Goal: Task Accomplishment & Management: Contribute content

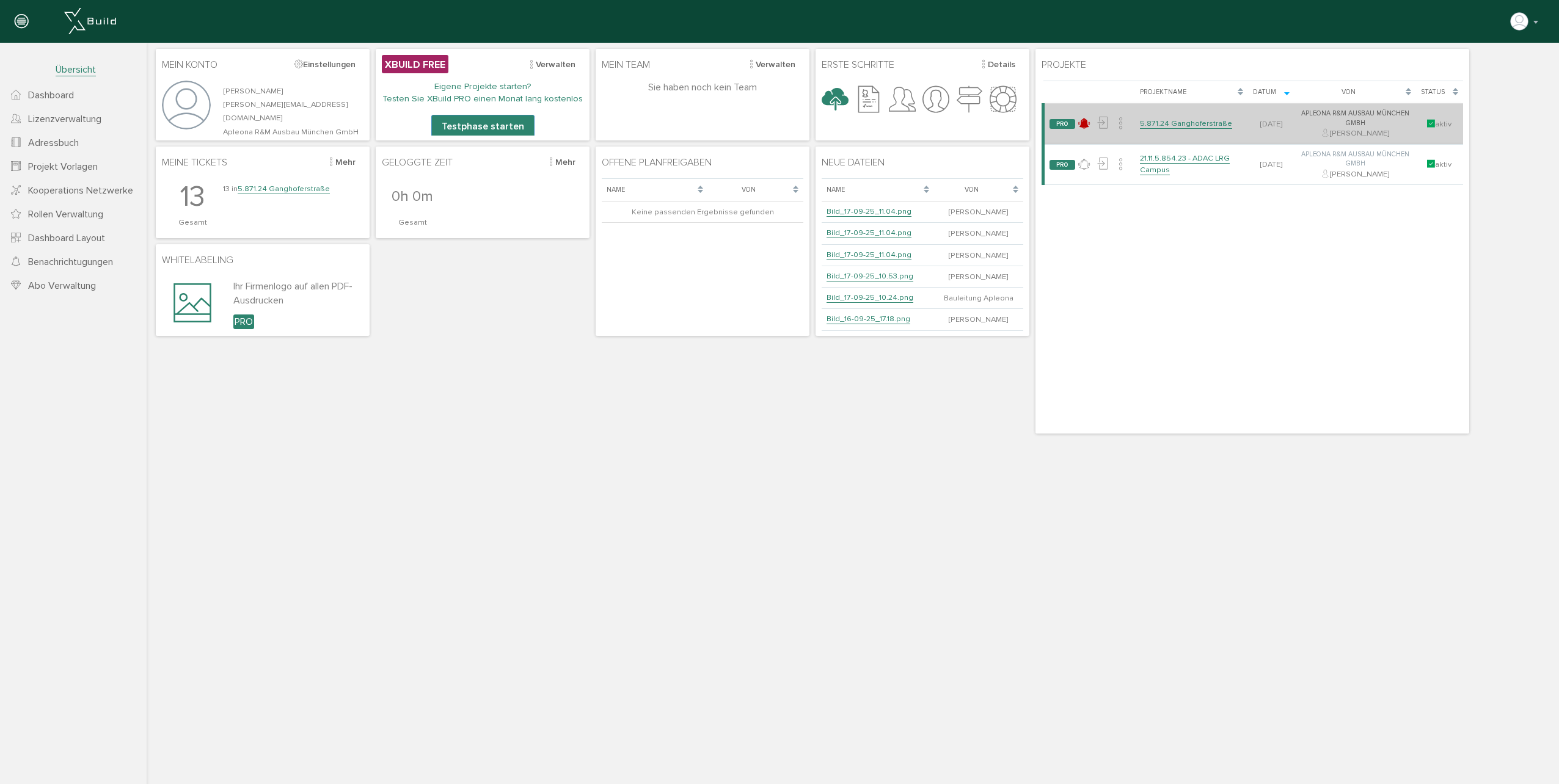
click at [1140, 117] on td "5.871.24 Ganghoferstraße" at bounding box center [1191, 124] width 113 height 41
click at [1154, 121] on link "5.871.24 Ganghoferstraße" at bounding box center [1186, 123] width 92 height 10
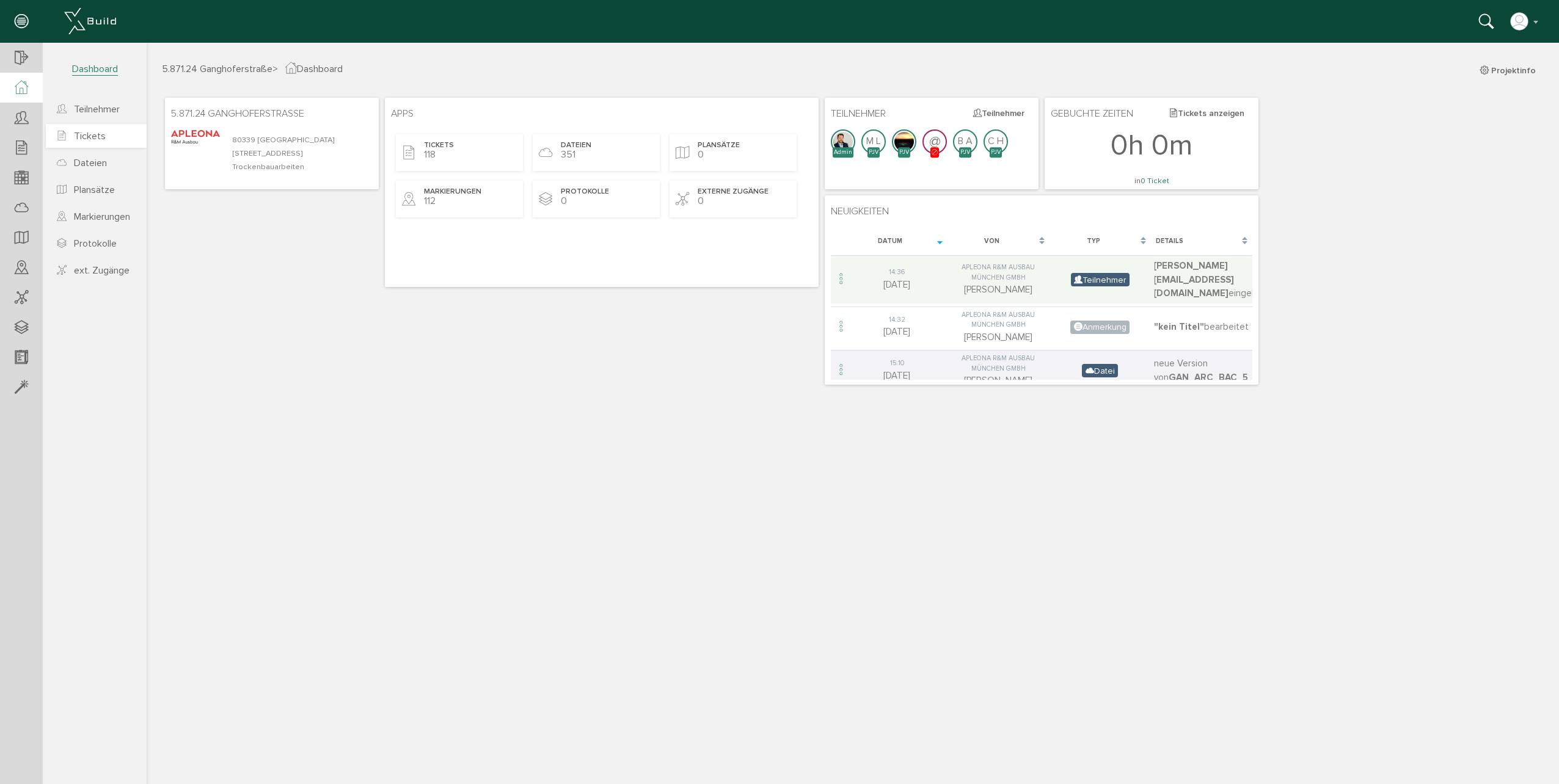
click at [80, 126] on link "Tickets" at bounding box center [96, 136] width 101 height 24
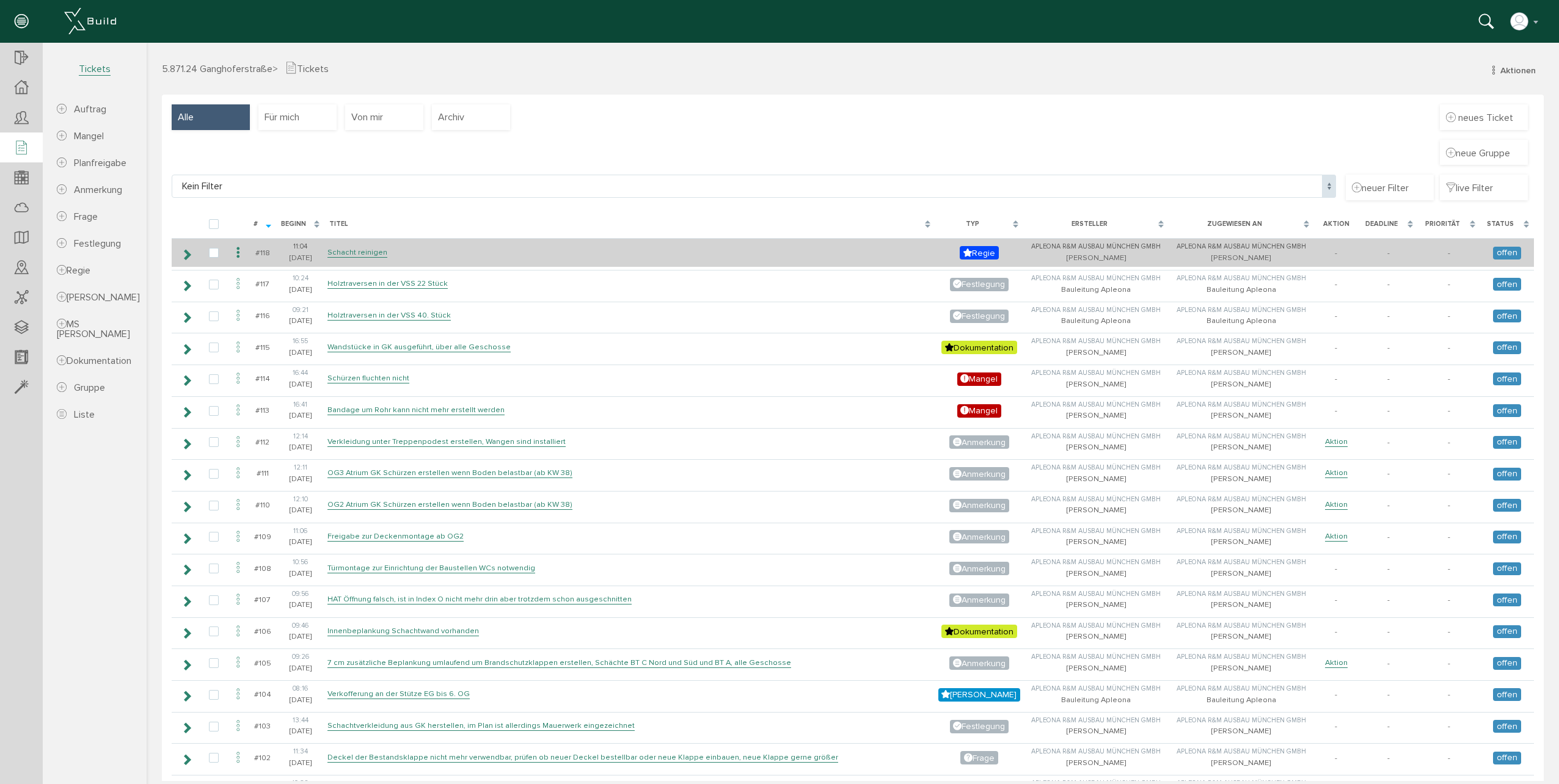
click at [191, 257] on icon at bounding box center [187, 254] width 12 height 10
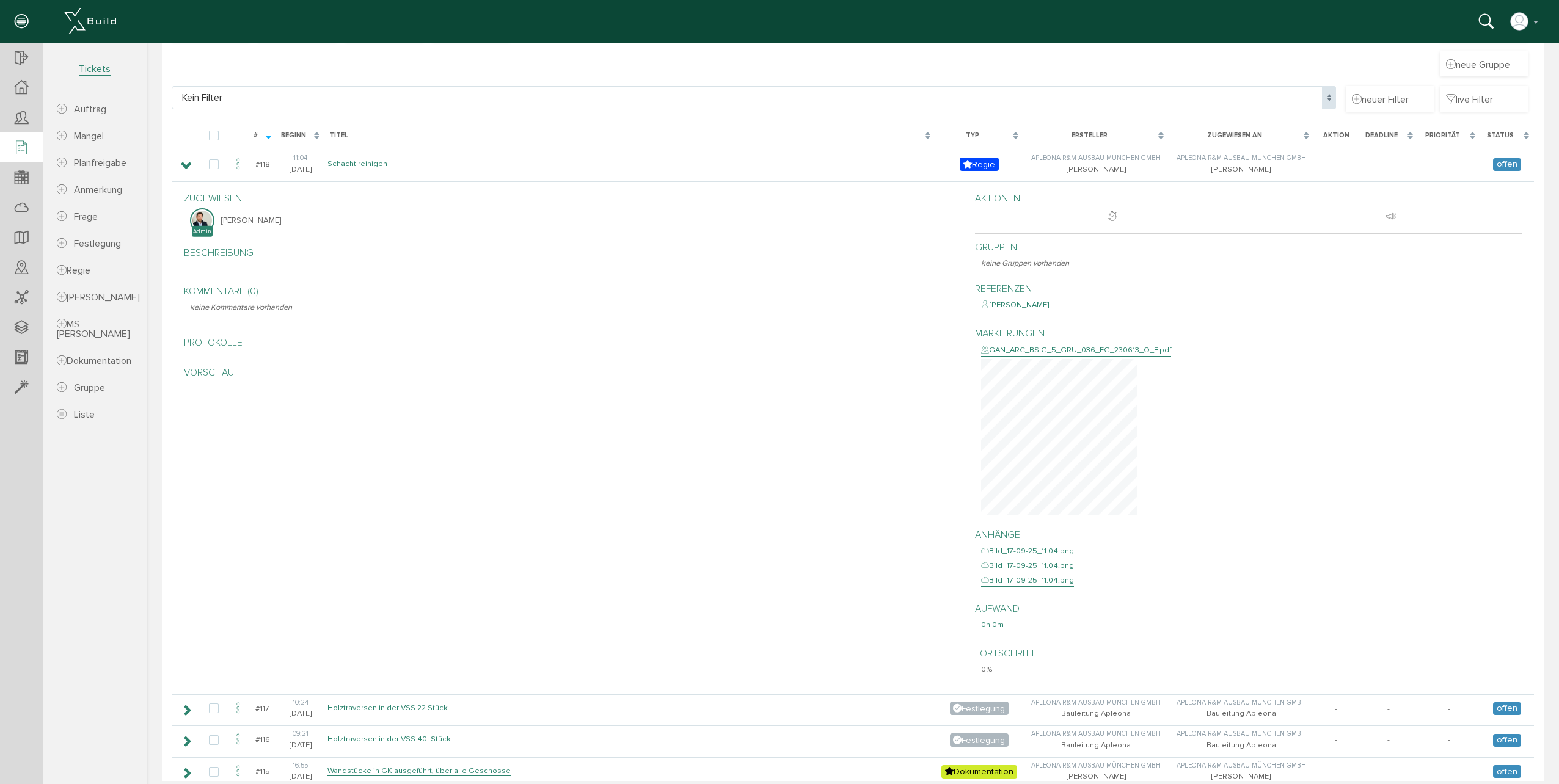
scroll to position [183, 0]
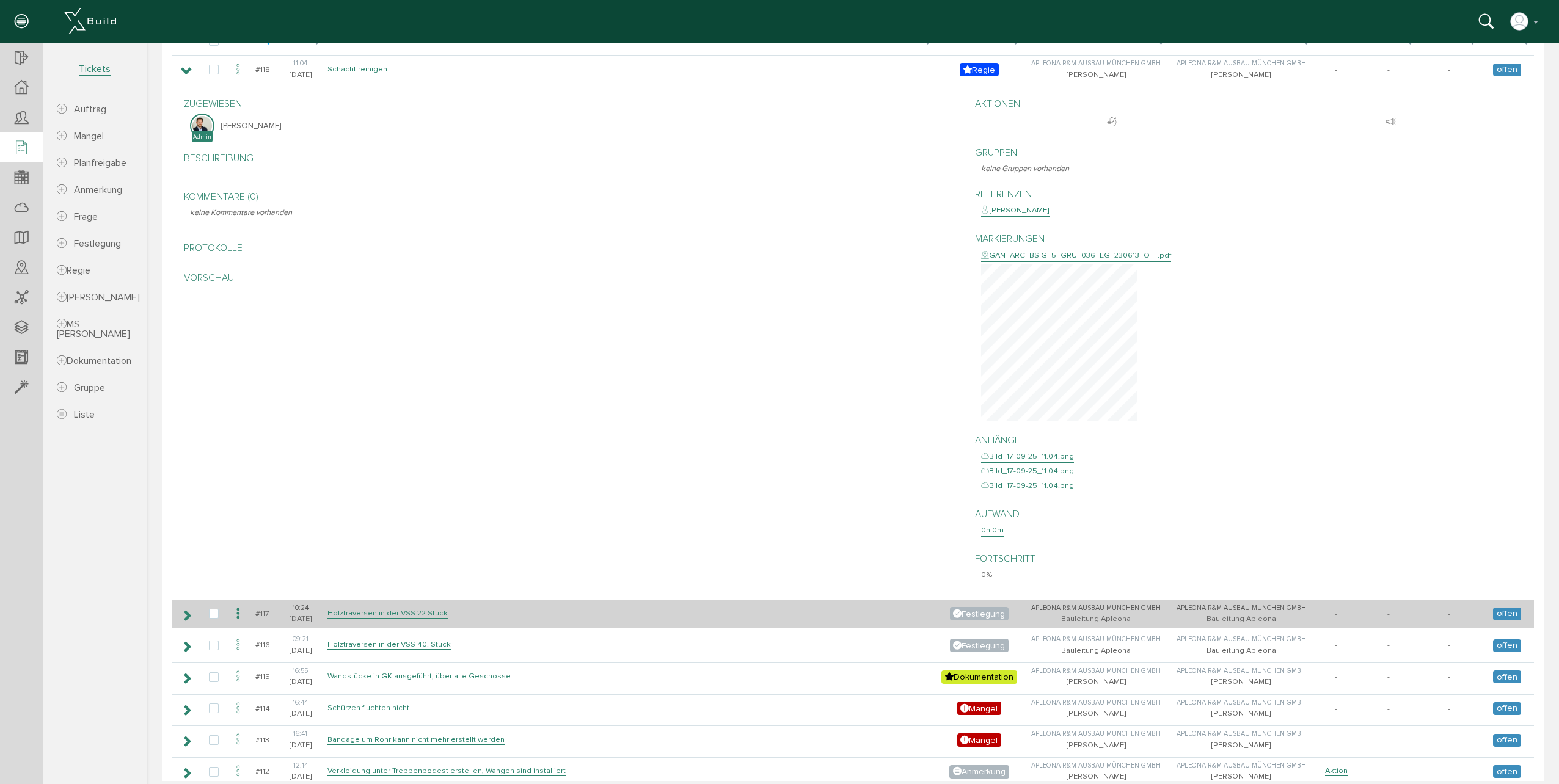
click at [191, 617] on icon at bounding box center [187, 615] width 12 height 10
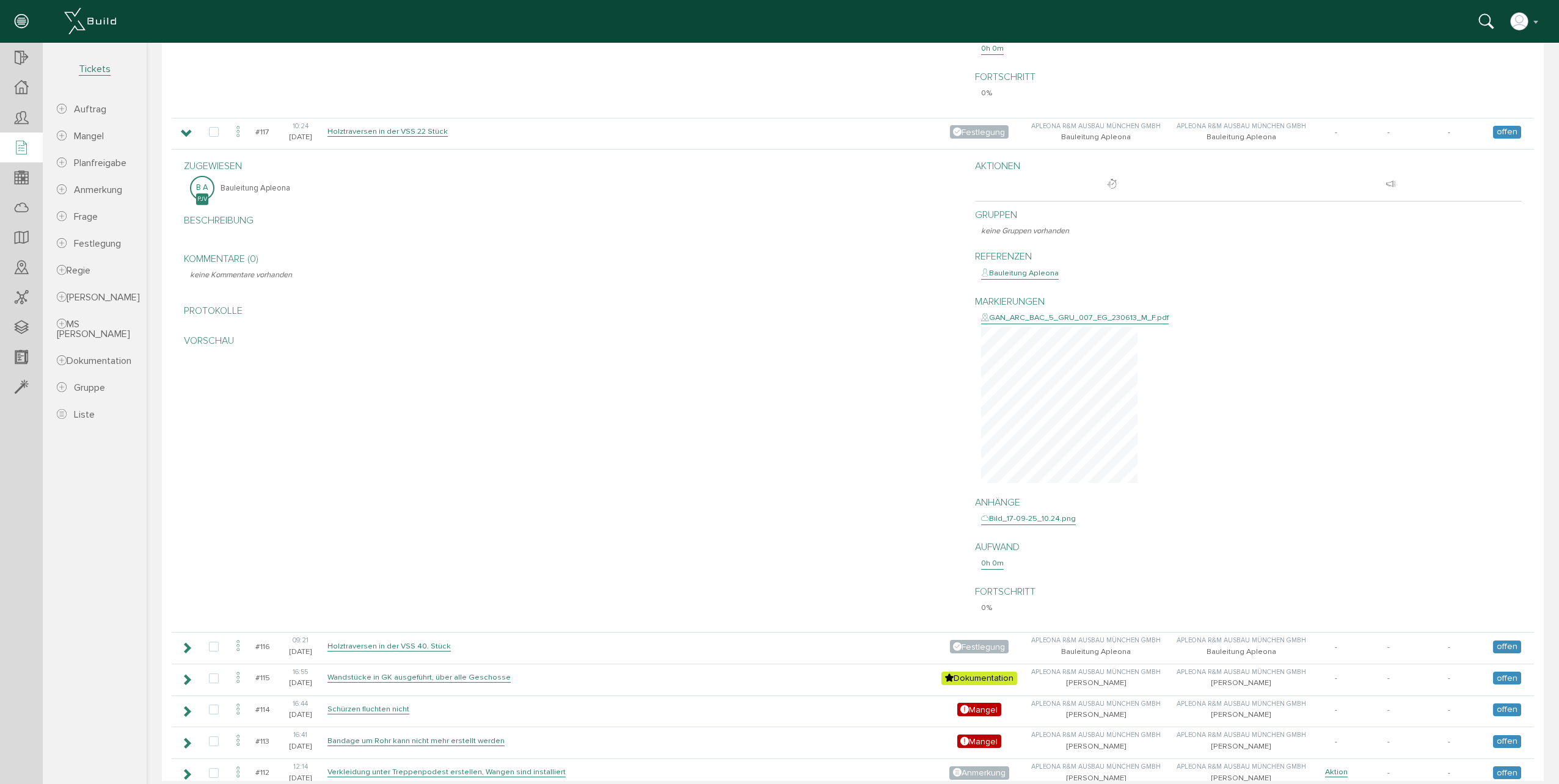
scroll to position [672, 0]
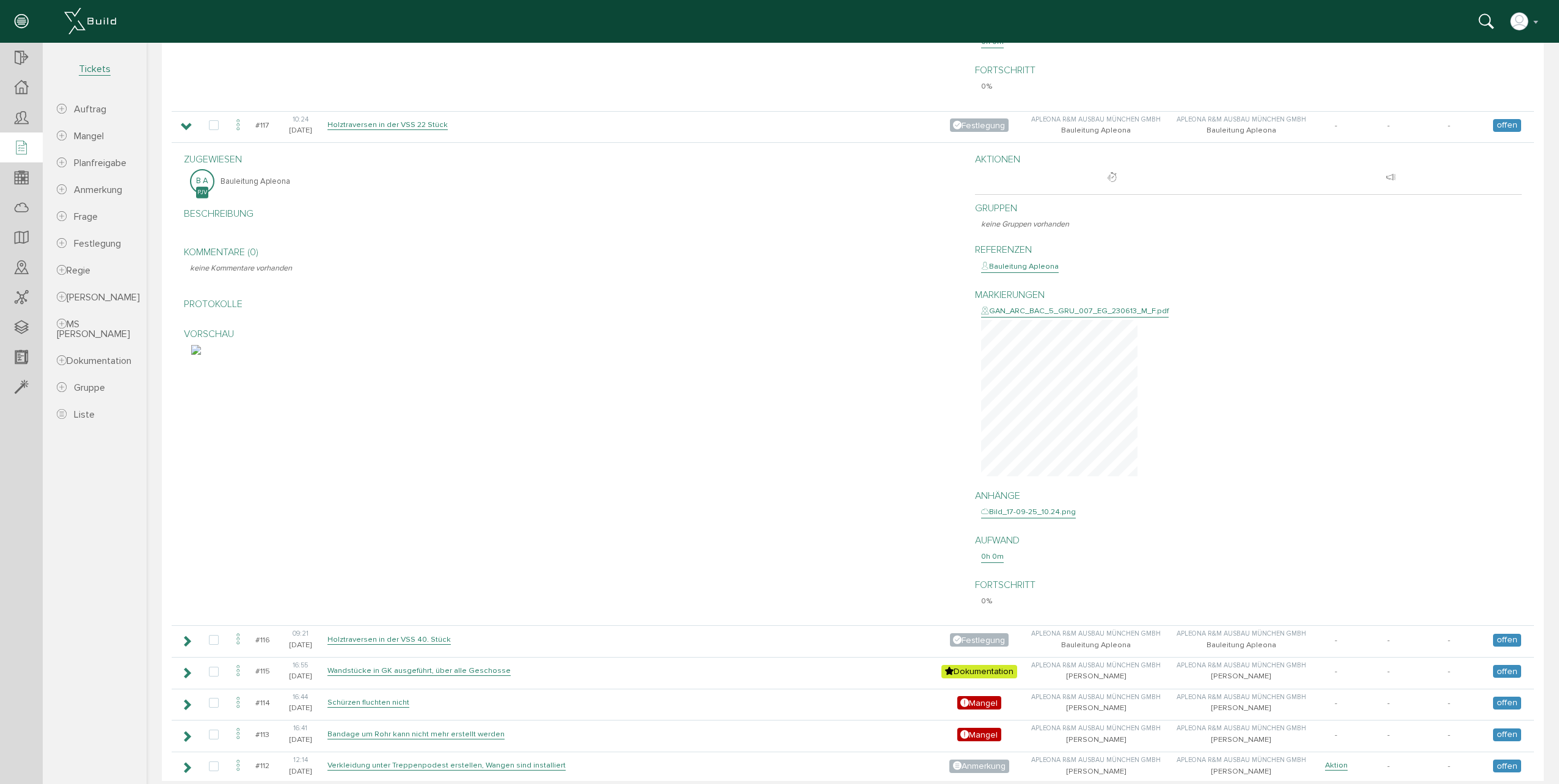
click at [201, 355] on img at bounding box center [196, 349] width 10 height 10
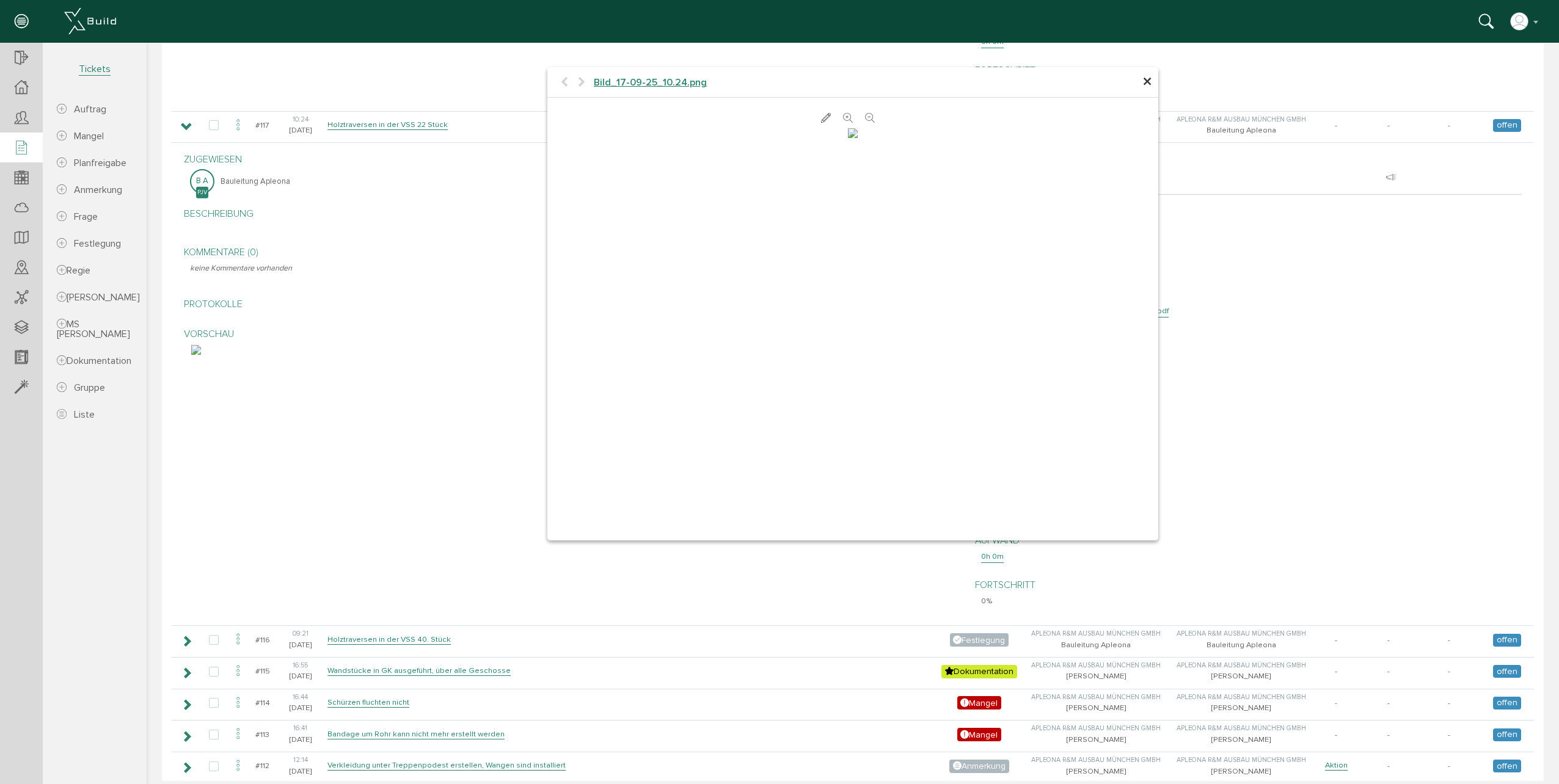
click at [843, 117] on icon at bounding box center [847, 118] width 10 height 12
click at [1133, 564] on div "Aufwand 0h 0m" at bounding box center [1247, 549] width 546 height 44
click at [1142, 88] on span "×" at bounding box center [1147, 82] width 10 height 24
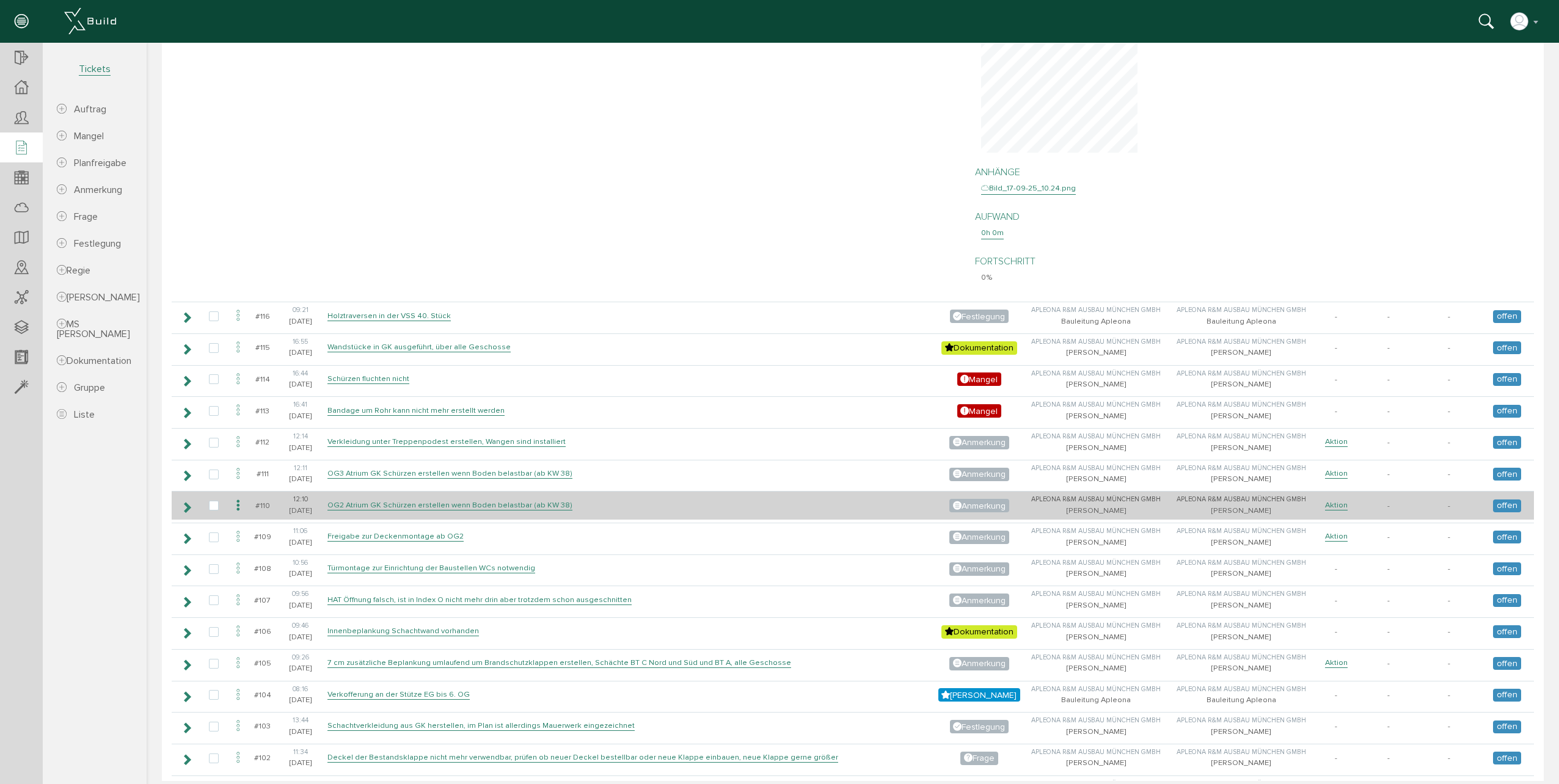
scroll to position [977, 0]
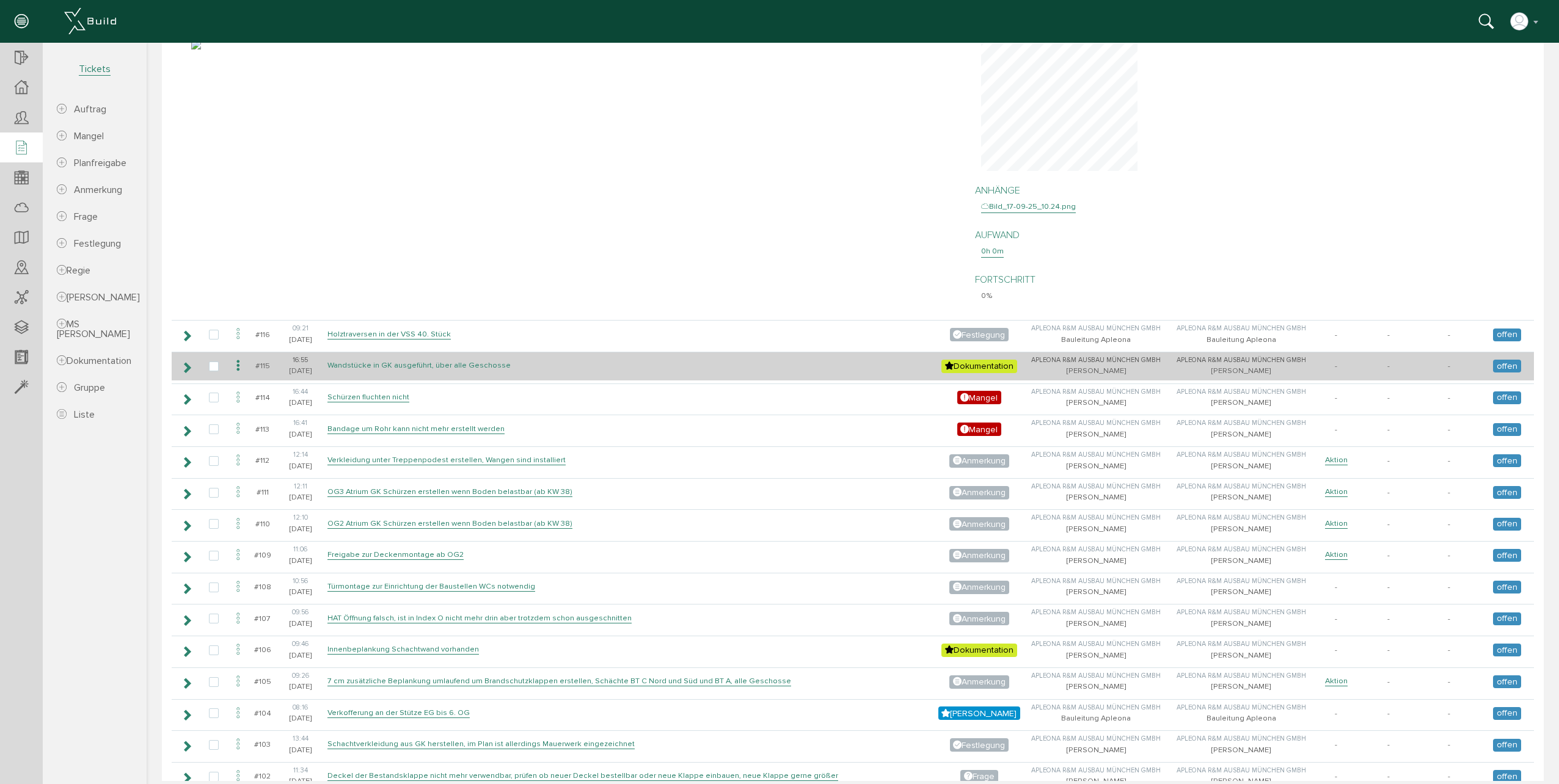
click at [383, 365] on link "Wandstücke in GK ausgeführt, über alle Geschosse" at bounding box center [419, 365] width 183 height 10
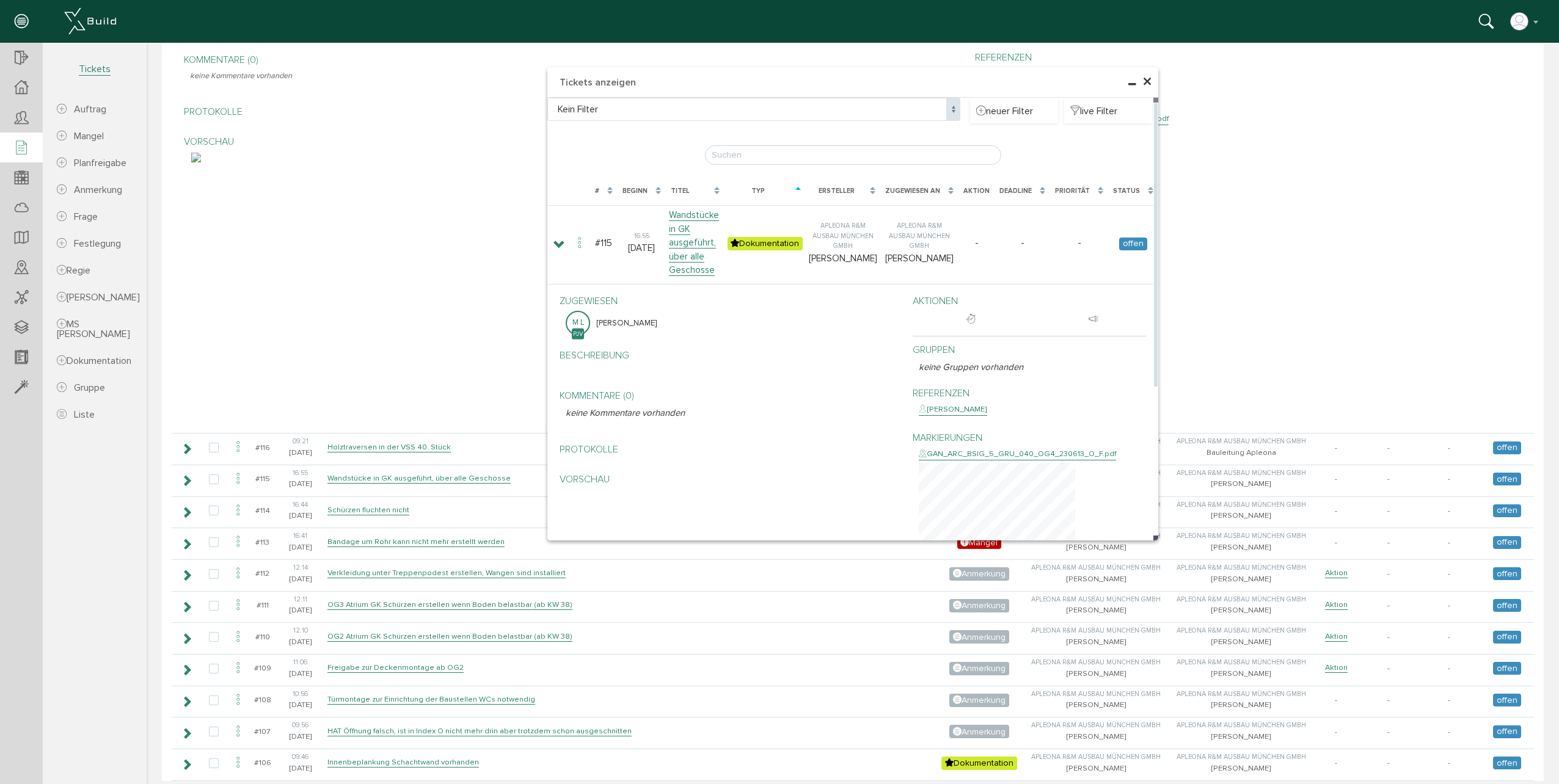
scroll to position [855, 0]
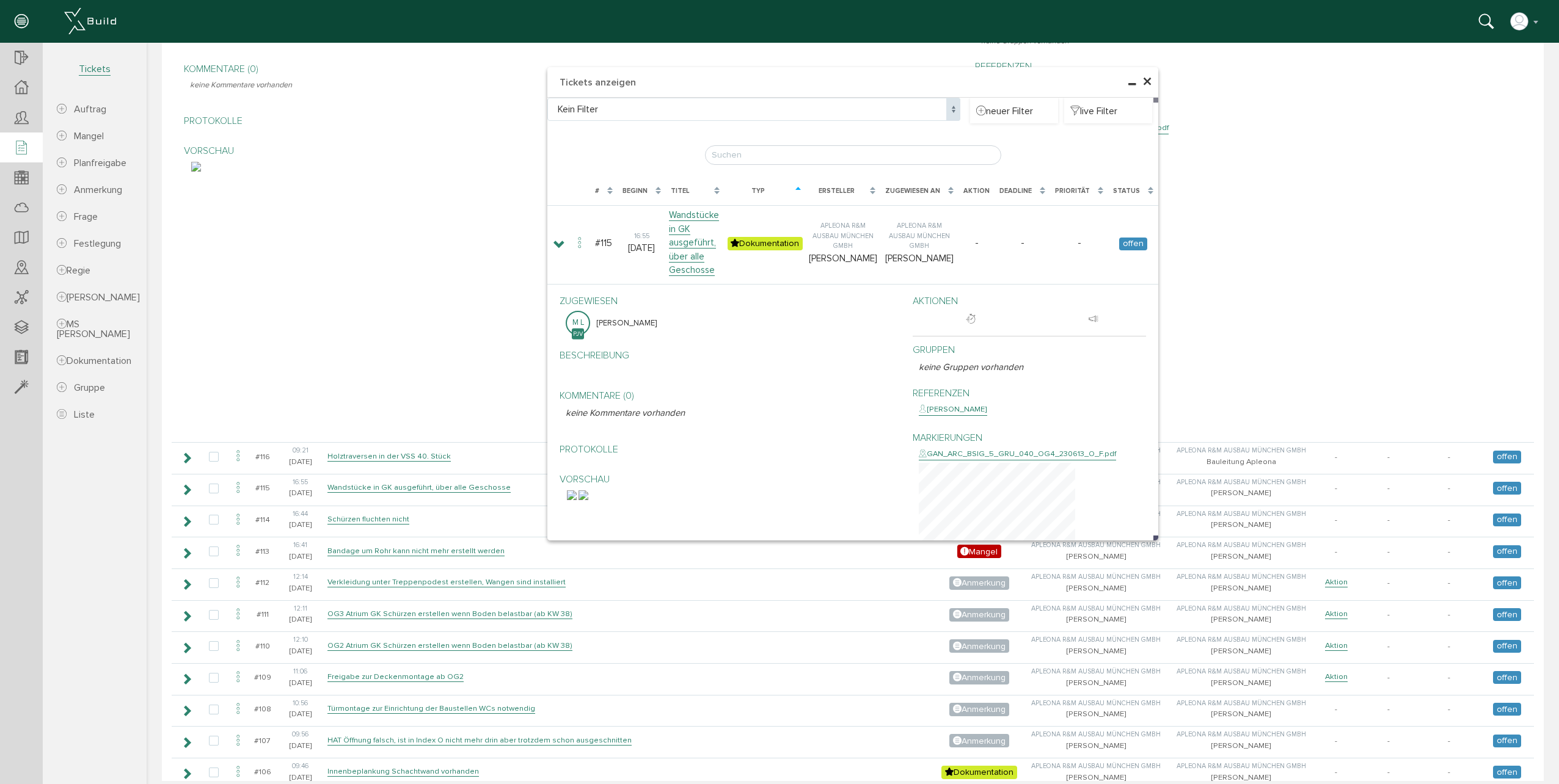
click at [490, 387] on div "zugewiesen B A Bauleitung Apleona Beschreibung bearbeiten Kommentare (0) bearbe…" at bounding box center [852, 199] width 1356 height 473
drag, startPoint x: 1146, startPoint y: 80, endPoint x: 1103, endPoint y: 128, distance: 64.4
click at [1146, 80] on span "×" at bounding box center [1147, 82] width 10 height 24
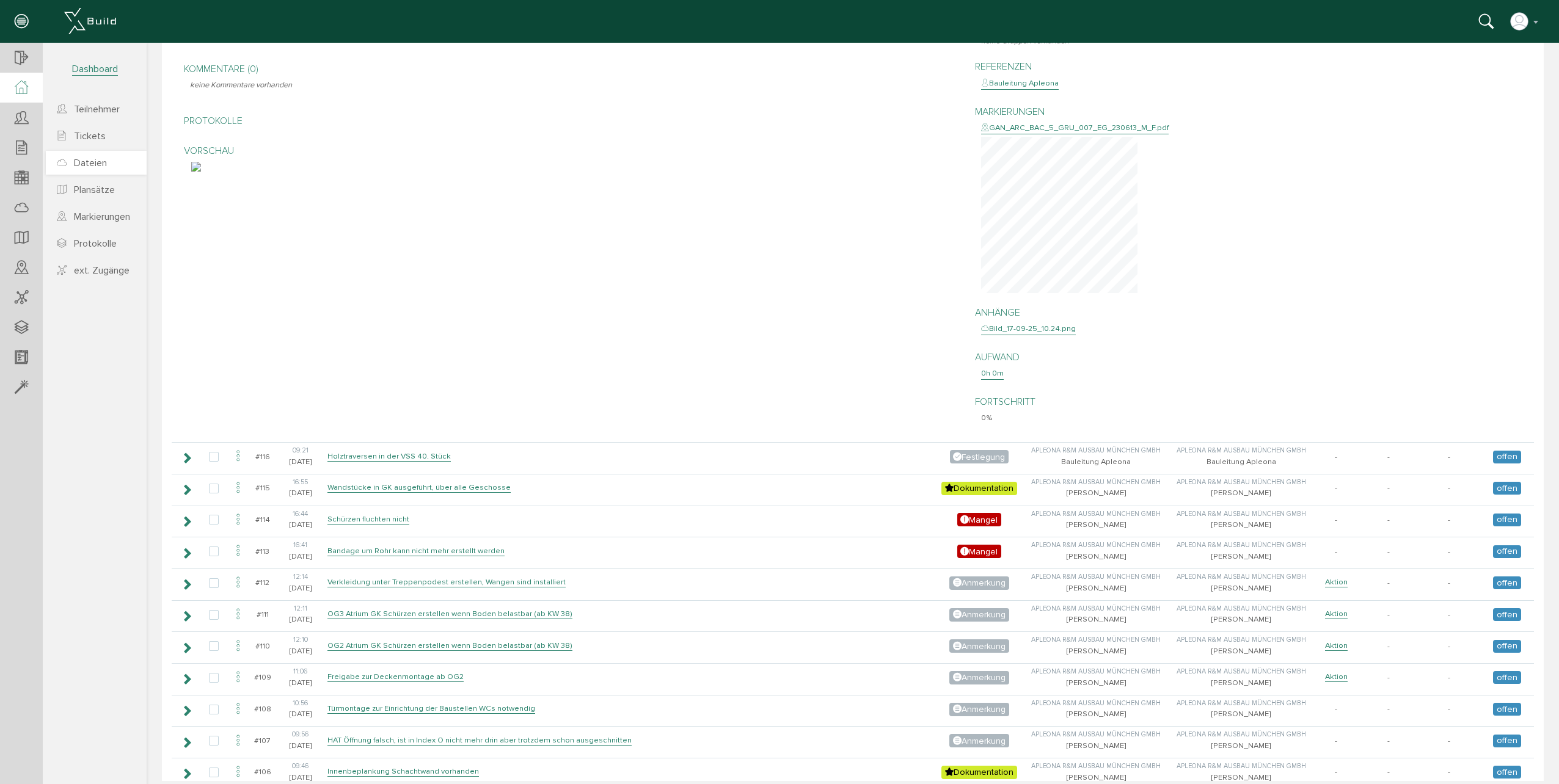
click at [86, 159] on span "Dateien" at bounding box center [91, 162] width 33 height 12
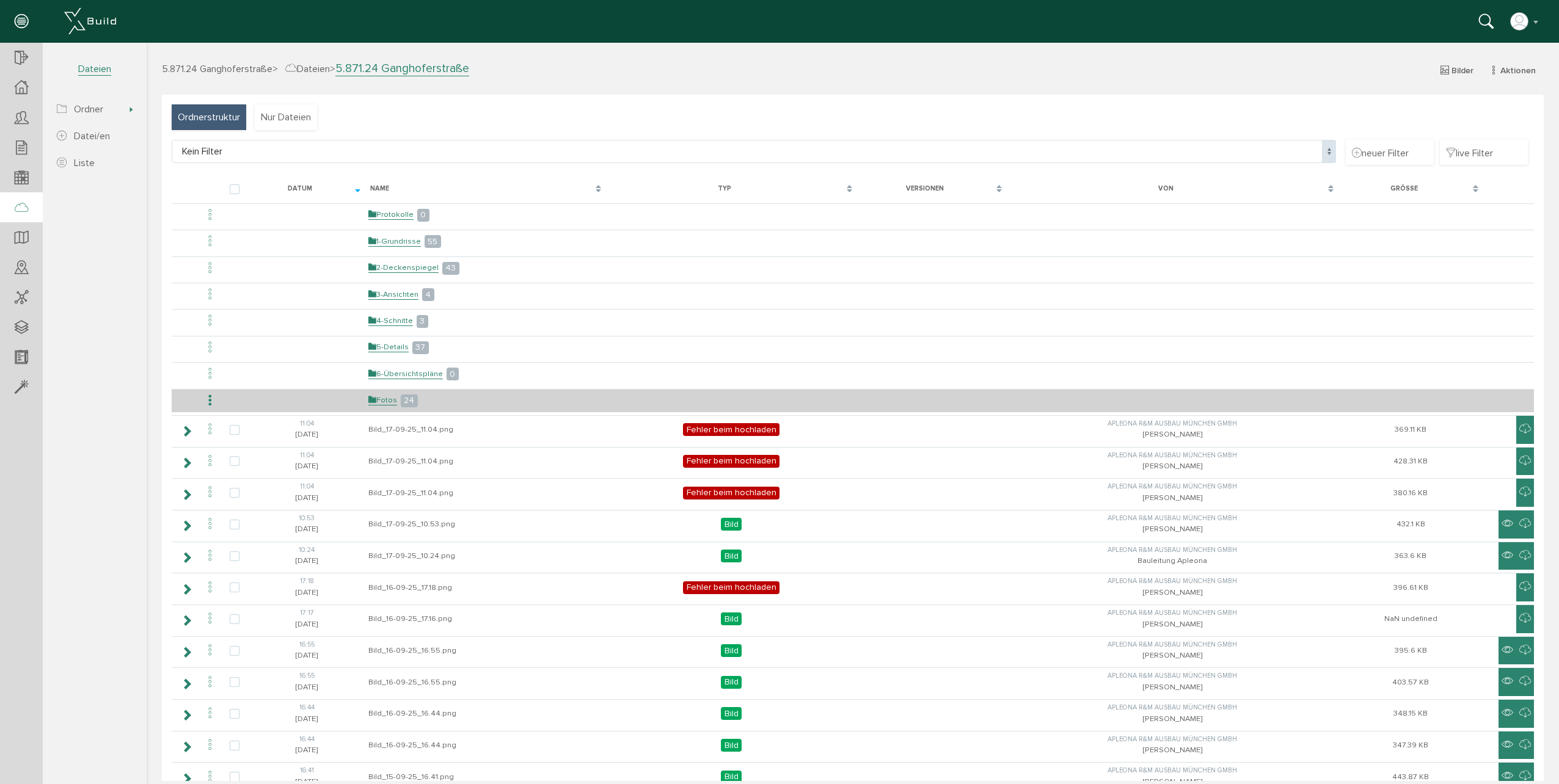
click at [438, 400] on td "Fotos 24" at bounding box center [486, 401] width 241 height 24
click at [375, 397] on link "Fotos" at bounding box center [383, 399] width 29 height 10
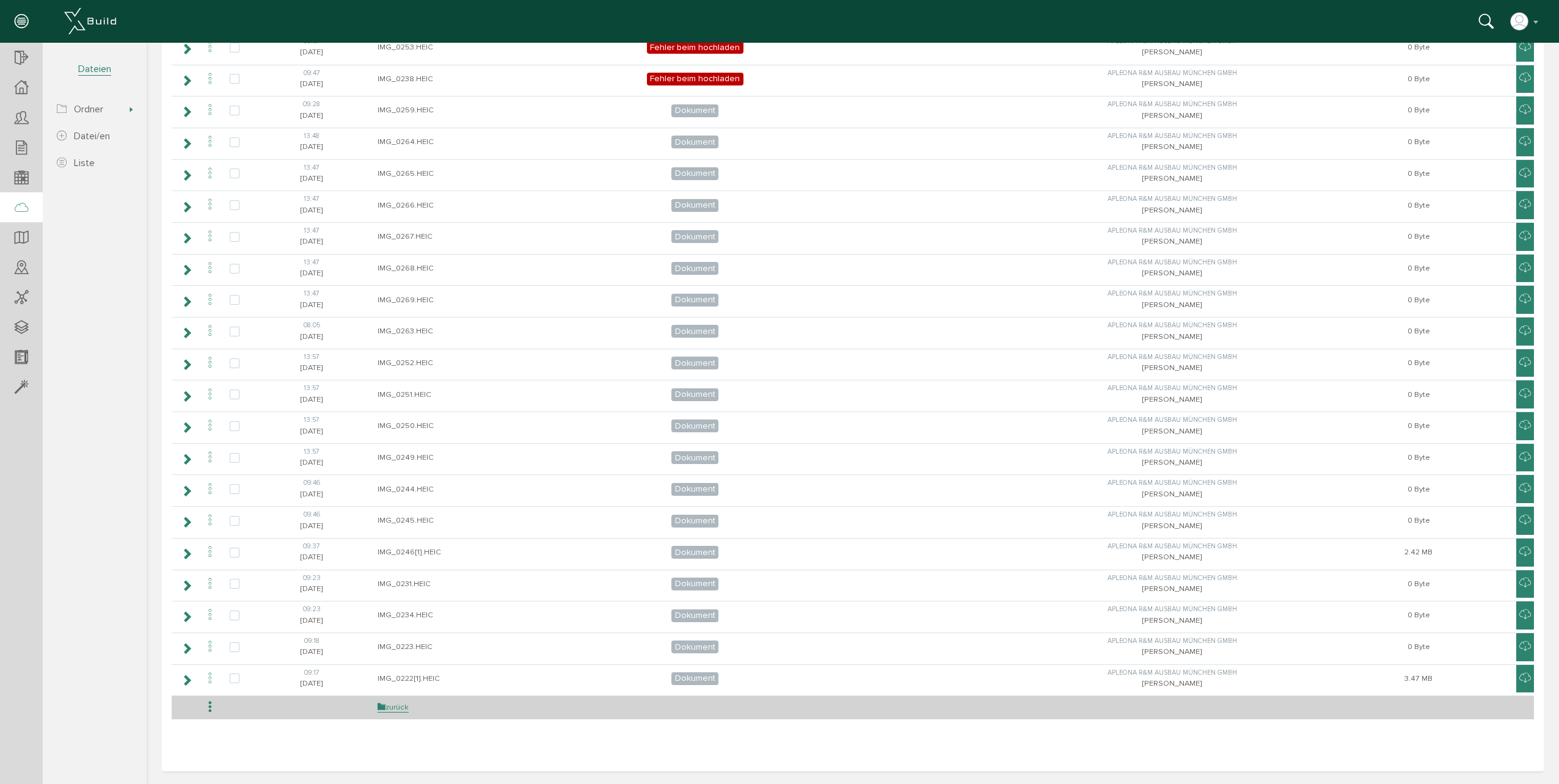
scroll to position [265, 0]
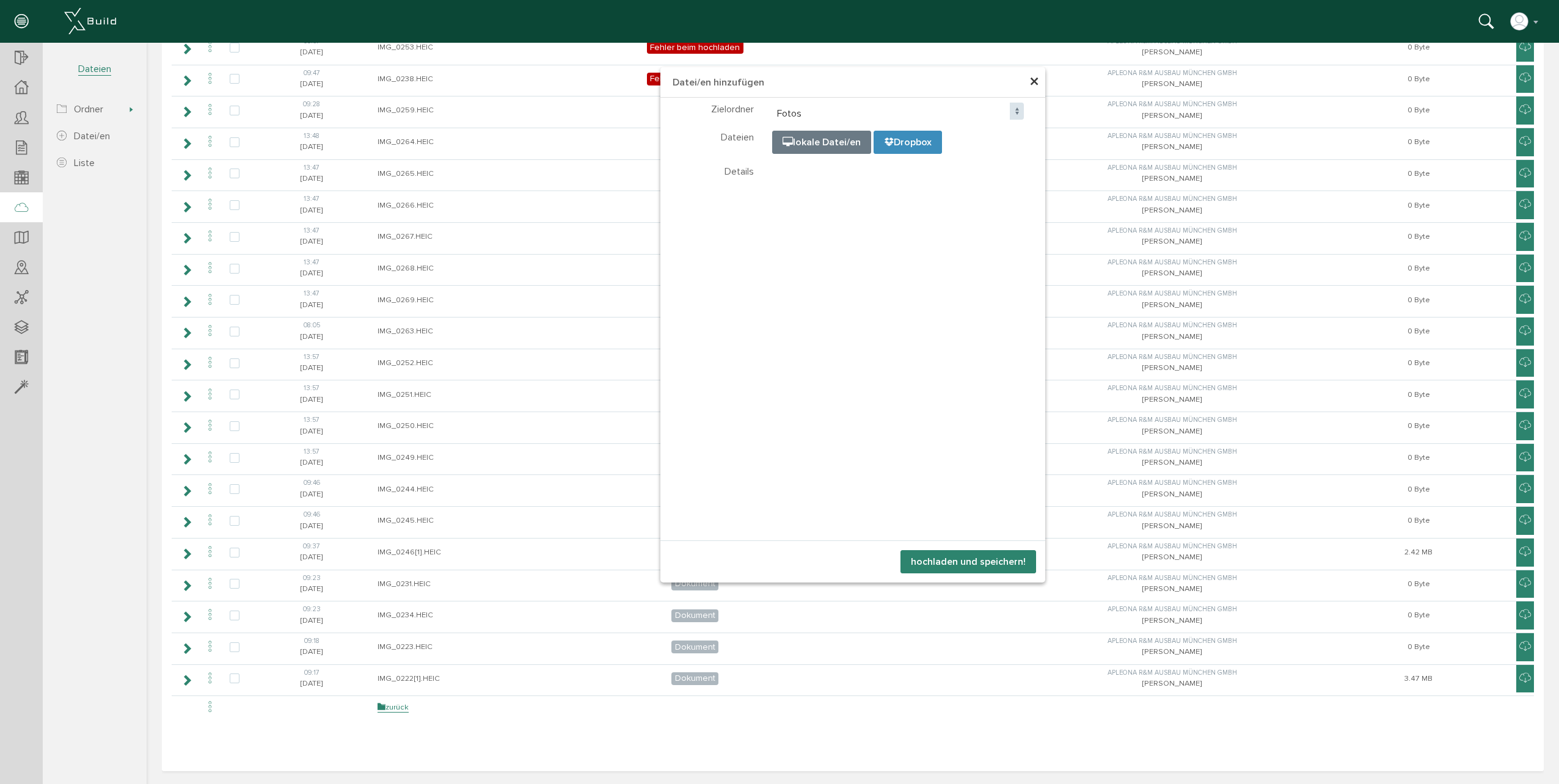
select select "D-68be82e1ab3e54_42199188"
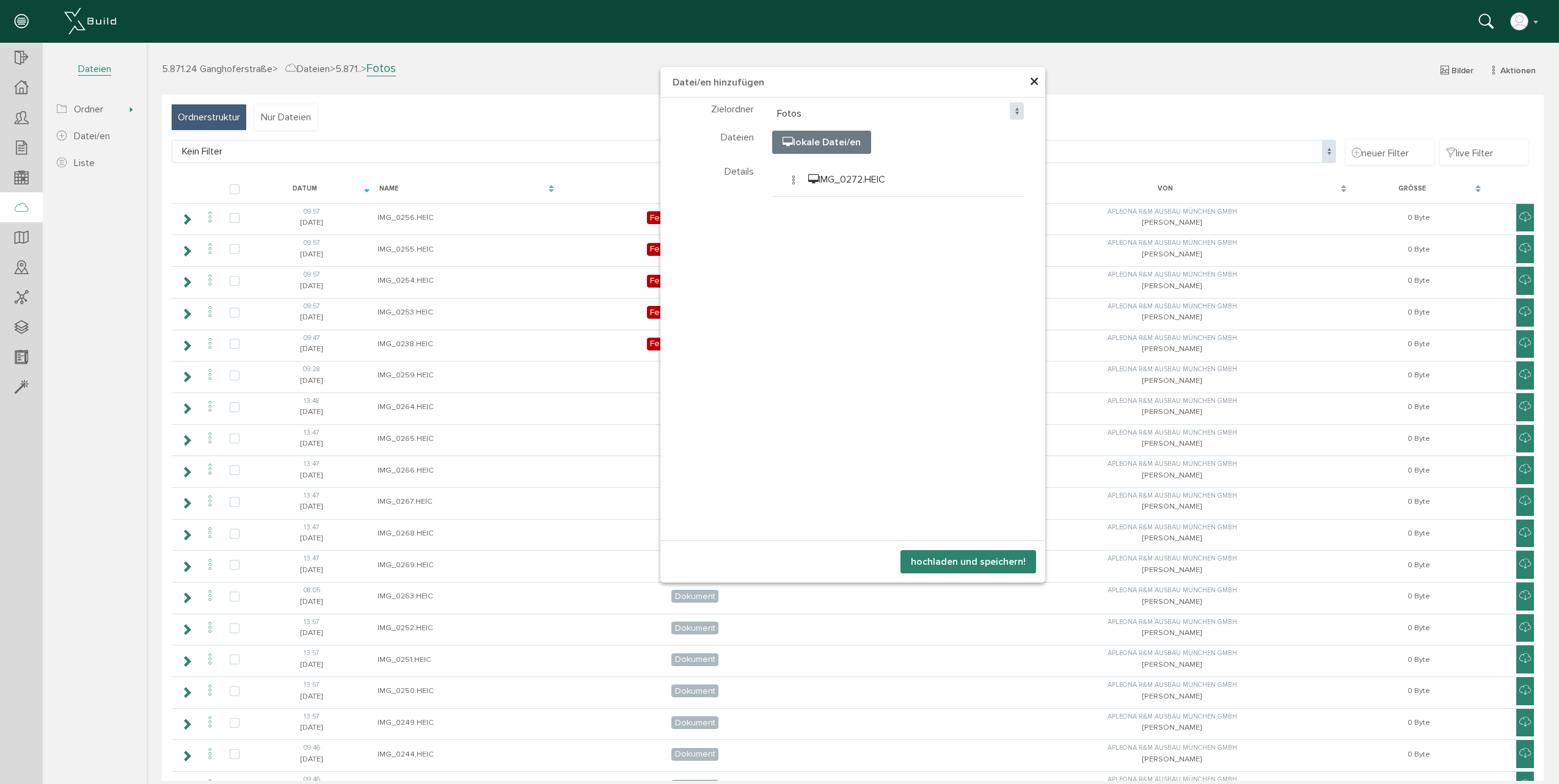
click at [939, 563] on button "hochladen und speichern!" at bounding box center [968, 562] width 136 height 24
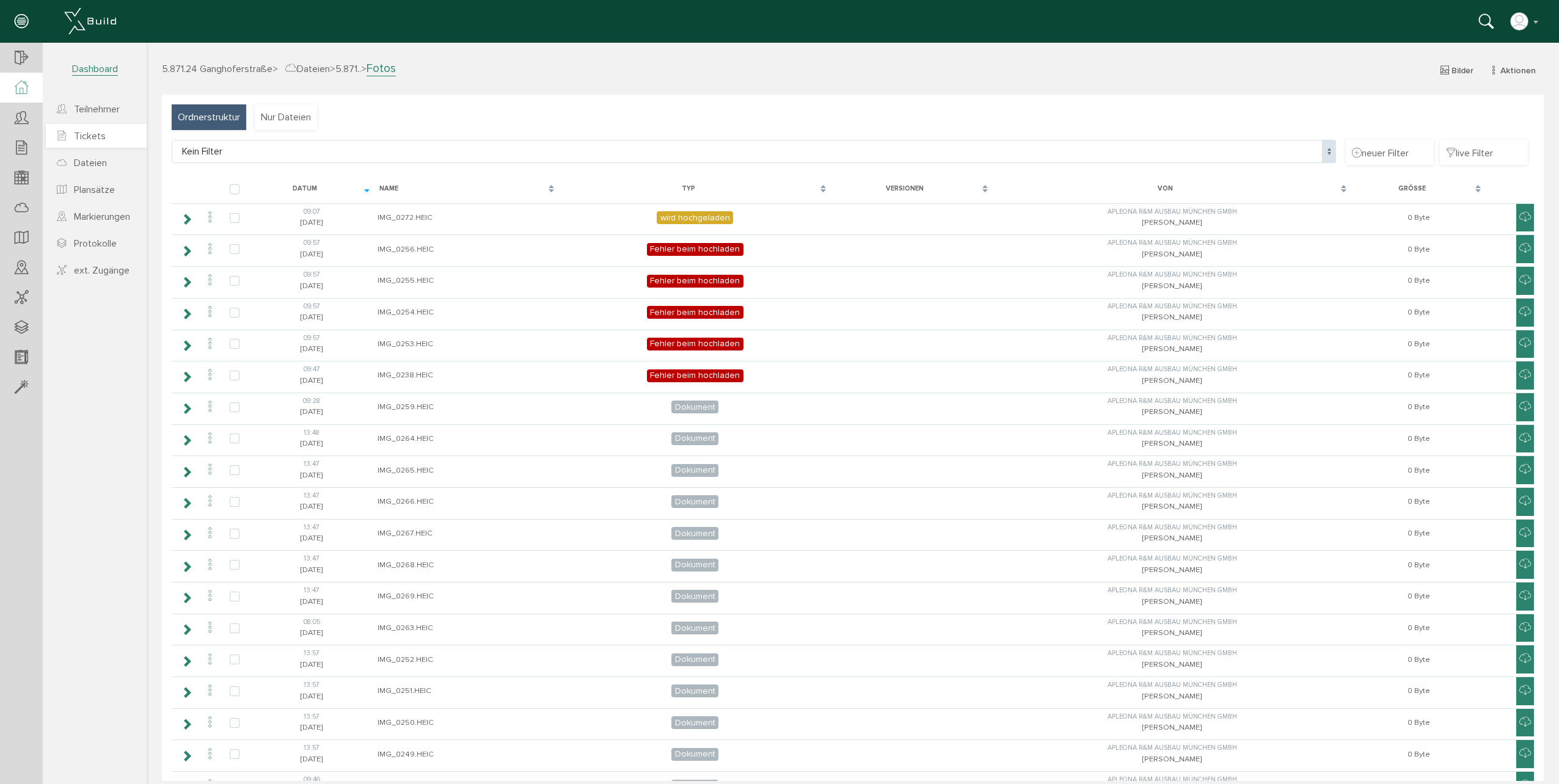
click at [79, 139] on span "Tickets" at bounding box center [90, 136] width 32 height 12
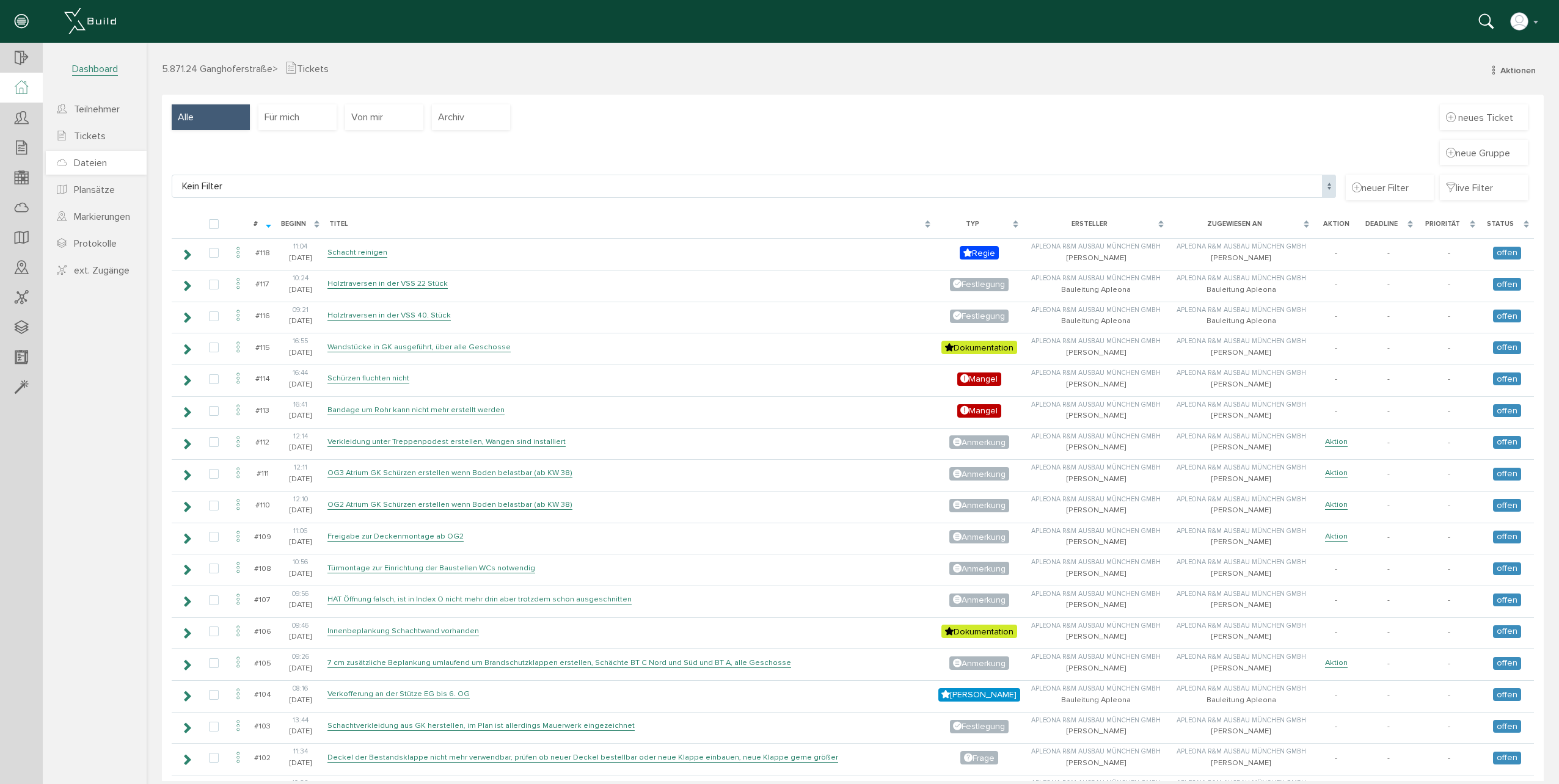
click at [85, 162] on span "Dateien" at bounding box center [91, 162] width 33 height 12
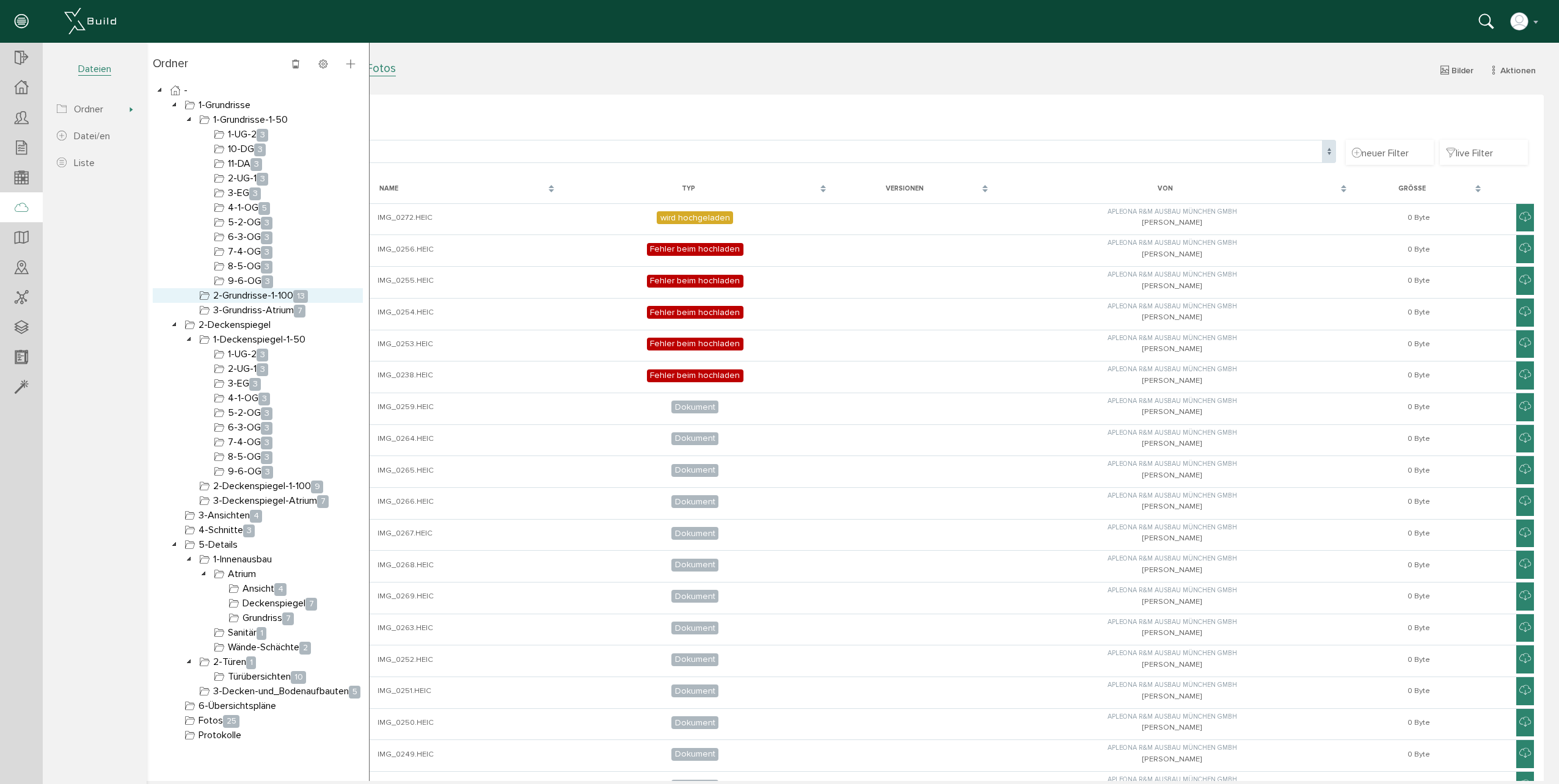
click at [268, 296] on link "2-Grundrisse-1-100 13" at bounding box center [253, 295] width 113 height 14
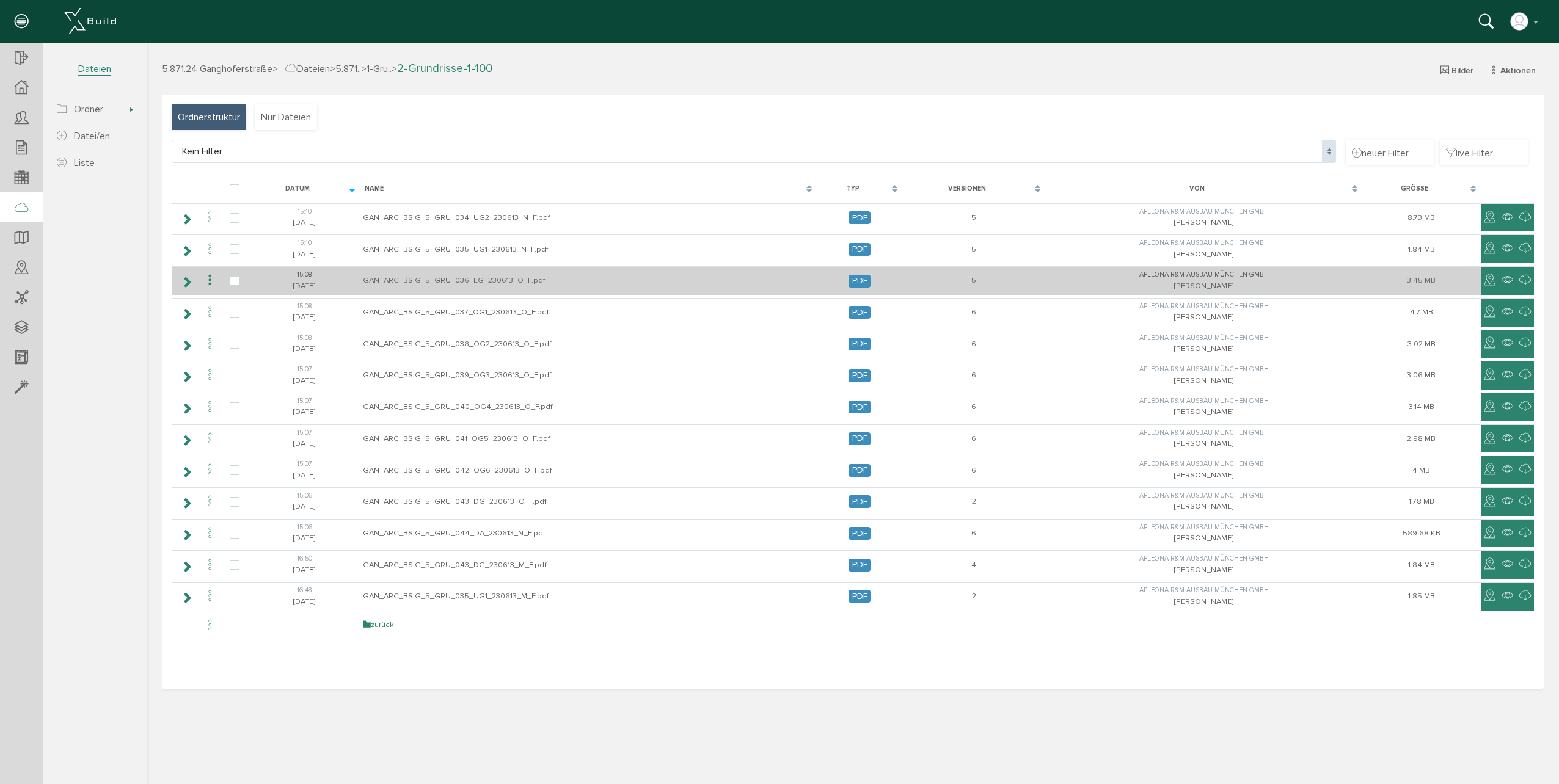
click at [491, 280] on td "GAN_ARC_BSIG_5_GRU_036_EG_230613_O_F.pdf" at bounding box center [588, 281] width 457 height 29
click at [208, 280] on icon at bounding box center [210, 281] width 14 height 16
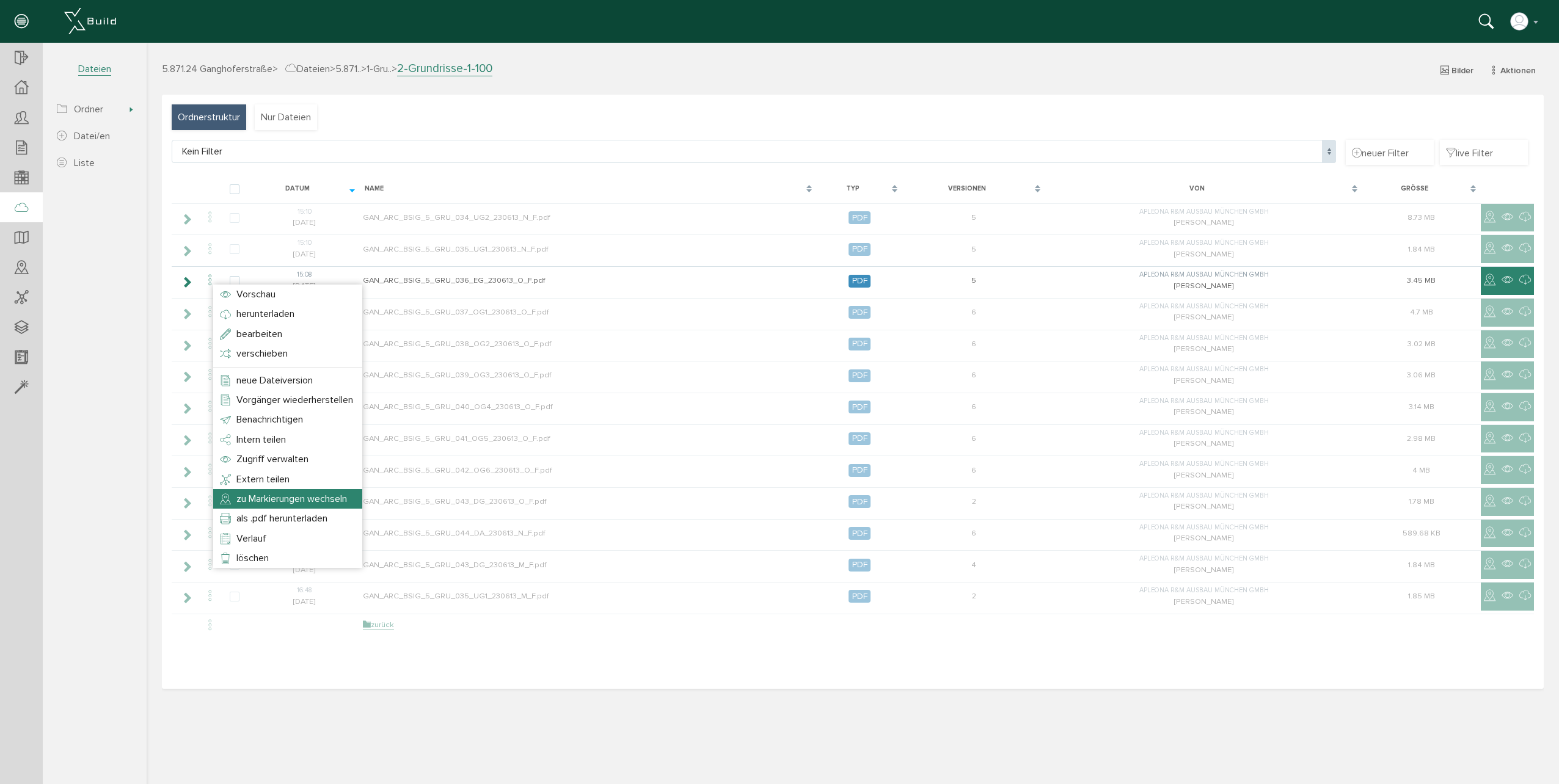
click at [320, 494] on span "zu Markierungen wechseln" at bounding box center [292, 498] width 111 height 12
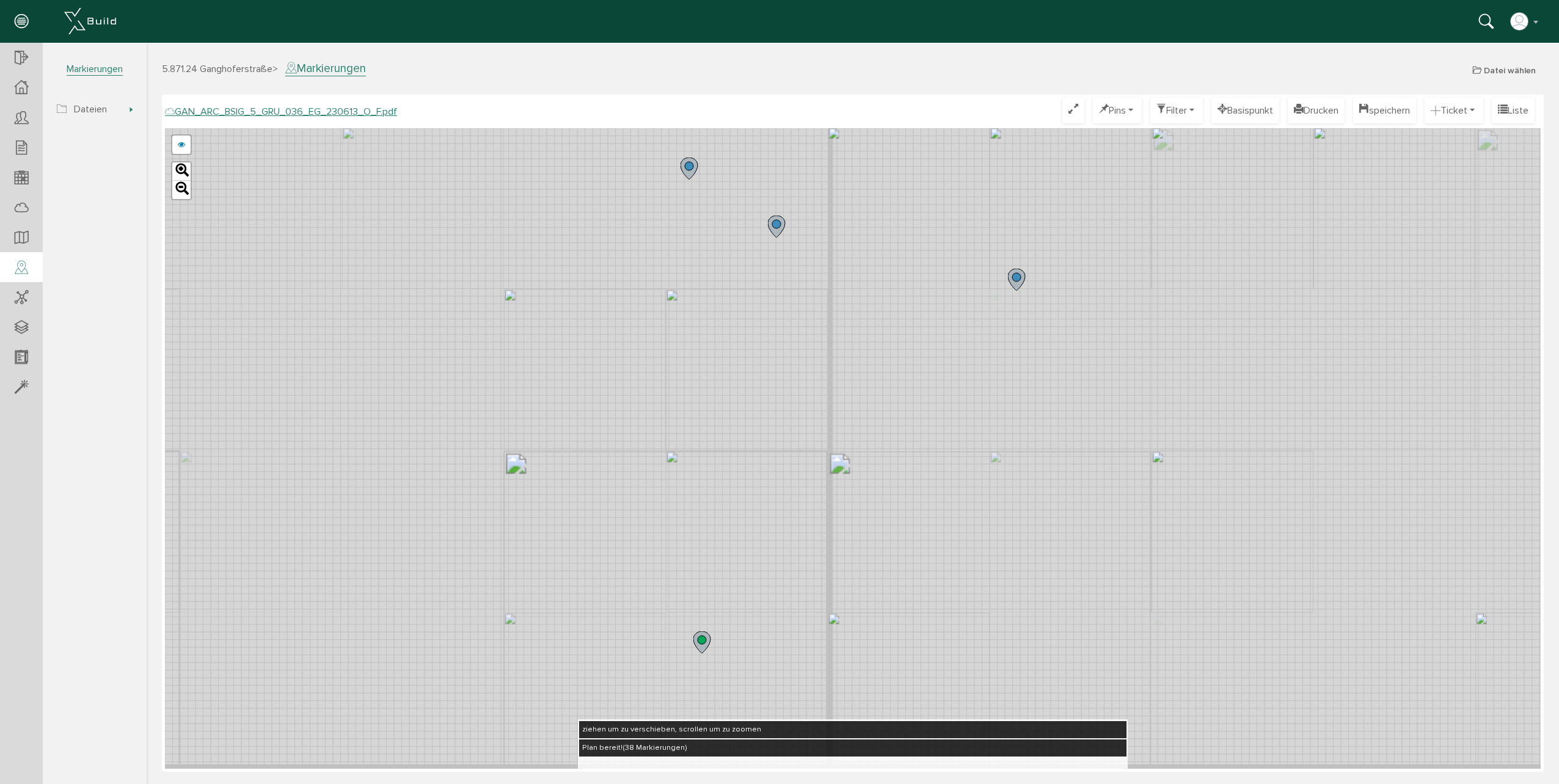
drag, startPoint x: 934, startPoint y: 320, endPoint x: 949, endPoint y: 425, distance: 106.1
click at [947, 574] on div "GAN_ARC_BSIG_5_GRU_036_EG_230613_N_F.pdf GAN_ARC_BSIG_5_GRU_036_EG_230613_M_F.p…" at bounding box center [852, 448] width 1375 height 640
drag, startPoint x: 954, startPoint y: 387, endPoint x: 912, endPoint y: 492, distance: 113.1
click at [916, 581] on div "GAN_ARC_BSIG_5_GRU_036_EG_230613_N_F.pdf GAN_ARC_BSIG_5_GRU_036_EG_230613_M_F.p…" at bounding box center [852, 448] width 1375 height 640
drag, startPoint x: 916, startPoint y: 311, endPoint x: 907, endPoint y: 547, distance: 236.2
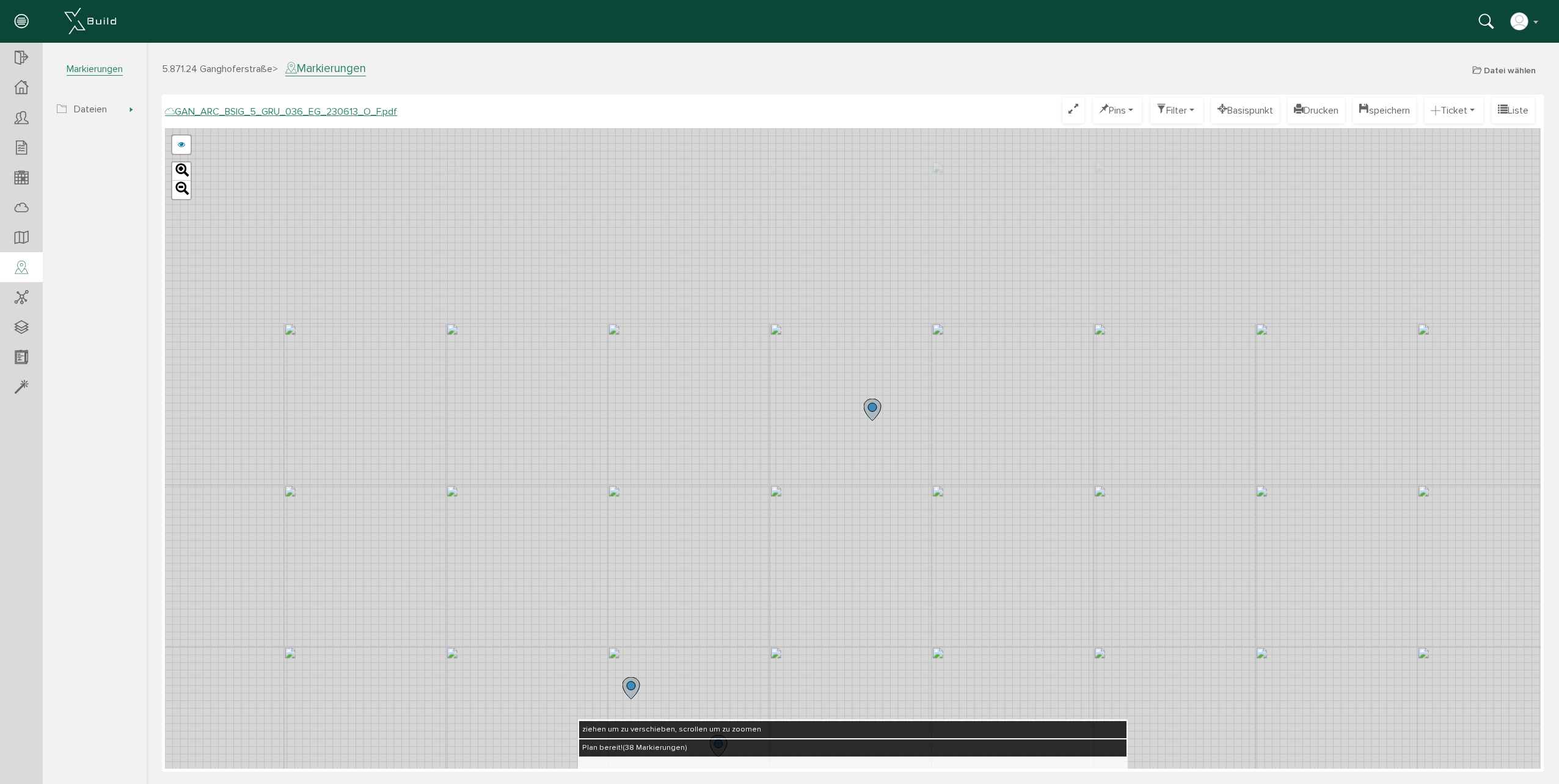
click at [906, 556] on div "GAN_ARC_BSIG_5_GRU_036_EG_230613_N_F.pdf GAN_ARC_BSIG_5_GRU_036_EG_230613_M_F.p…" at bounding box center [852, 448] width 1375 height 640
drag, startPoint x: 903, startPoint y: 339, endPoint x: 926, endPoint y: 554, distance: 216.2
click at [926, 554] on div "GAN_ARC_BSIG_5_GRU_036_EG_230613_N_F.pdf GAN_ARC_BSIG_5_GRU_036_EG_230613_M_F.p…" at bounding box center [852, 448] width 1375 height 640
click at [1455, 118] on button "Ticket" at bounding box center [1453, 110] width 59 height 25
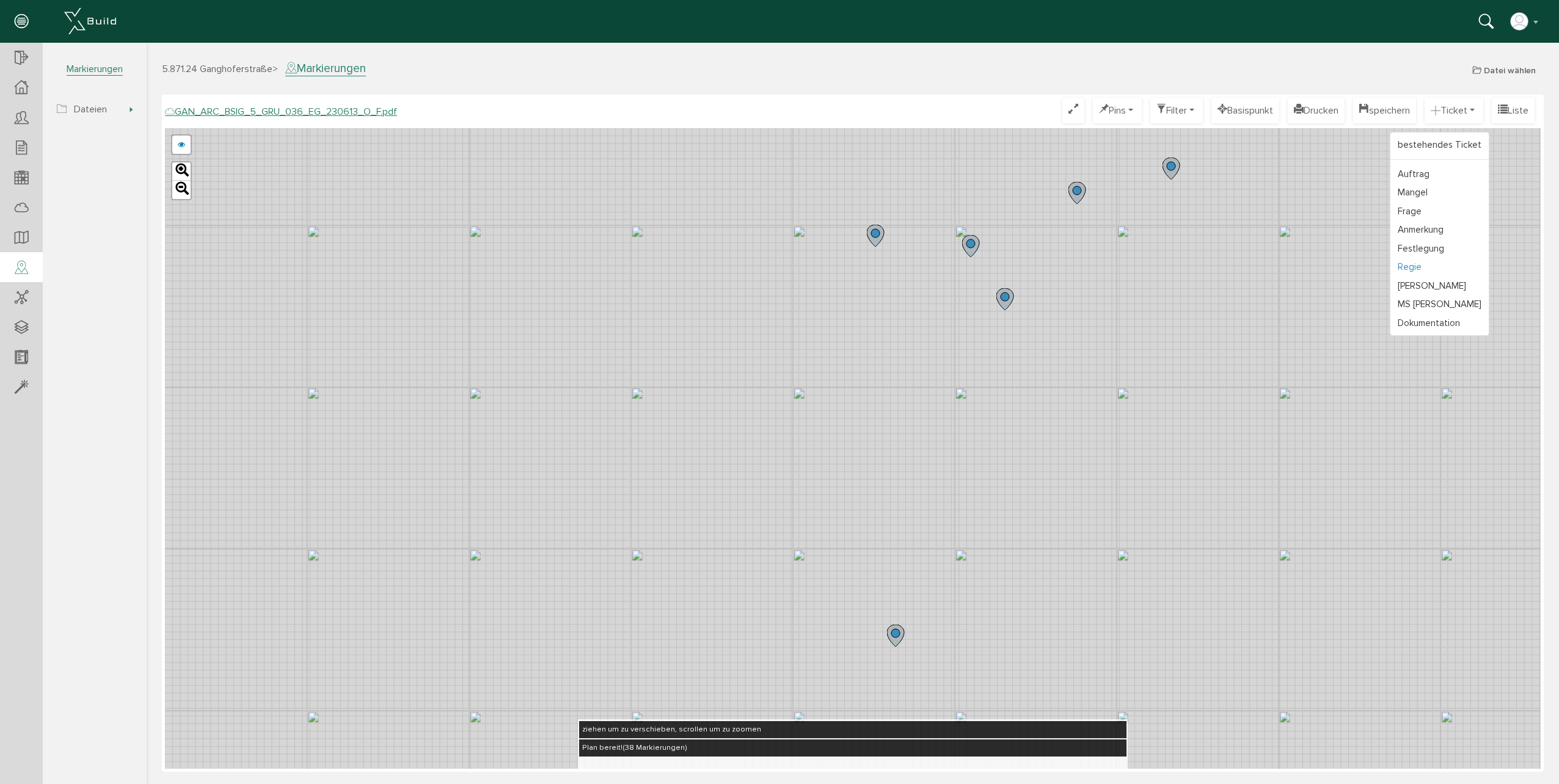
click at [1411, 270] on link "Regie" at bounding box center [1439, 267] width 99 height 19
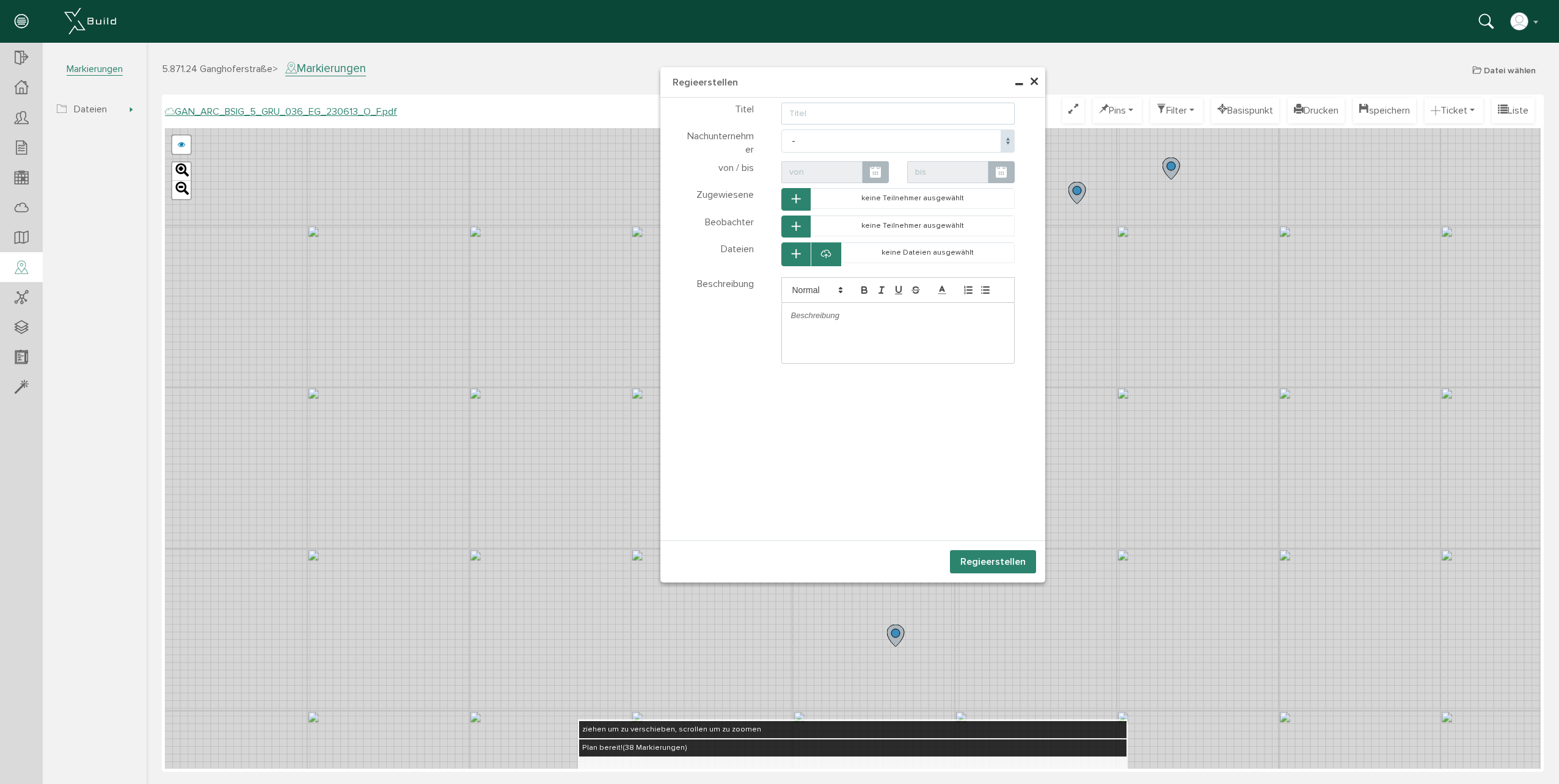
click at [832, 111] on input "text" at bounding box center [898, 113] width 234 height 22
click at [810, 112] on input "Aussparungen wurden angepasst, die im Plan falsch eingezeichnet wurden" at bounding box center [898, 113] width 234 height 22
click at [986, 108] on input "Aussparungen wurden nachträglich angepasst, die im Plan falsch eingezeichnet wu…" at bounding box center [898, 113] width 234 height 22
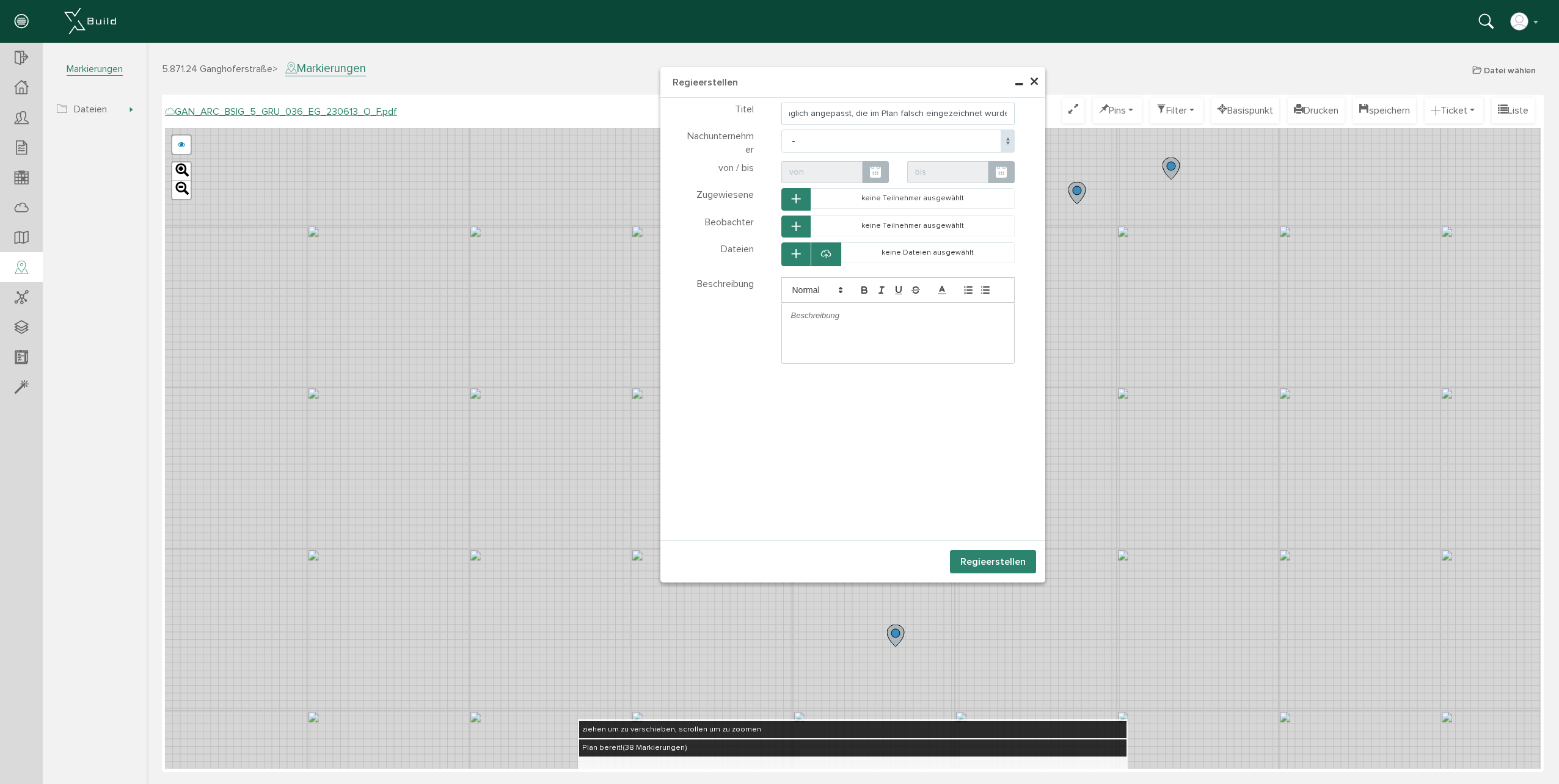
type input "Aussparungen wurden nachträglich angepasst, die im Plan falsch eingezeichnet wu…"
click at [840, 320] on p at bounding box center [898, 316] width 215 height 11
click at [865, 346] on p "Die Aussparungen wurden nach Plan erstellt und erst danach ist aufgefallen, das…" at bounding box center [898, 339] width 215 height 56
click at [867, 347] on p "Die Aussparungen wurden nach Plan erstellt und erst danach ist aufgefallen, das…" at bounding box center [898, 339] width 215 height 56
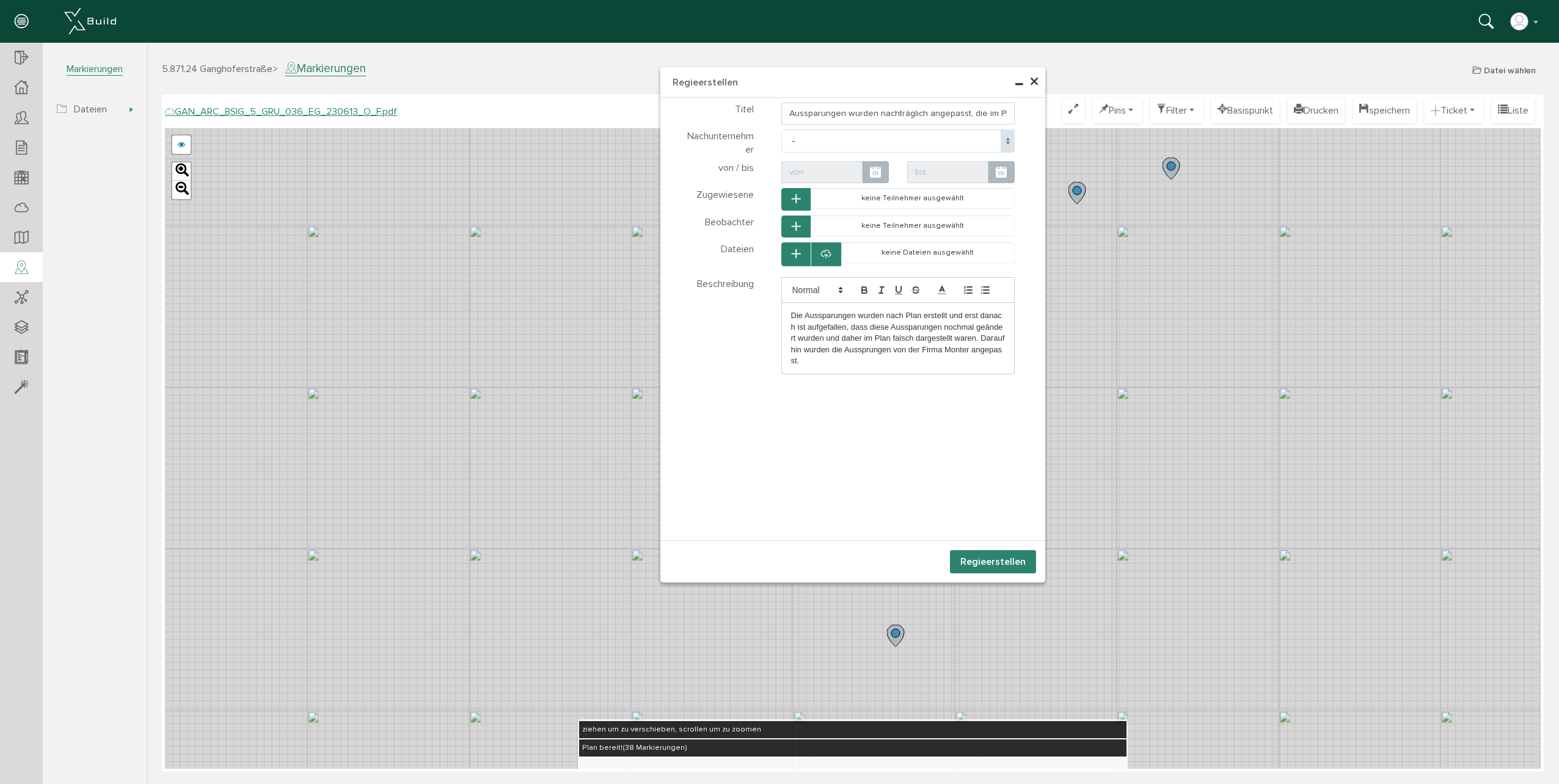
click at [865, 348] on p "Die Aussparungen wurden nach Plan erstellt und erst danach ist aufgefallen, das…" at bounding box center [898, 339] width 215 height 56
click at [960, 368] on div "Die Aussparungen wurden nach Plan erstellt und erst danach ist aufgefallen, das…" at bounding box center [898, 338] width 233 height 71
click at [796, 250] on icon "button" at bounding box center [795, 253] width 8 height 10
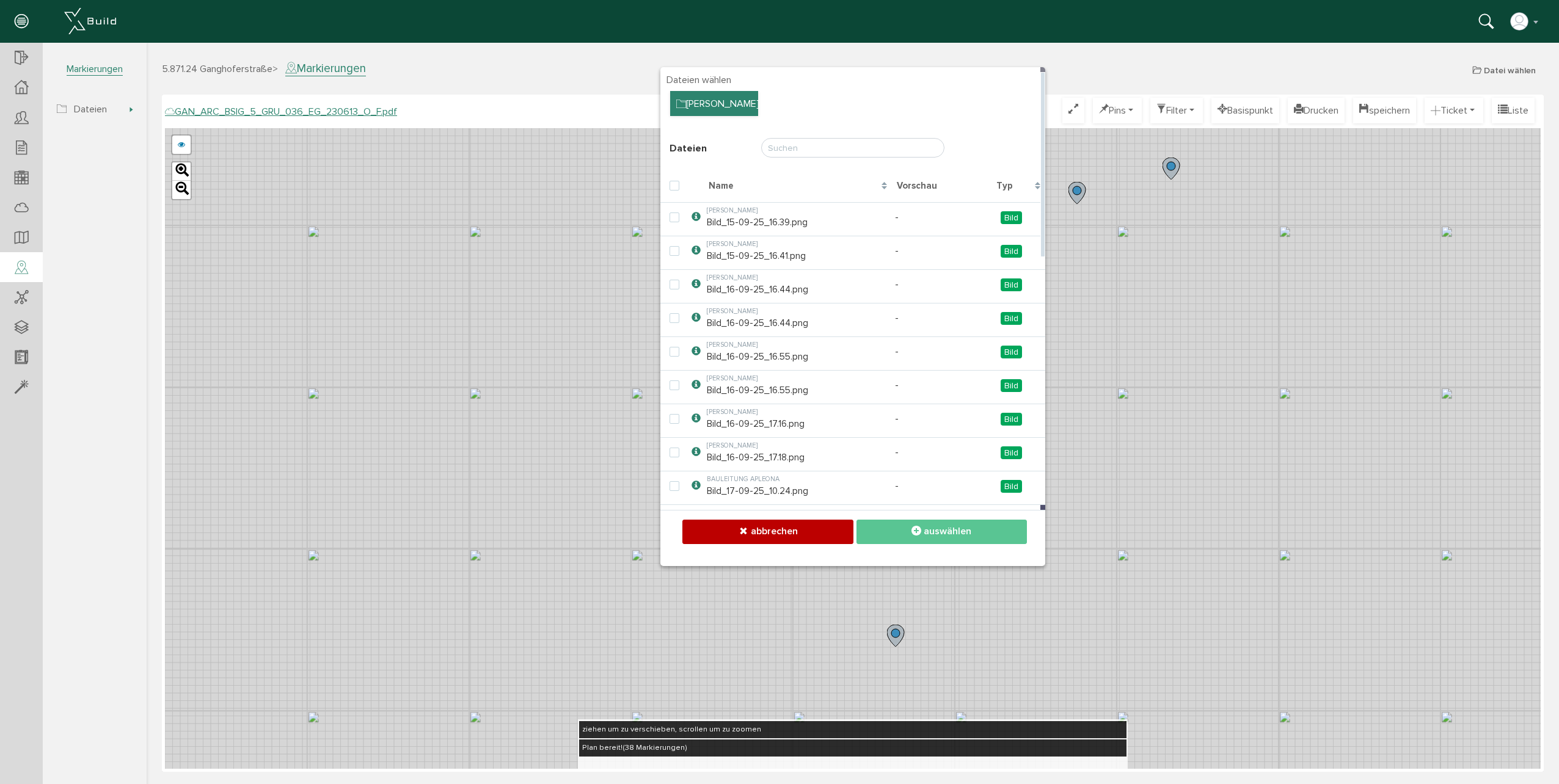
click at [702, 111] on div "[PERSON_NAME]" at bounding box center [714, 103] width 88 height 25
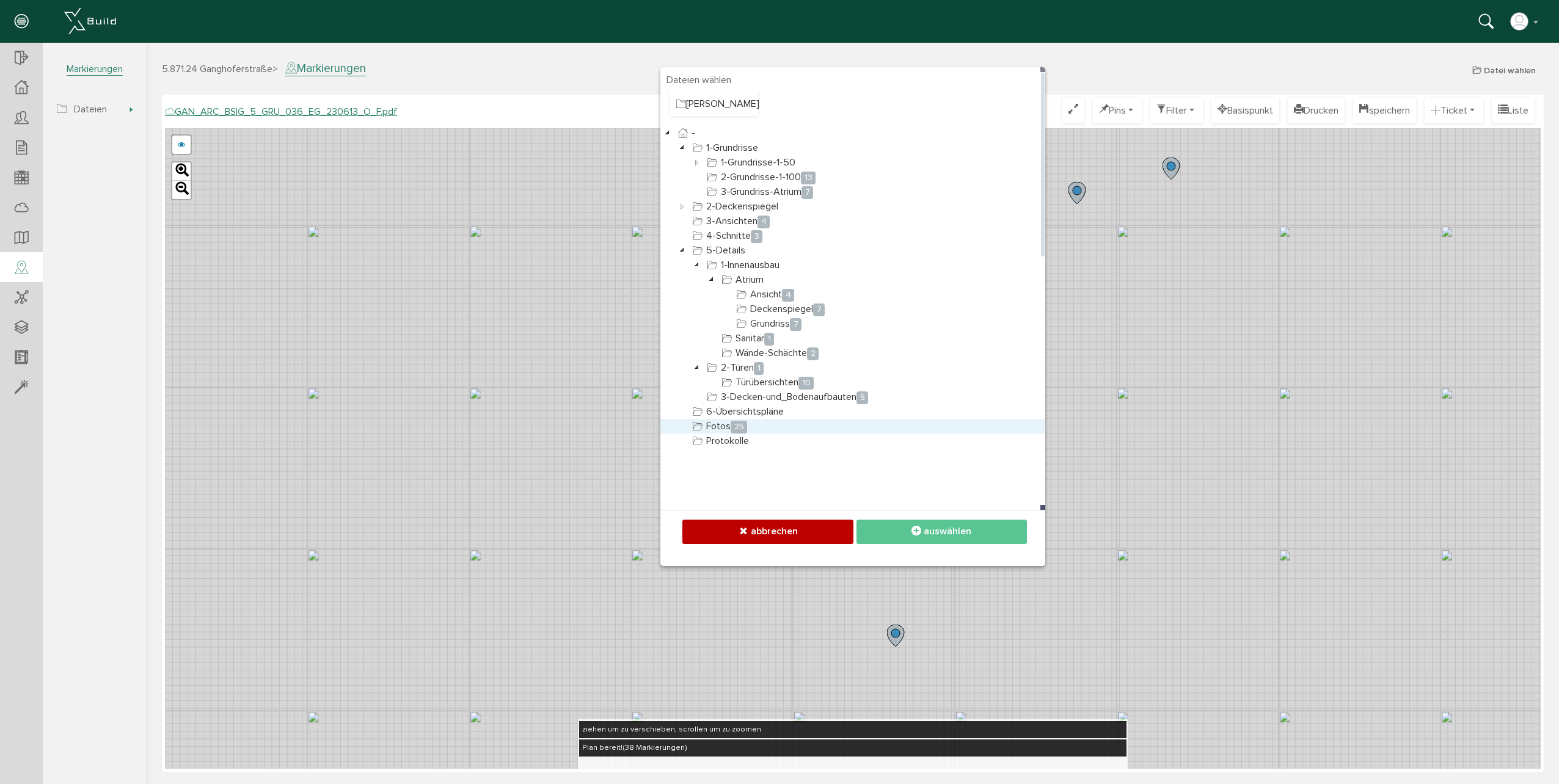
click at [746, 428] on span "25" at bounding box center [738, 427] width 16 height 13
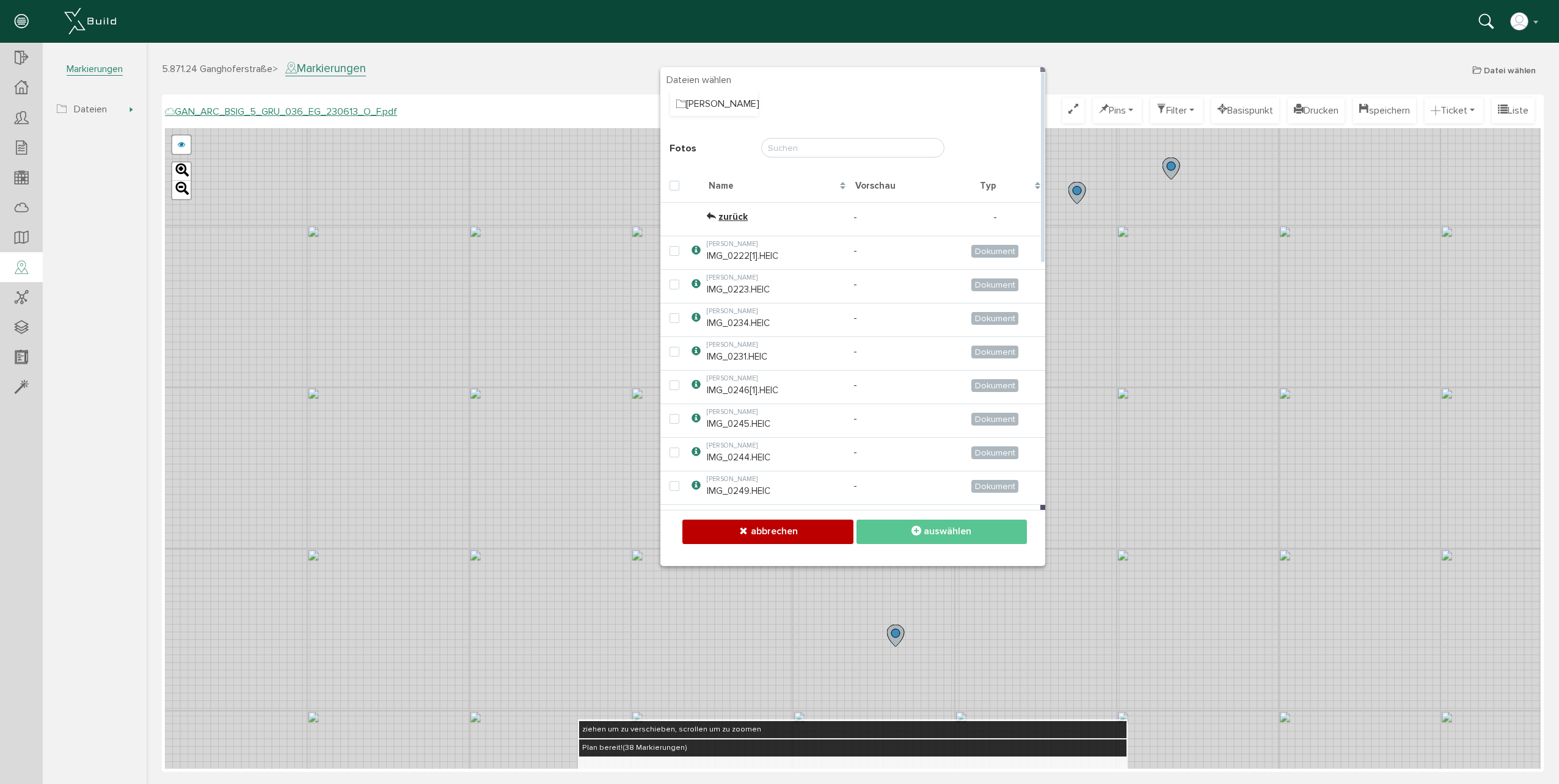
click at [738, 188] on div "Name" at bounding box center [777, 186] width 147 height 26
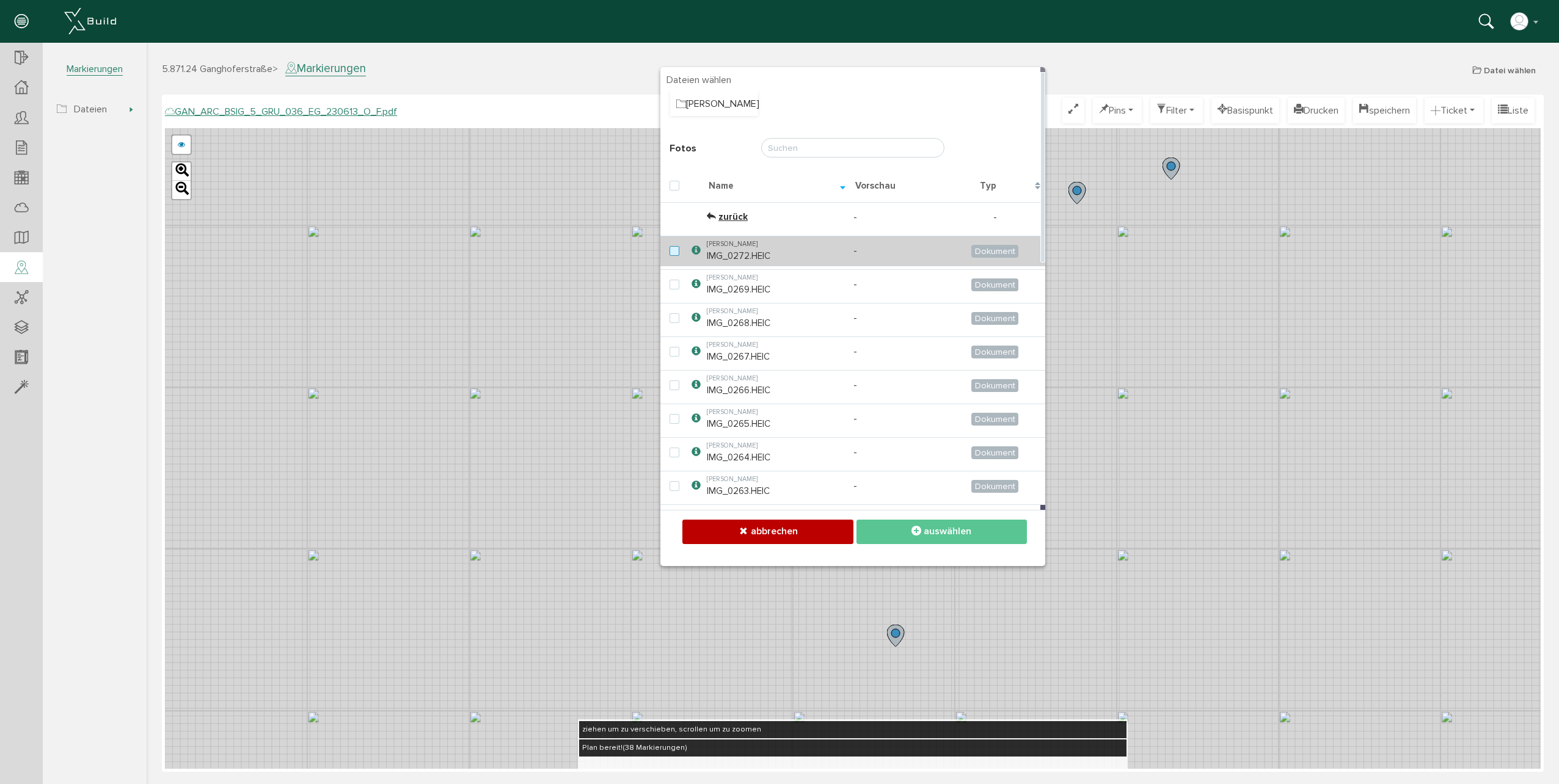
click at [679, 252] on label at bounding box center [677, 252] width 14 height 11
click at [678, 252] on input "checkbox" at bounding box center [673, 250] width 8 height 8
checkbox input "true"
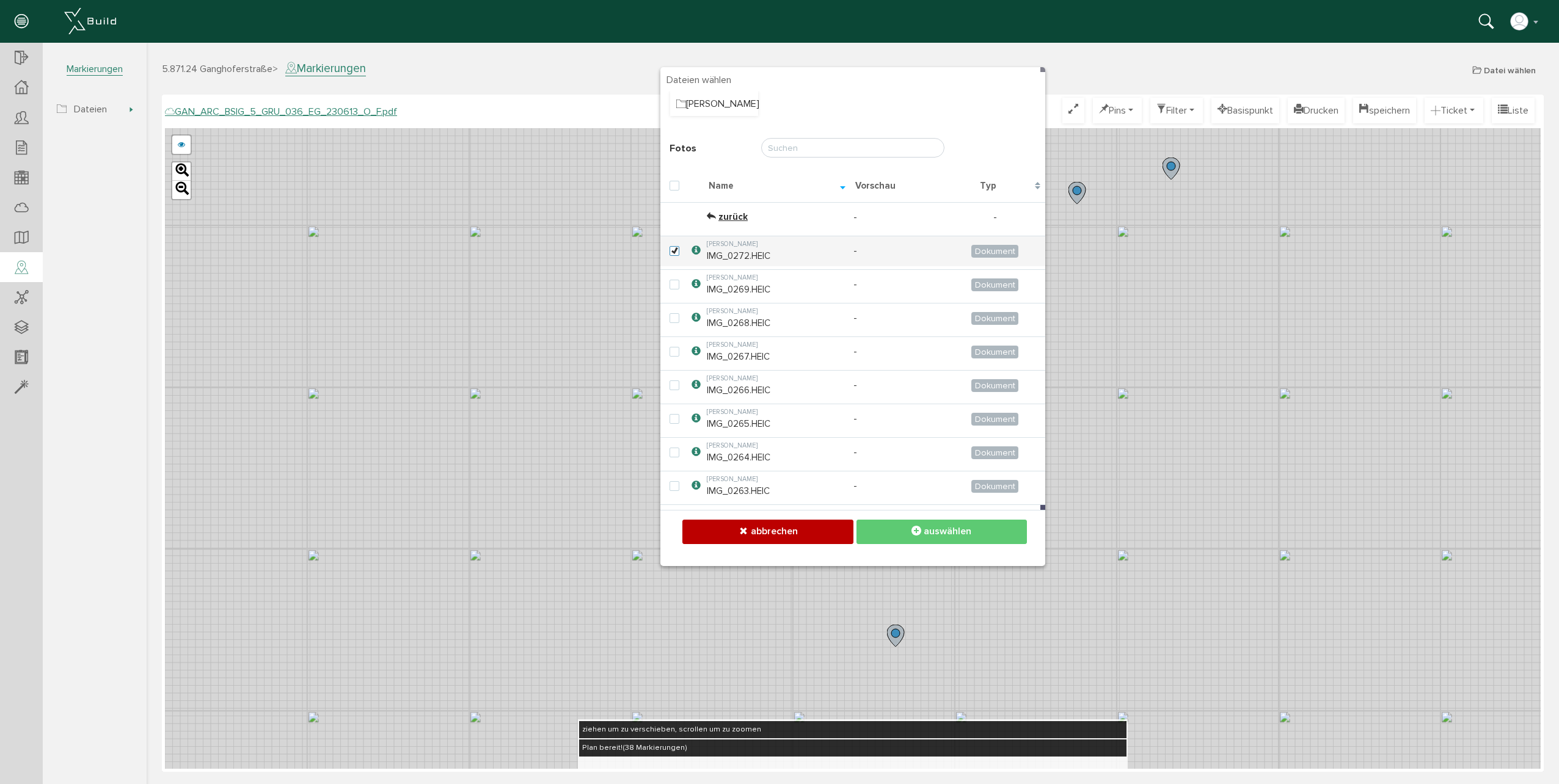
click at [901, 531] on button "auswählen" at bounding box center [941, 531] width 170 height 24
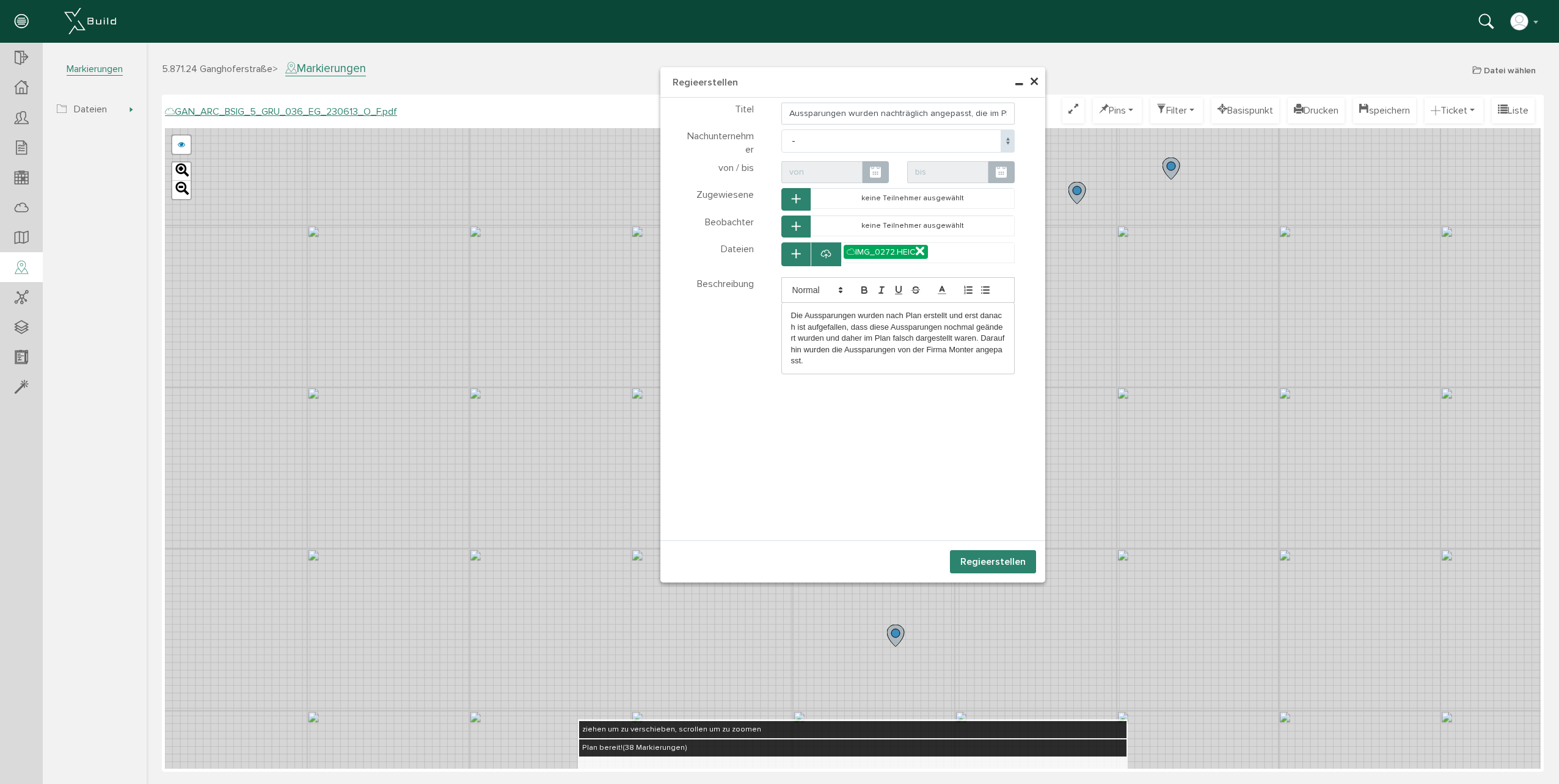
click at [984, 563] on button "Regie erstellen" at bounding box center [992, 562] width 86 height 24
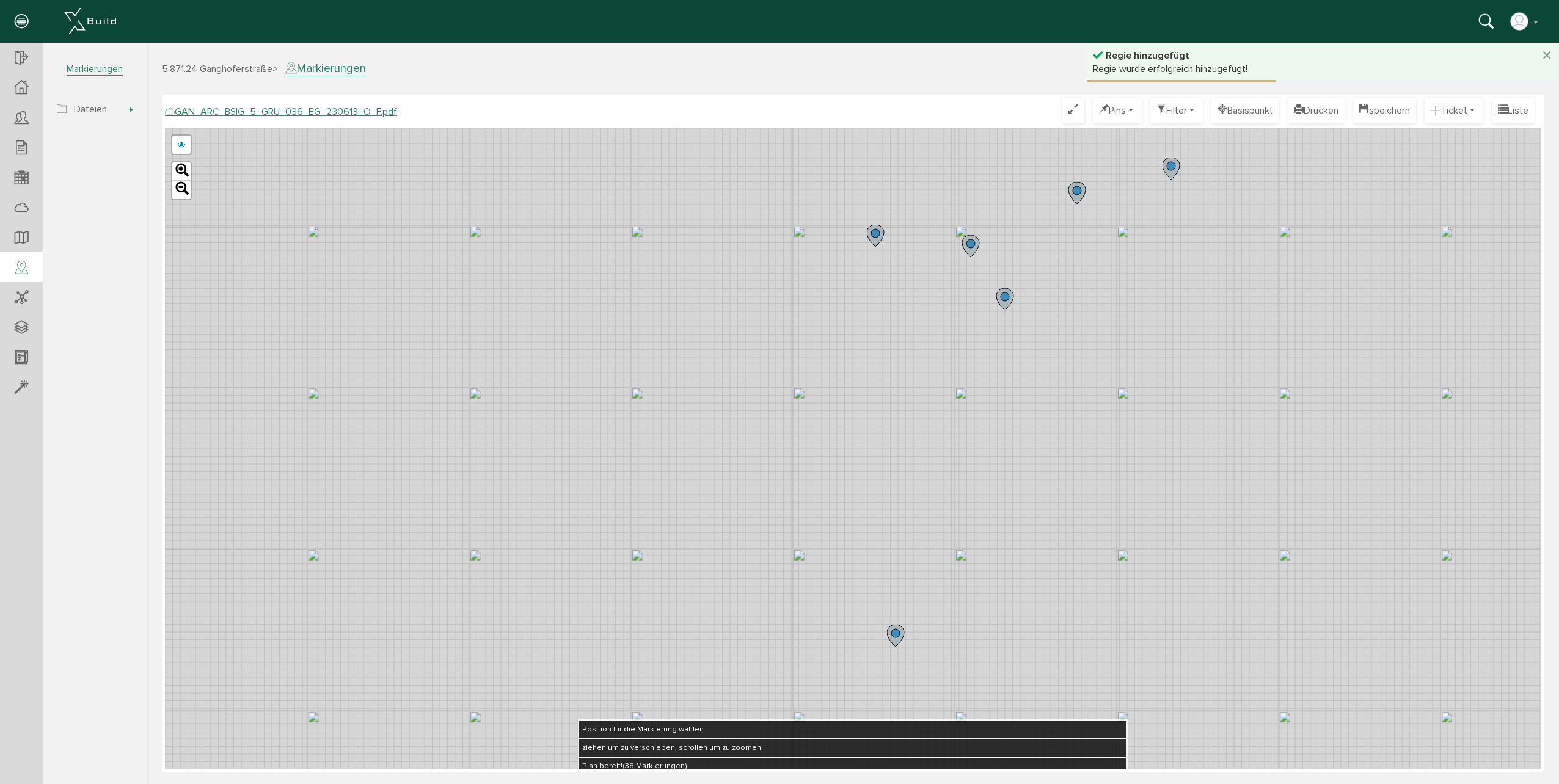
click at [822, 432] on div "GAN_ARC_BSIG_5_GRU_036_EG_230613_N_F.pdf GAN_ARC_BSIG_5_GRU_036_EG_230613_M_F.p…" at bounding box center [852, 448] width 1375 height 640
click at [1381, 116] on button "speichern" at bounding box center [1384, 110] width 63 height 25
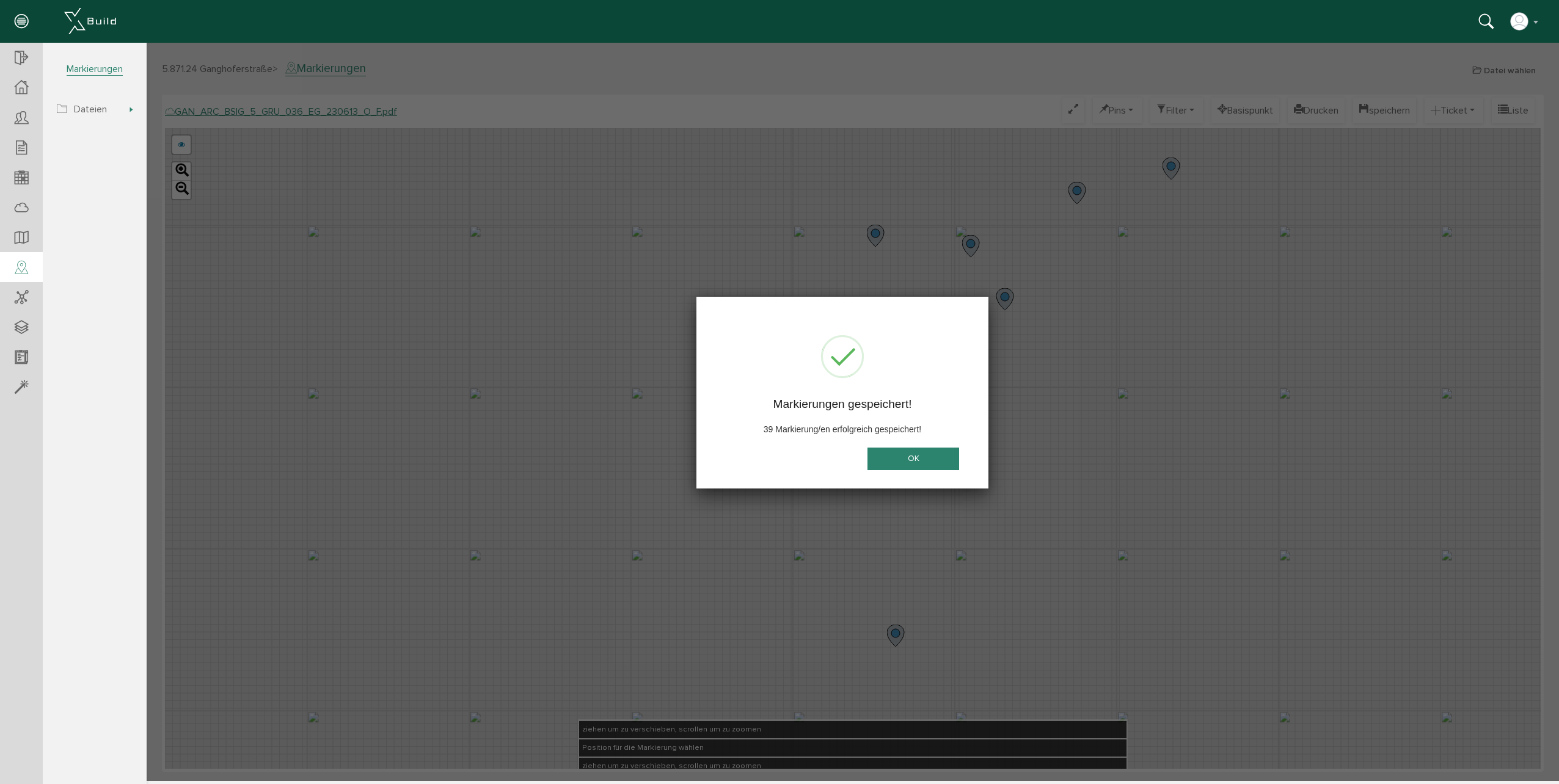
click at [895, 457] on button "OK" at bounding box center [912, 458] width 91 height 23
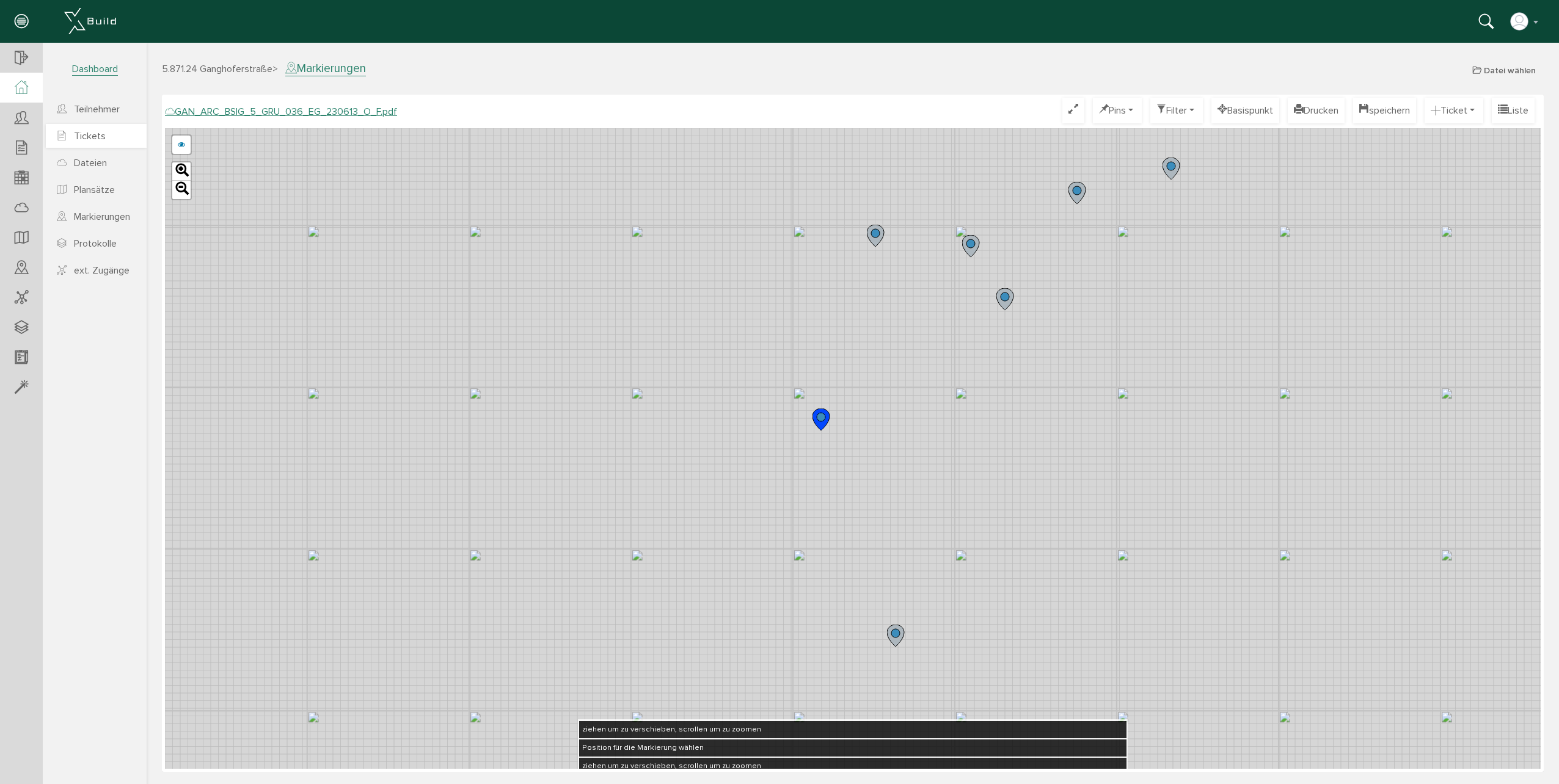
click at [84, 136] on span "Tickets" at bounding box center [90, 136] width 32 height 12
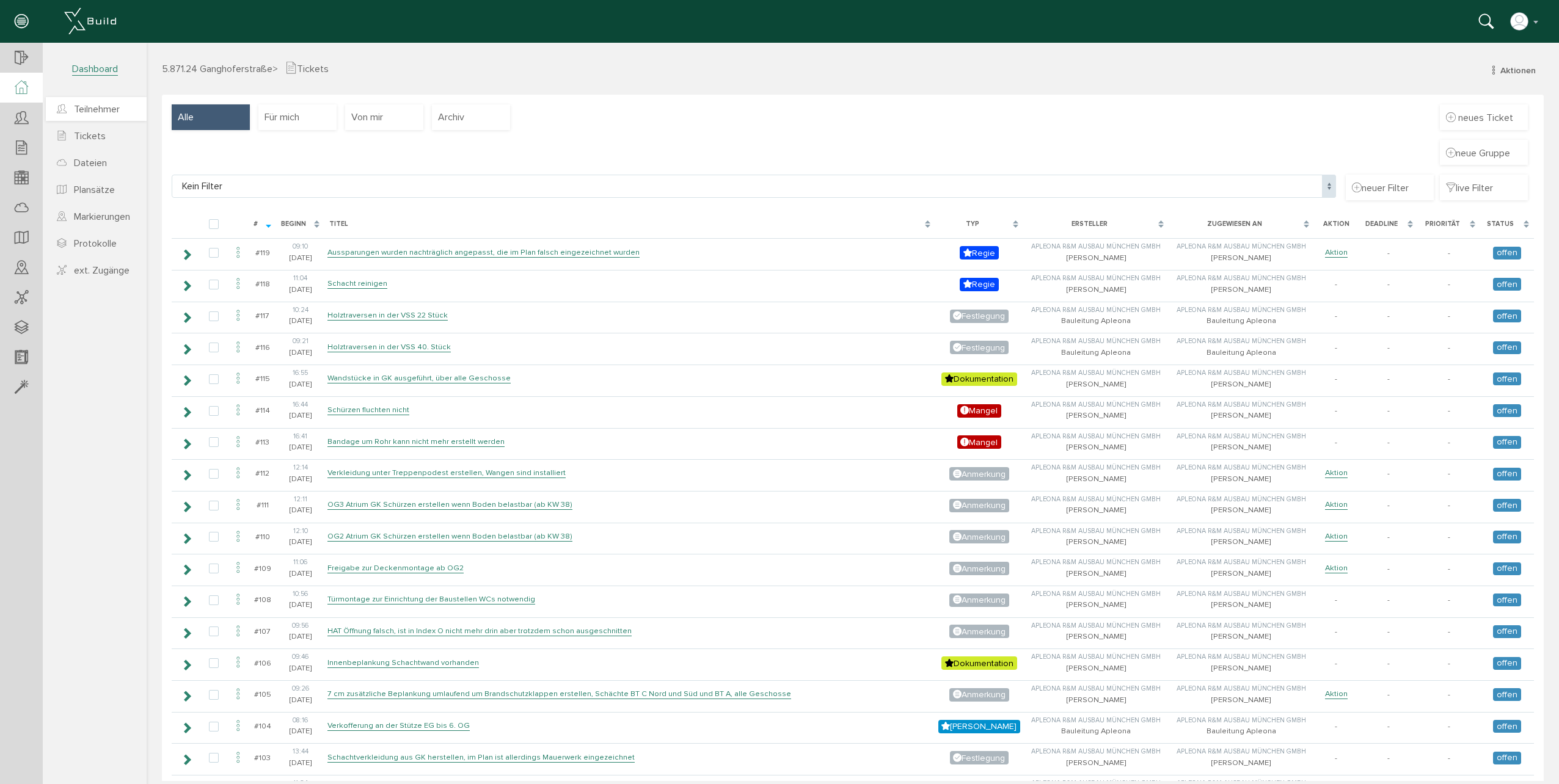
drag, startPoint x: 33, startPoint y: 95, endPoint x: 53, endPoint y: 110, distance: 25.0
click at [33, 95] on div at bounding box center [21, 87] width 43 height 30
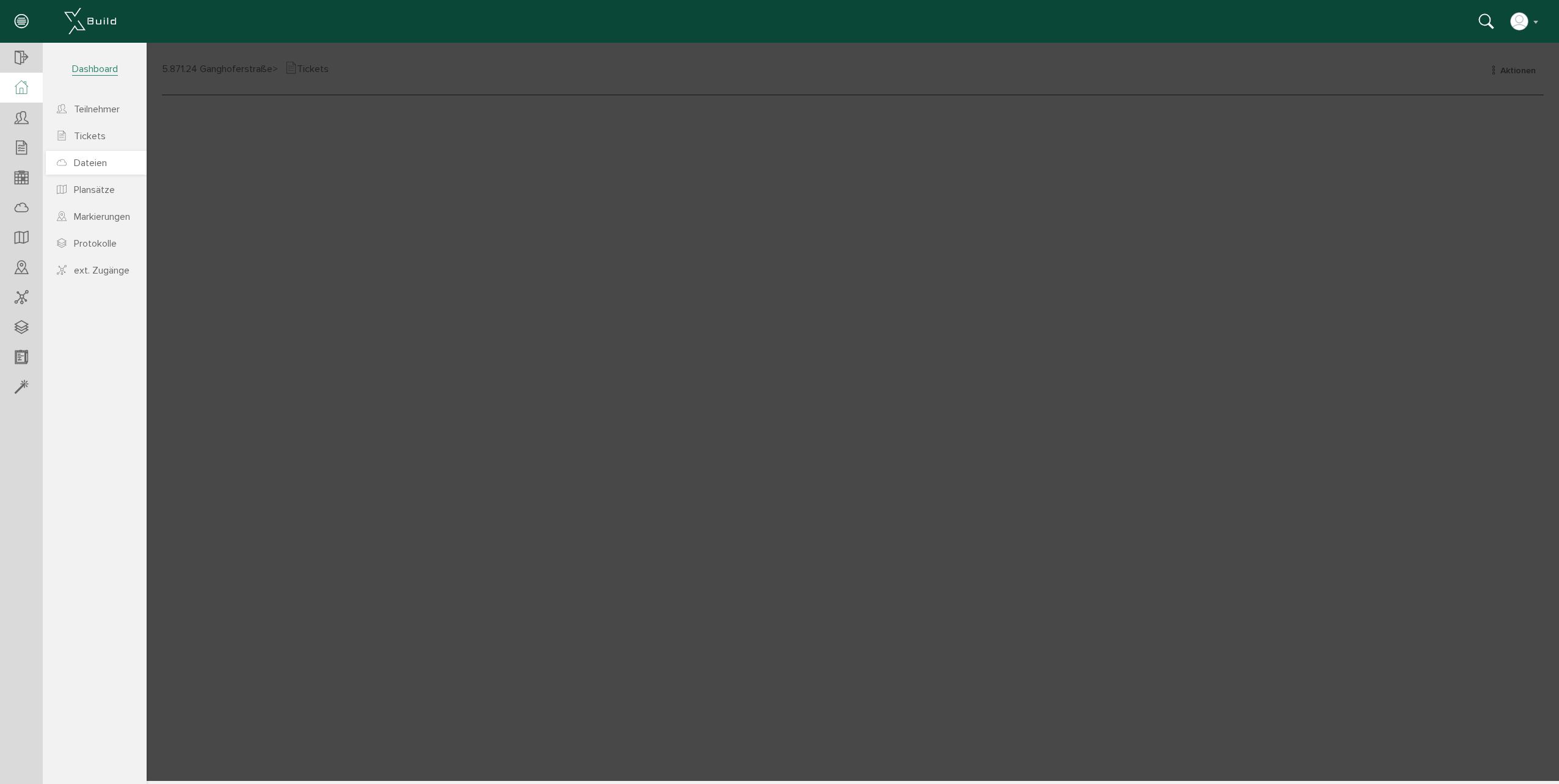
click at [91, 164] on span "Dateien" at bounding box center [91, 162] width 33 height 12
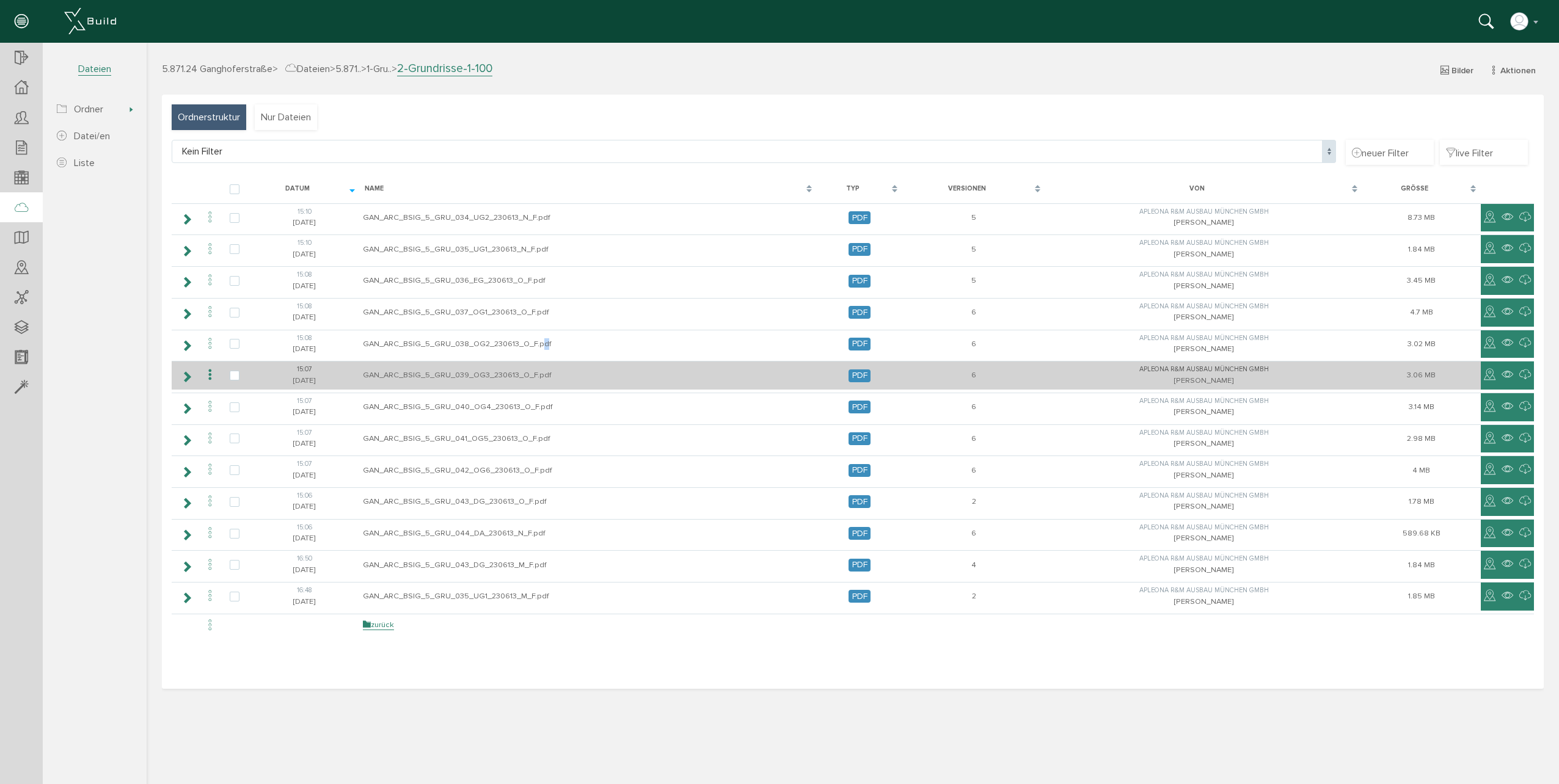
click at [544, 360] on tbody "15:[PHONE_NUMBER][DATE] GAN_ARC_BSIG_5_GRU_034_UG2_230613_N_F.pdf PDF 5 Apleona…" at bounding box center [852, 420] width 1362 height 434
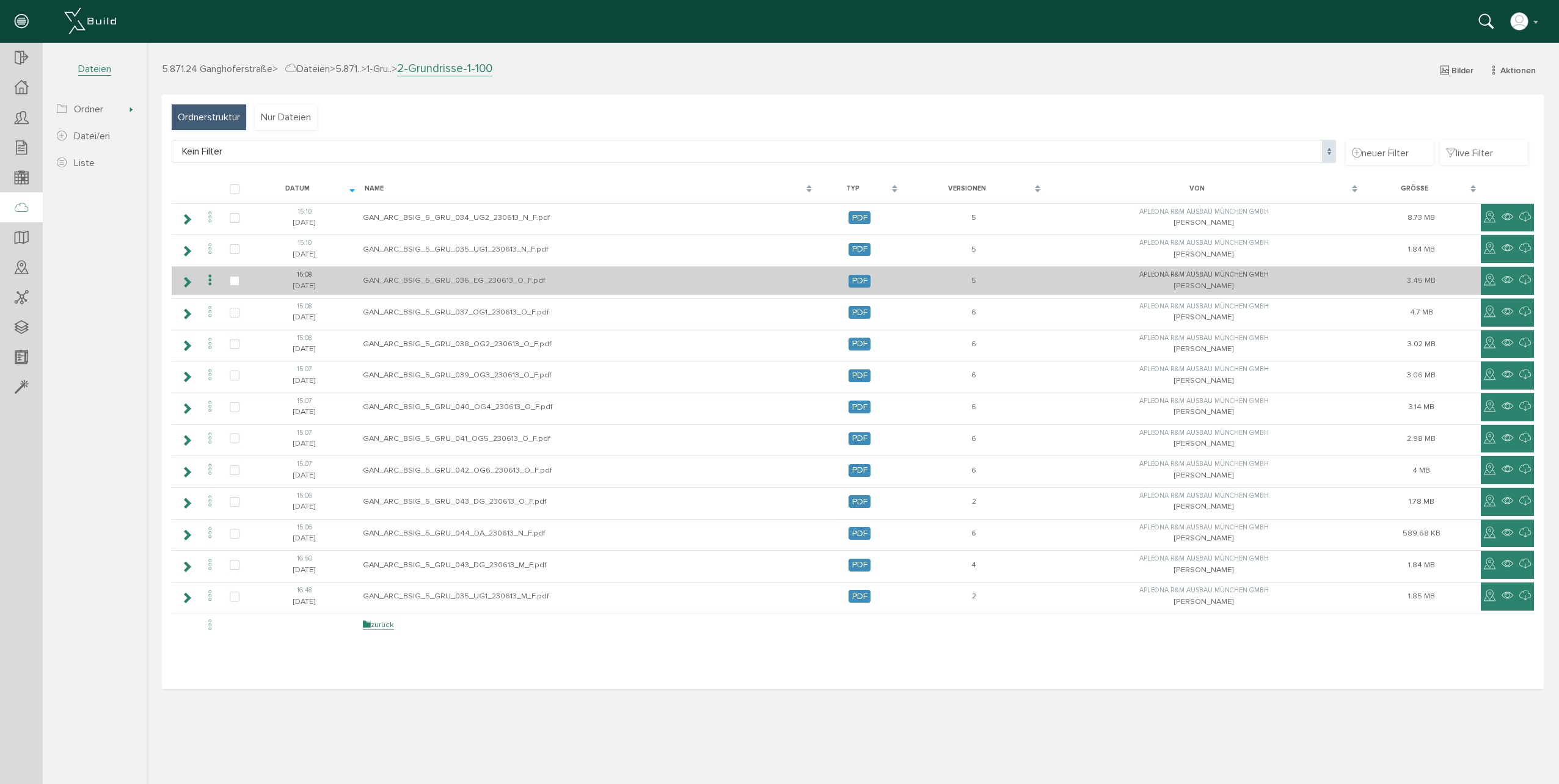
drag, startPoint x: 540, startPoint y: 361, endPoint x: 516, endPoint y: 286, distance: 78.7
click at [516, 286] on td "GAN_ARC_BSIG_5_GRU_036_EG_230613_O_F.pdf" at bounding box center [588, 281] width 457 height 29
click at [214, 281] on icon at bounding box center [210, 281] width 14 height 16
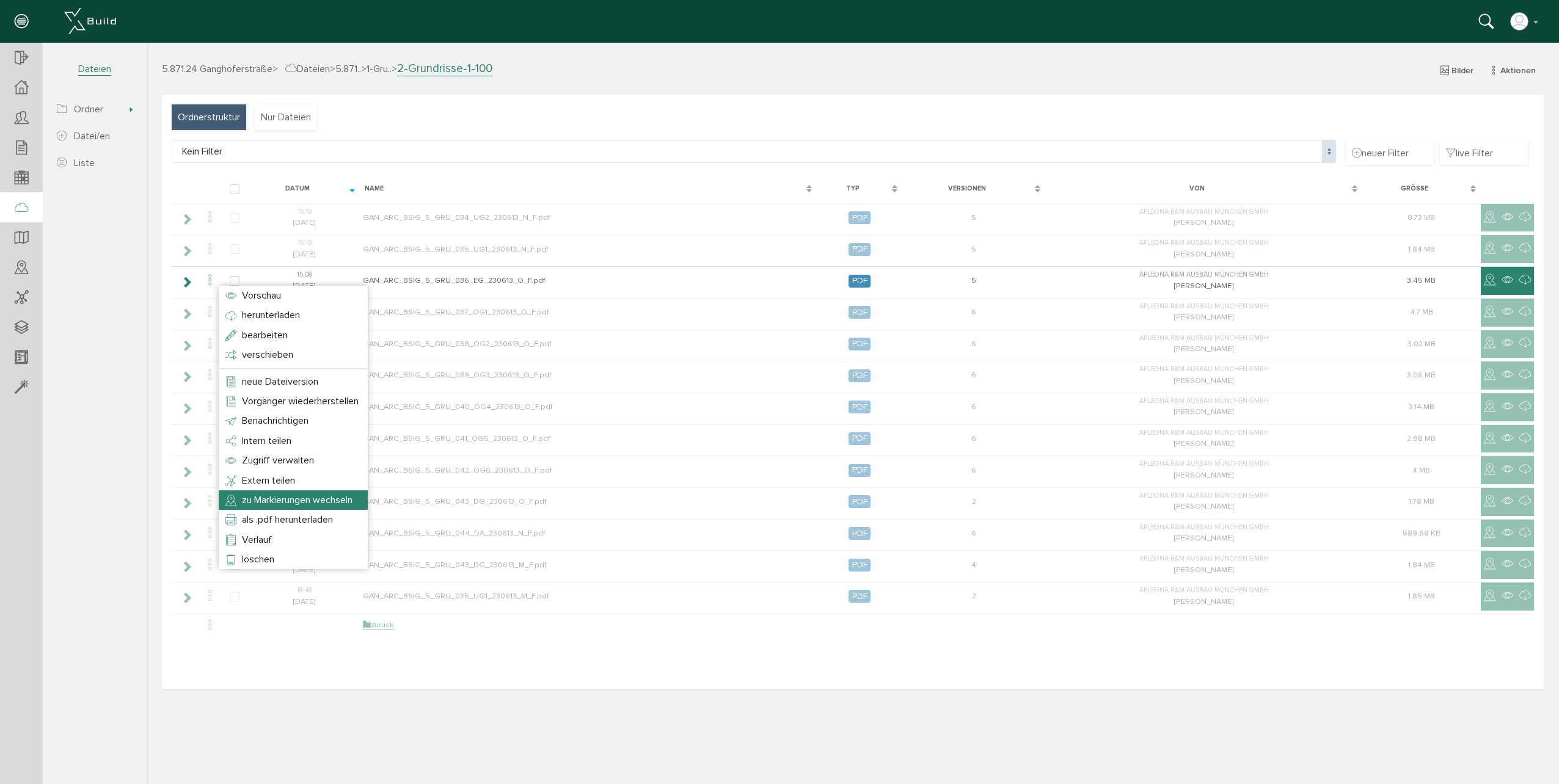
click at [303, 503] on span "zu Markierungen wechseln" at bounding box center [297, 499] width 111 height 12
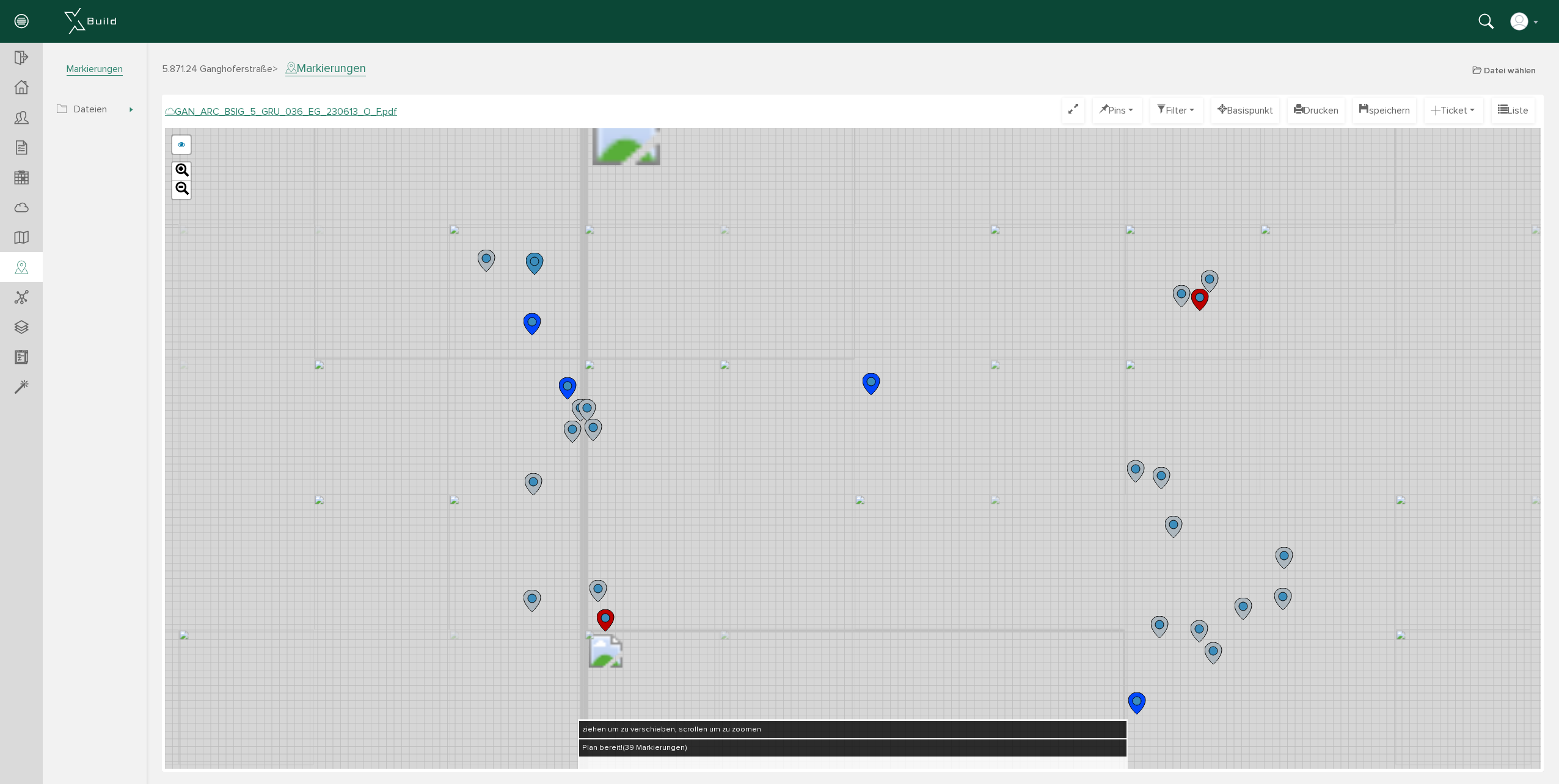
drag, startPoint x: 1090, startPoint y: 602, endPoint x: 948, endPoint y: 280, distance: 351.9
click at [948, 280] on div "GAN_ARC_BSIG_5_GRU_036_EG_230613_N_F.pdf GAN_ARC_BSIG_5_GRU_036_EG_230613_M_F.p…" at bounding box center [852, 448] width 1375 height 640
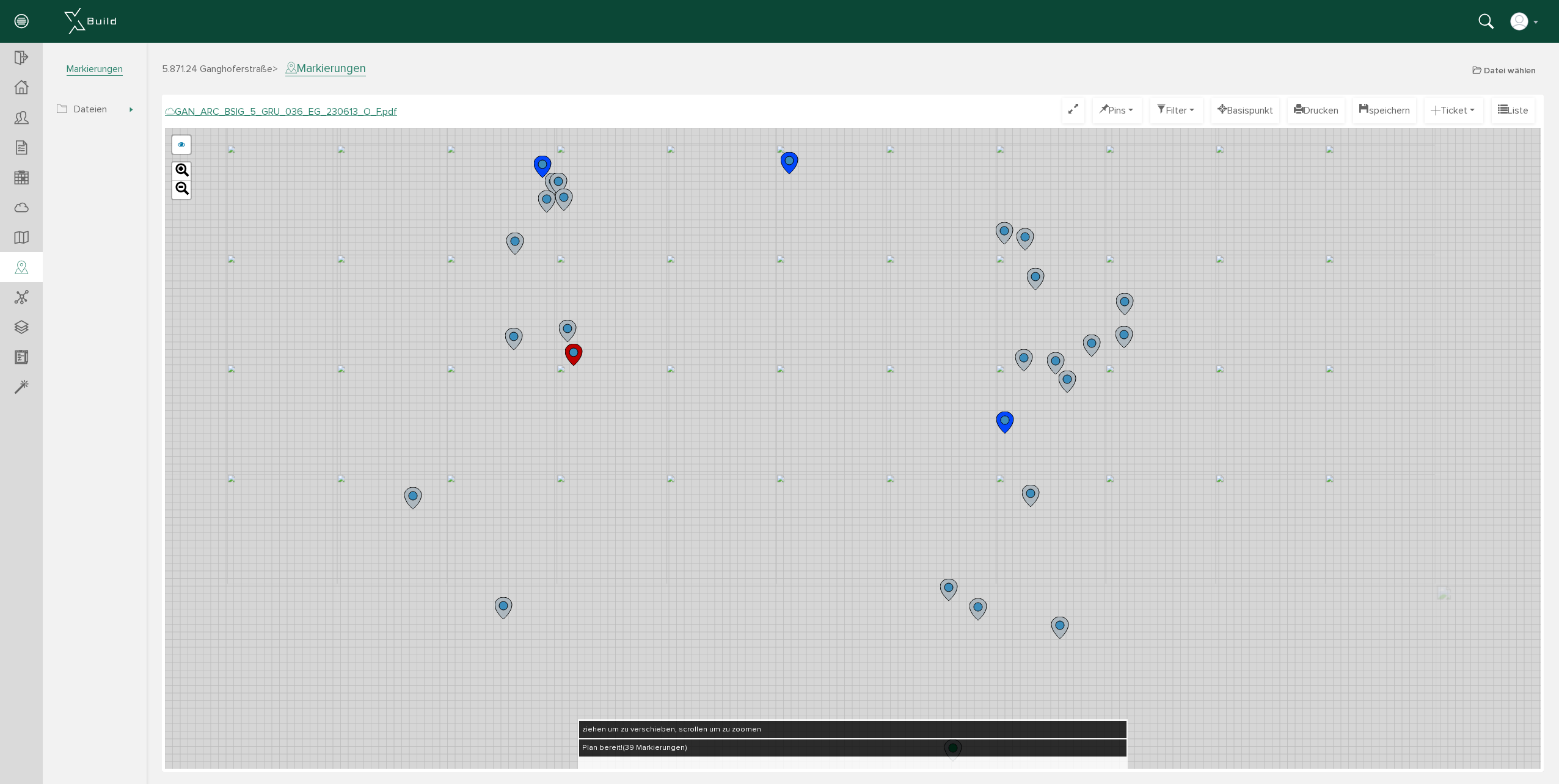
drag, startPoint x: 1087, startPoint y: 608, endPoint x: 1013, endPoint y: 459, distance: 166.4
click at [1013, 459] on div "GAN_ARC_BSIG_5_GRU_036_EG_230613_N_F.pdf GAN_ARC_BSIG_5_GRU_036_EG_230613_M_F.p…" at bounding box center [852, 448] width 1375 height 640
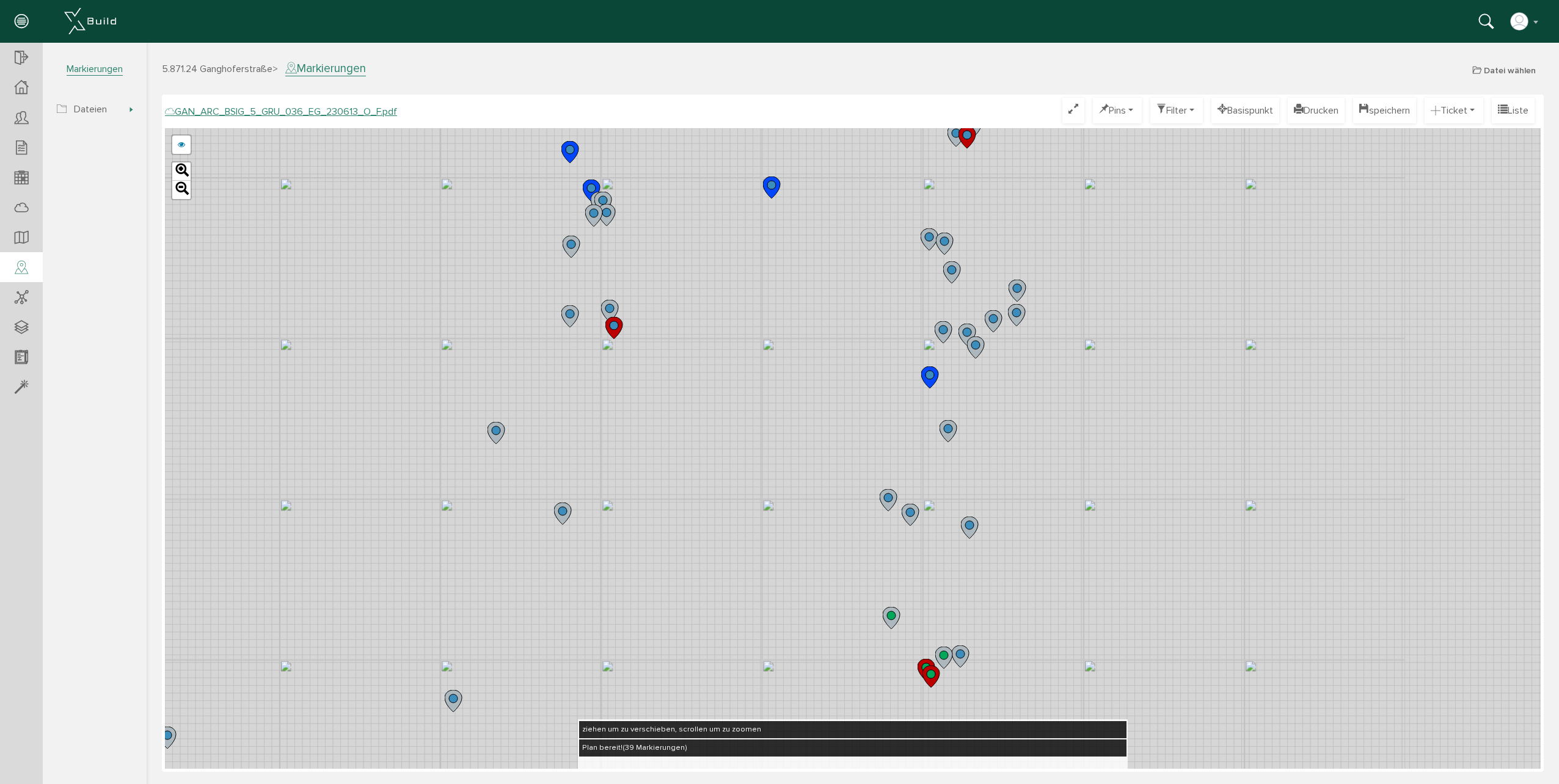
drag, startPoint x: 1123, startPoint y: 583, endPoint x: 1027, endPoint y: 531, distance: 109.2
click at [1027, 531] on div "GAN_ARC_BSIG_5_GRU_036_EG_230613_N_F.pdf GAN_ARC_BSIG_5_GRU_036_EG_230613_M_F.p…" at bounding box center [852, 448] width 1375 height 640
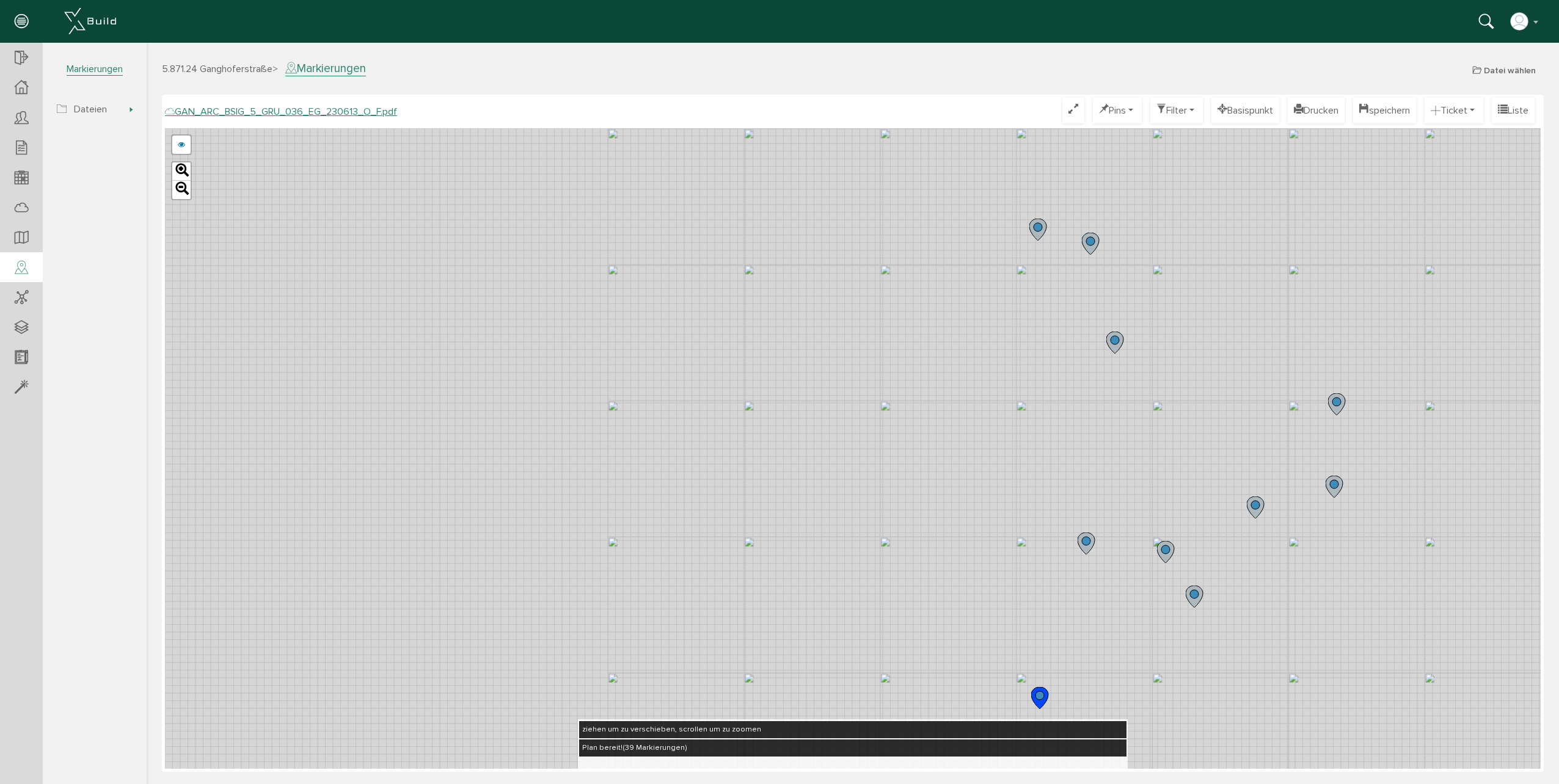
drag, startPoint x: 568, startPoint y: 377, endPoint x: 1149, endPoint y: 492, distance: 592.3
click at [1149, 492] on div "GAN_ARC_BSIG_5_GRU_036_EG_230613_N_F.pdf GAN_ARC_BSIG_5_GRU_036_EG_230613_M_F.p…" at bounding box center [852, 448] width 1375 height 640
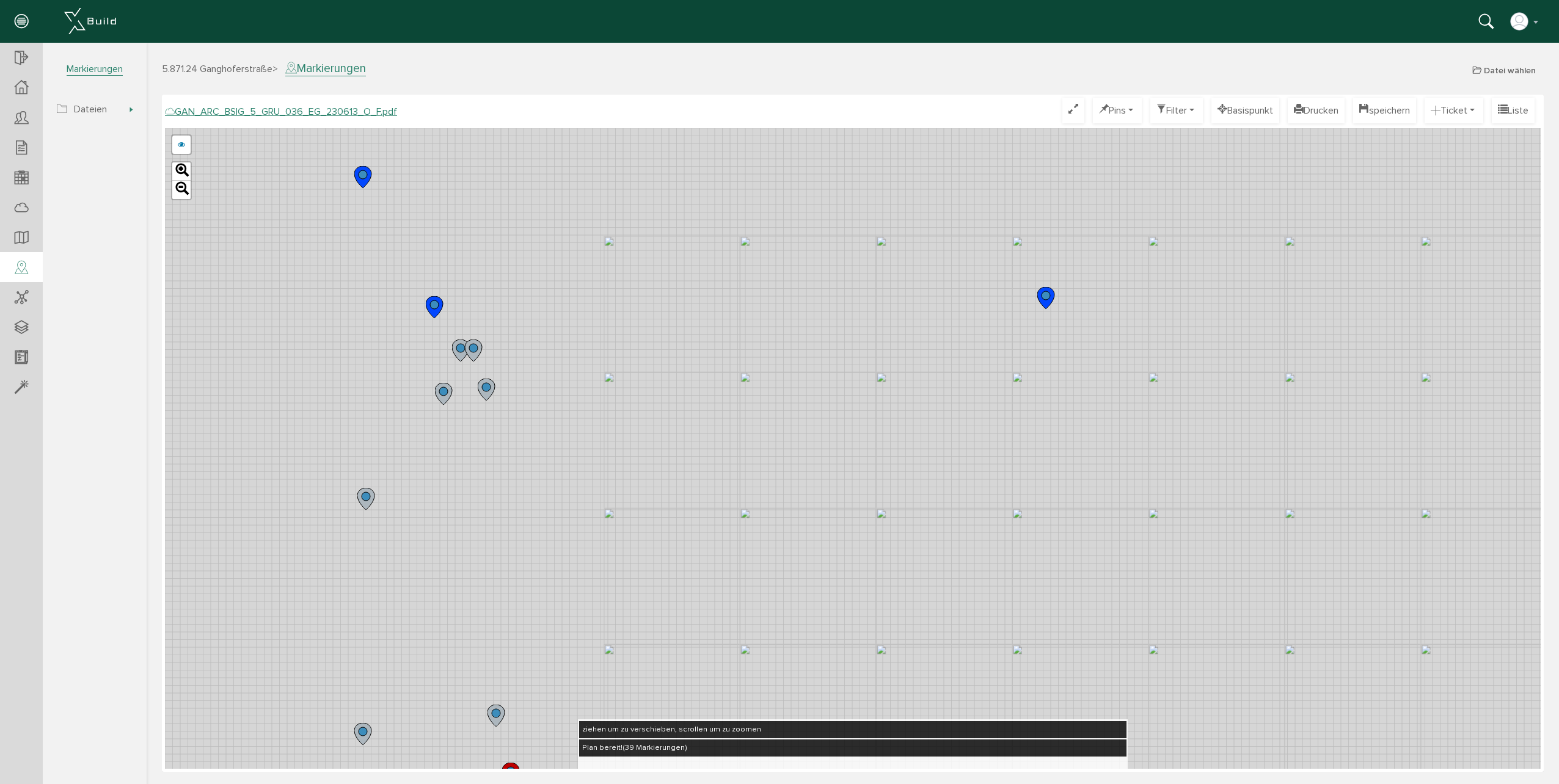
drag, startPoint x: 482, startPoint y: 316, endPoint x: 889, endPoint y: 524, distance: 457.1
click at [958, 565] on div "GAN_ARC_BSIG_5_GRU_036_EG_230613_N_F.pdf GAN_ARC_BSIG_5_GRU_036_EG_230613_M_F.p…" at bounding box center [852, 448] width 1375 height 640
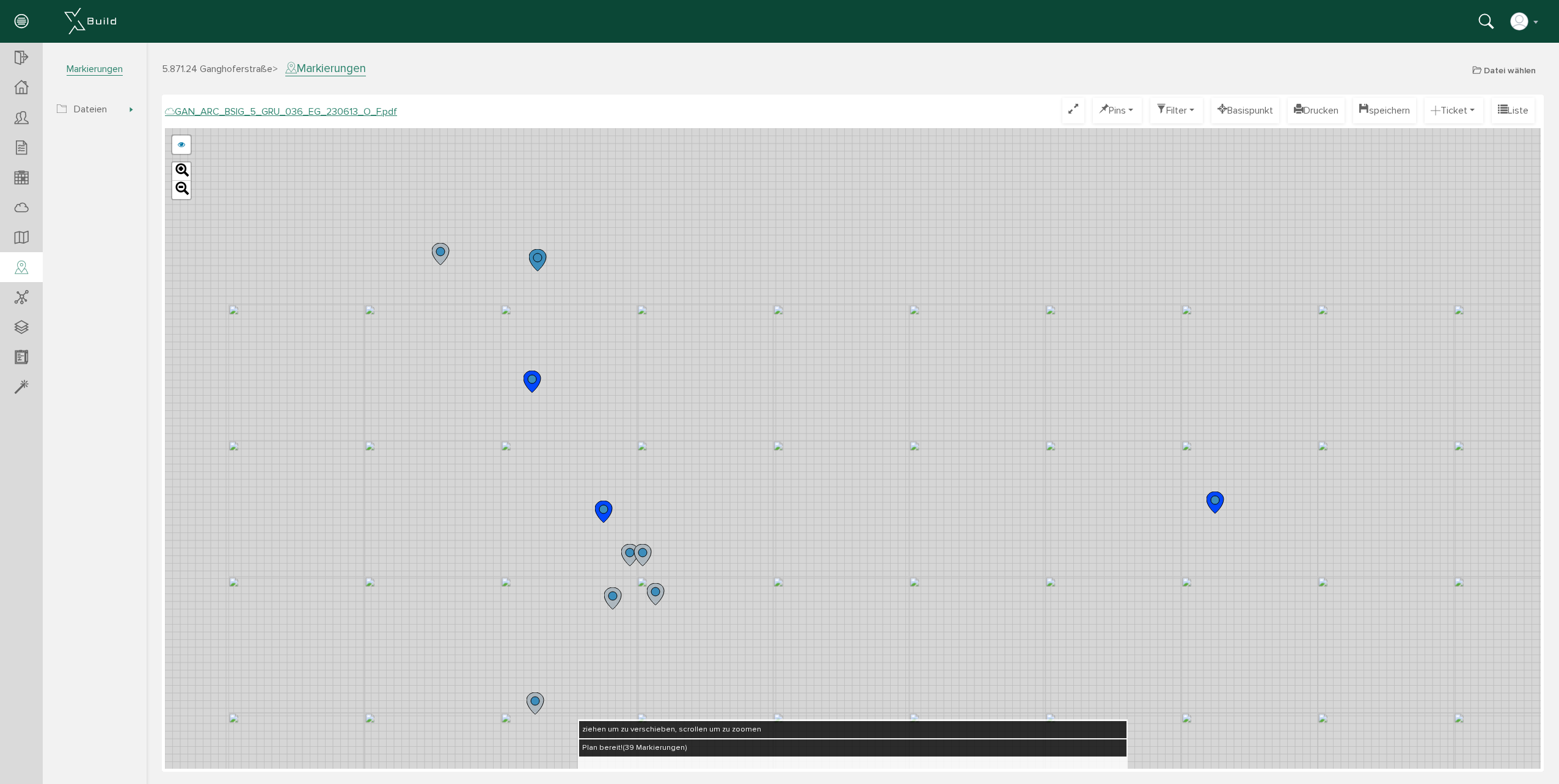
drag, startPoint x: 669, startPoint y: 416, endPoint x: 819, endPoint y: 590, distance: 229.7
click at [819, 590] on div "GAN_ARC_BSIG_5_GRU_036_EG_230613_N_F.pdf GAN_ARC_BSIG_5_GRU_036_EG_230613_M_F.p…" at bounding box center [852, 448] width 1375 height 640
drag, startPoint x: 698, startPoint y: 339, endPoint x: 532, endPoint y: 325, distance: 166.6
click at [701, 482] on div "GAN_ARC_BSIG_5_GRU_036_EG_230613_N_F.pdf GAN_ARC_BSIG_5_GRU_036_EG_230613_M_F.p…" at bounding box center [852, 448] width 1375 height 640
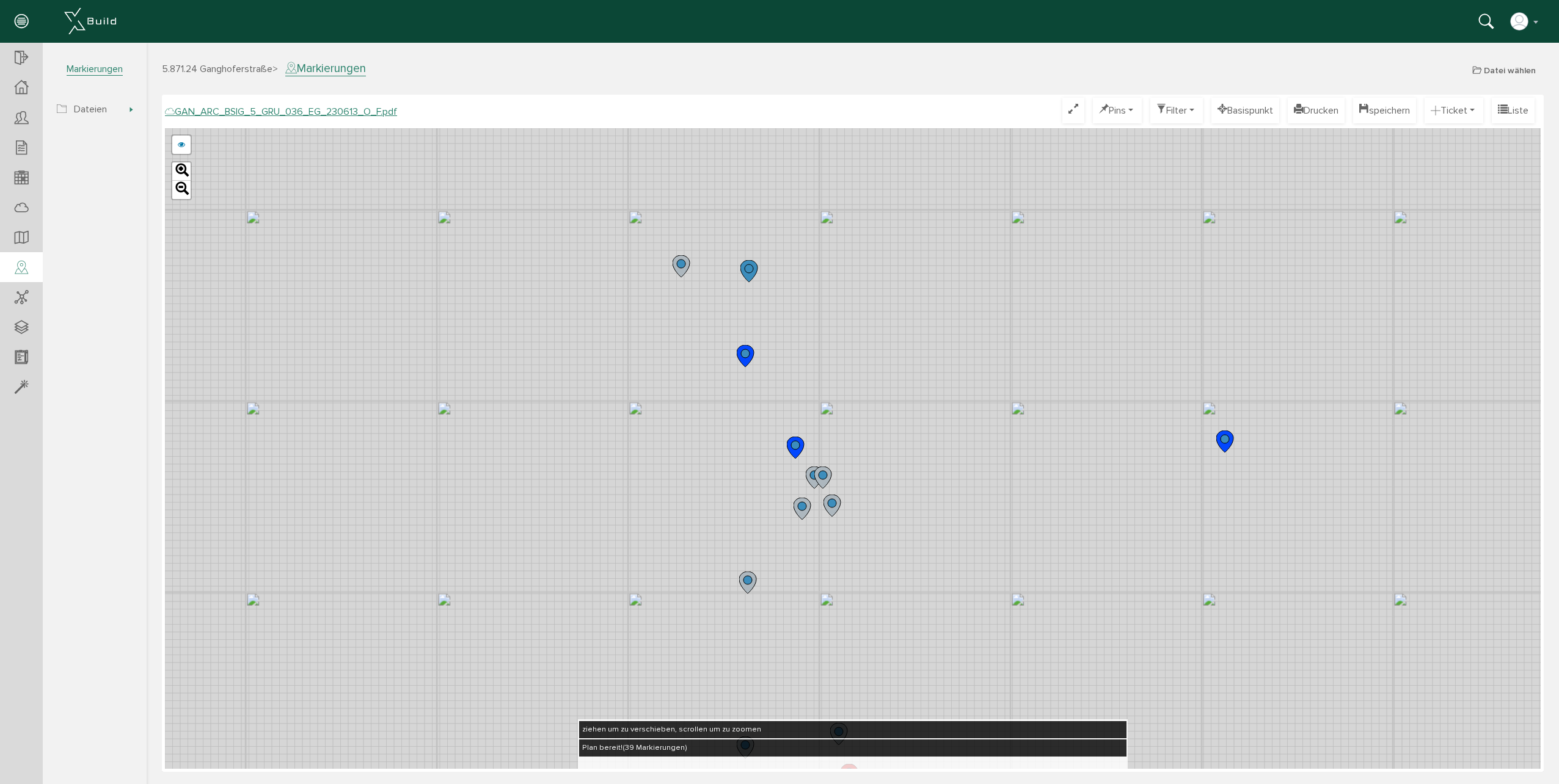
drag, startPoint x: 861, startPoint y: 632, endPoint x: 871, endPoint y: 386, distance: 246.2
click at [871, 384] on div "GAN_ARC_BSIG_5_GRU_036_EG_230613_N_F.pdf GAN_ARC_BSIG_5_GRU_036_EG_230613_M_F.p…" at bounding box center [852, 448] width 1375 height 640
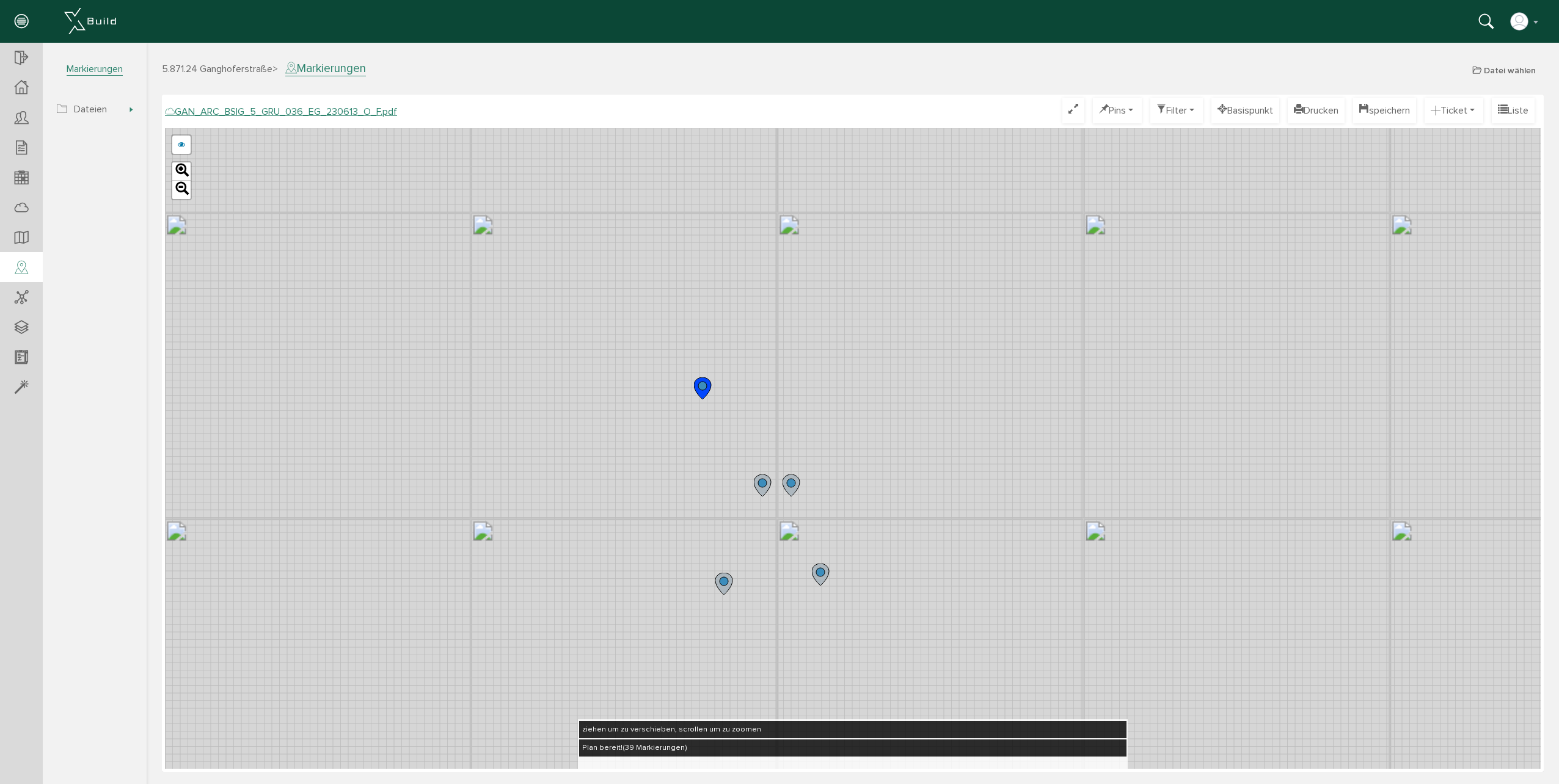
drag, startPoint x: 920, startPoint y: 328, endPoint x: 898, endPoint y: 358, distance: 37.2
click at [898, 358] on div "GAN_ARC_BSIG_5_GRU_036_EG_230613_N_F.pdf GAN_ARC_BSIG_5_GRU_036_EG_230613_M_F.p…" at bounding box center [852, 448] width 1375 height 640
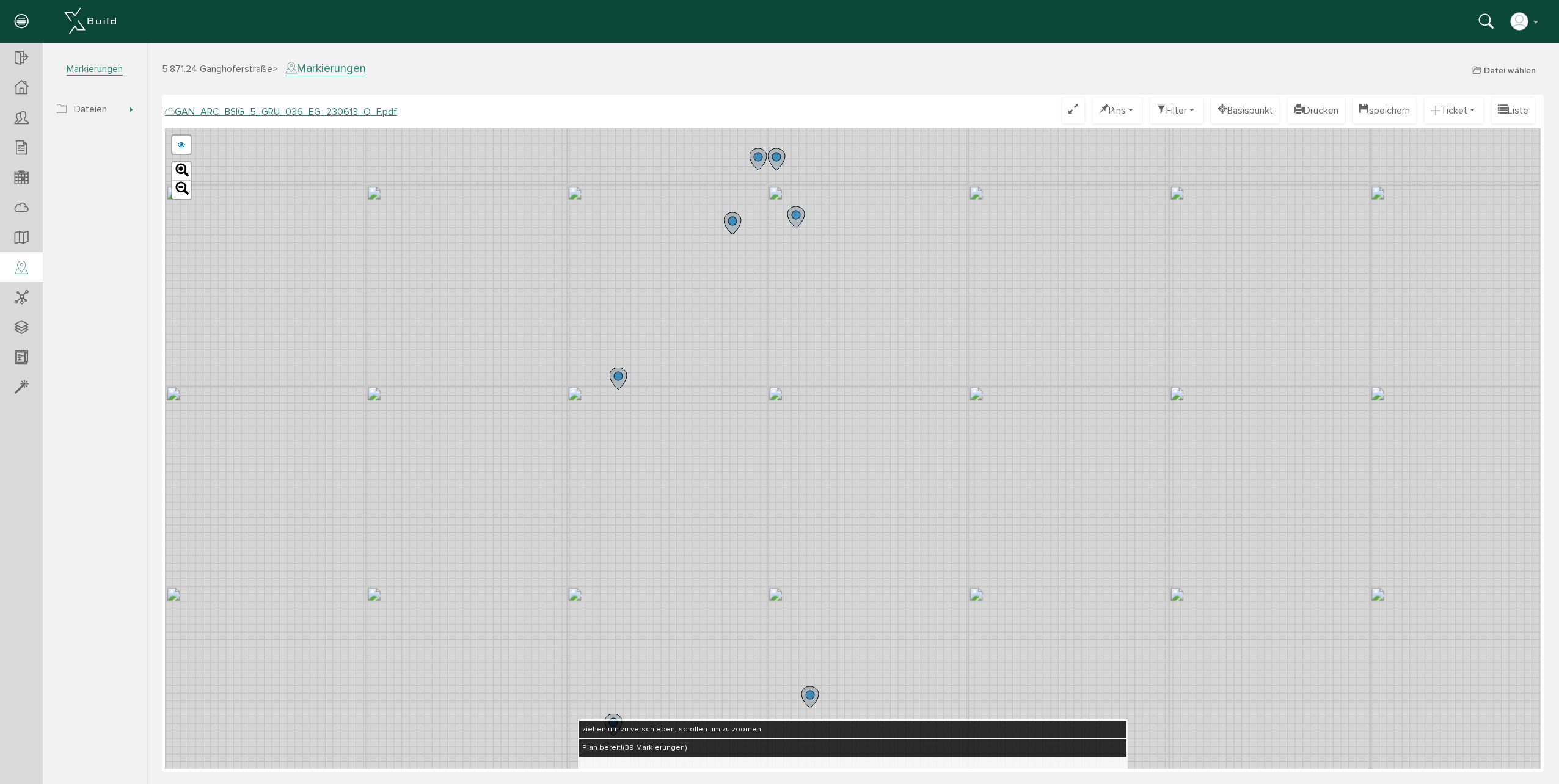
drag, startPoint x: 873, startPoint y: 602, endPoint x: 837, endPoint y: 306, distance: 298.2
click at [837, 306] on div "GAN_ARC_BSIG_5_GRU_036_EG_230613_N_F.pdf GAN_ARC_BSIG_5_GRU_036_EG_230613_M_F.p…" at bounding box center [852, 448] width 1375 height 640
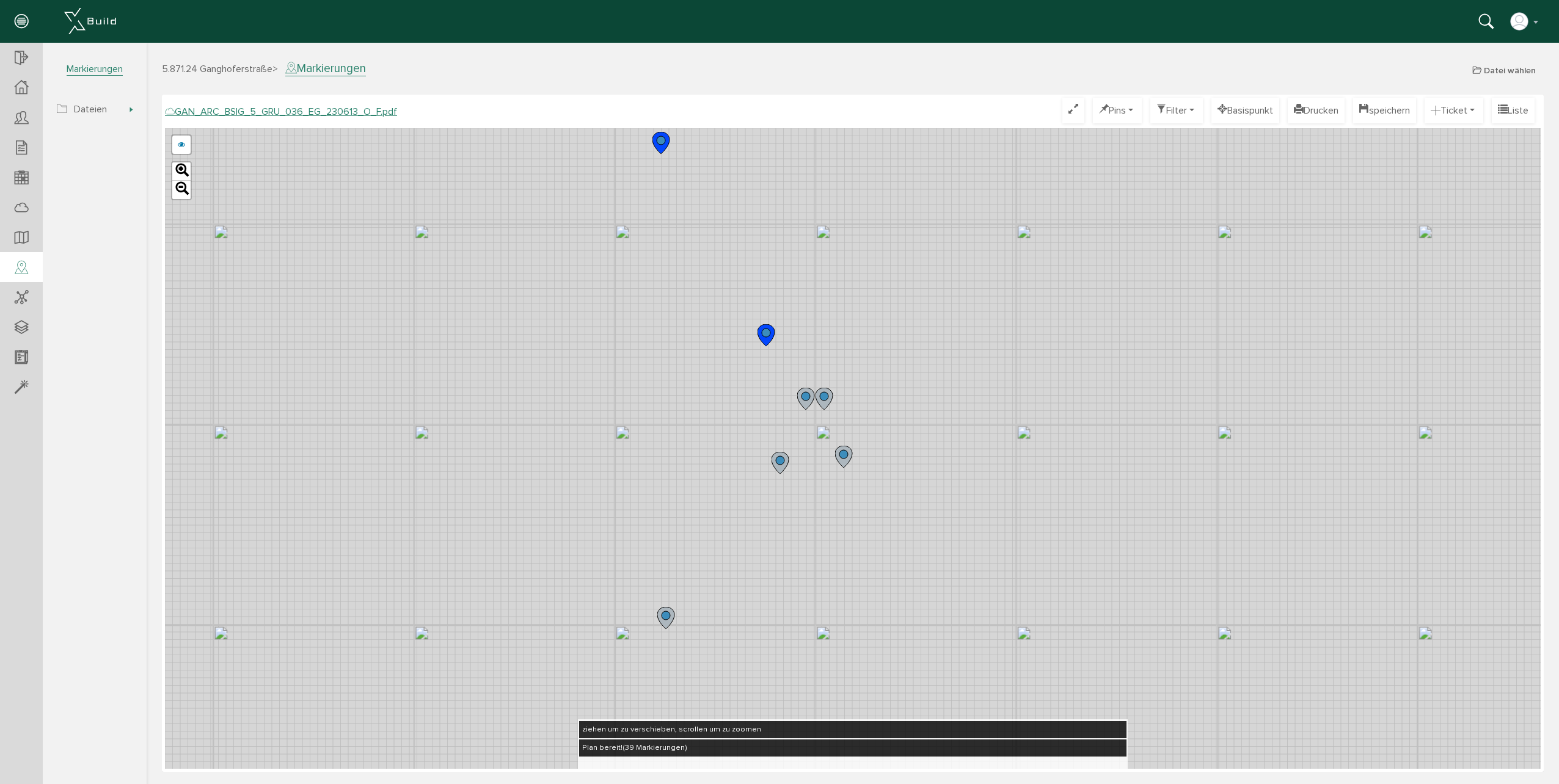
drag, startPoint x: 804, startPoint y: 454, endPoint x: 818, endPoint y: 645, distance: 191.5
click at [818, 645] on div "GAN_ARC_BSIG_5_GRU_036_EG_230613_N_F.pdf GAN_ARC_BSIG_5_GRU_036_EG_230613_M_F.p…" at bounding box center [852, 448] width 1375 height 640
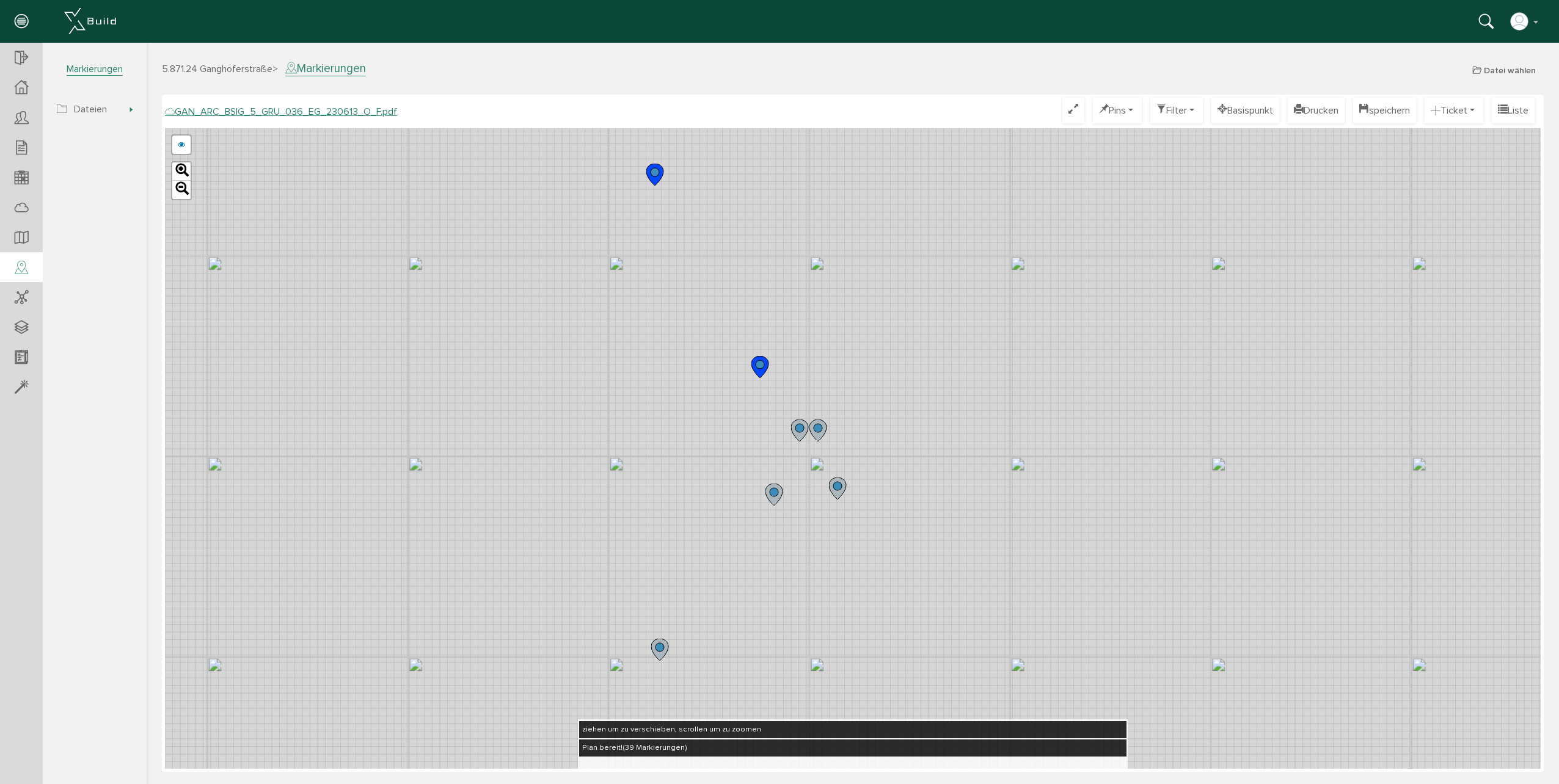
drag, startPoint x: 863, startPoint y: 330, endPoint x: 854, endPoint y: 409, distance: 79.5
click at [854, 409] on div "GAN_ARC_BSIG_5_GRU_036_EG_230613_N_F.pdf GAN_ARC_BSIG_5_GRU_036_EG_230613_M_F.p…" at bounding box center [852, 448] width 1375 height 640
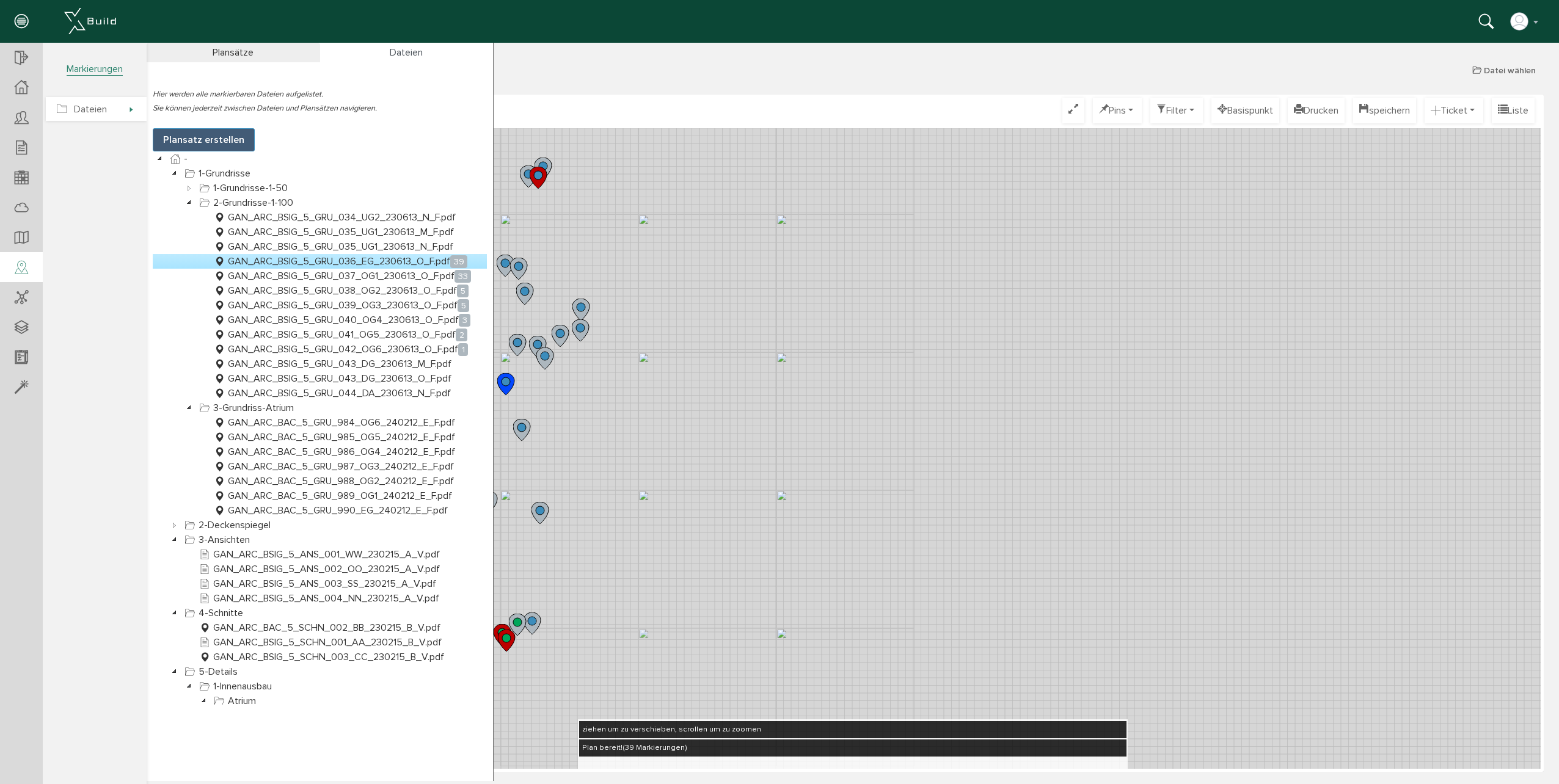
click at [92, 106] on span "Dateien" at bounding box center [91, 109] width 33 height 12
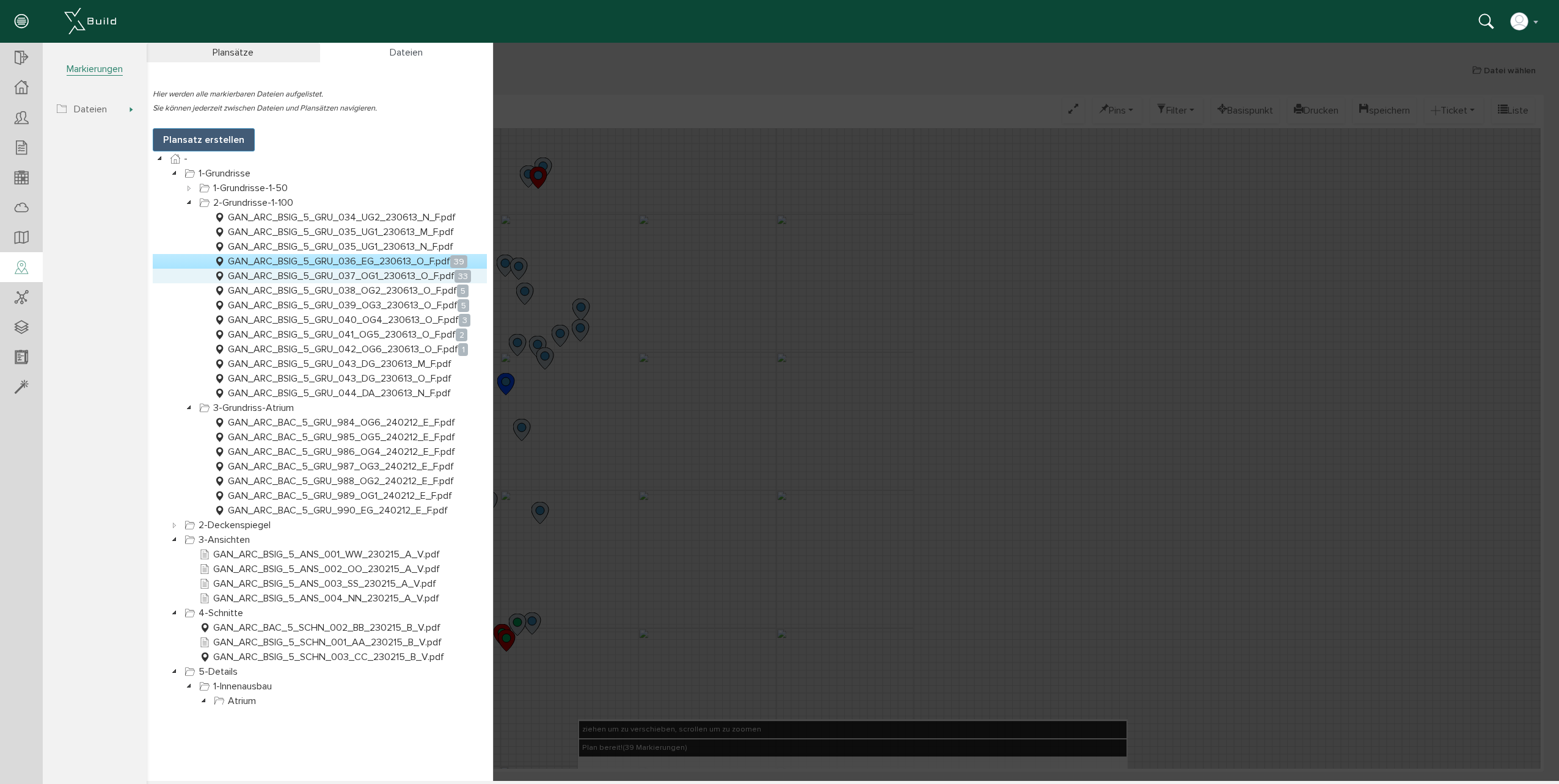
click at [304, 275] on link "GAN_ARC_BSIG_5_GRU_037_OG1_230613_O_F.pdf 33" at bounding box center [342, 276] width 262 height 14
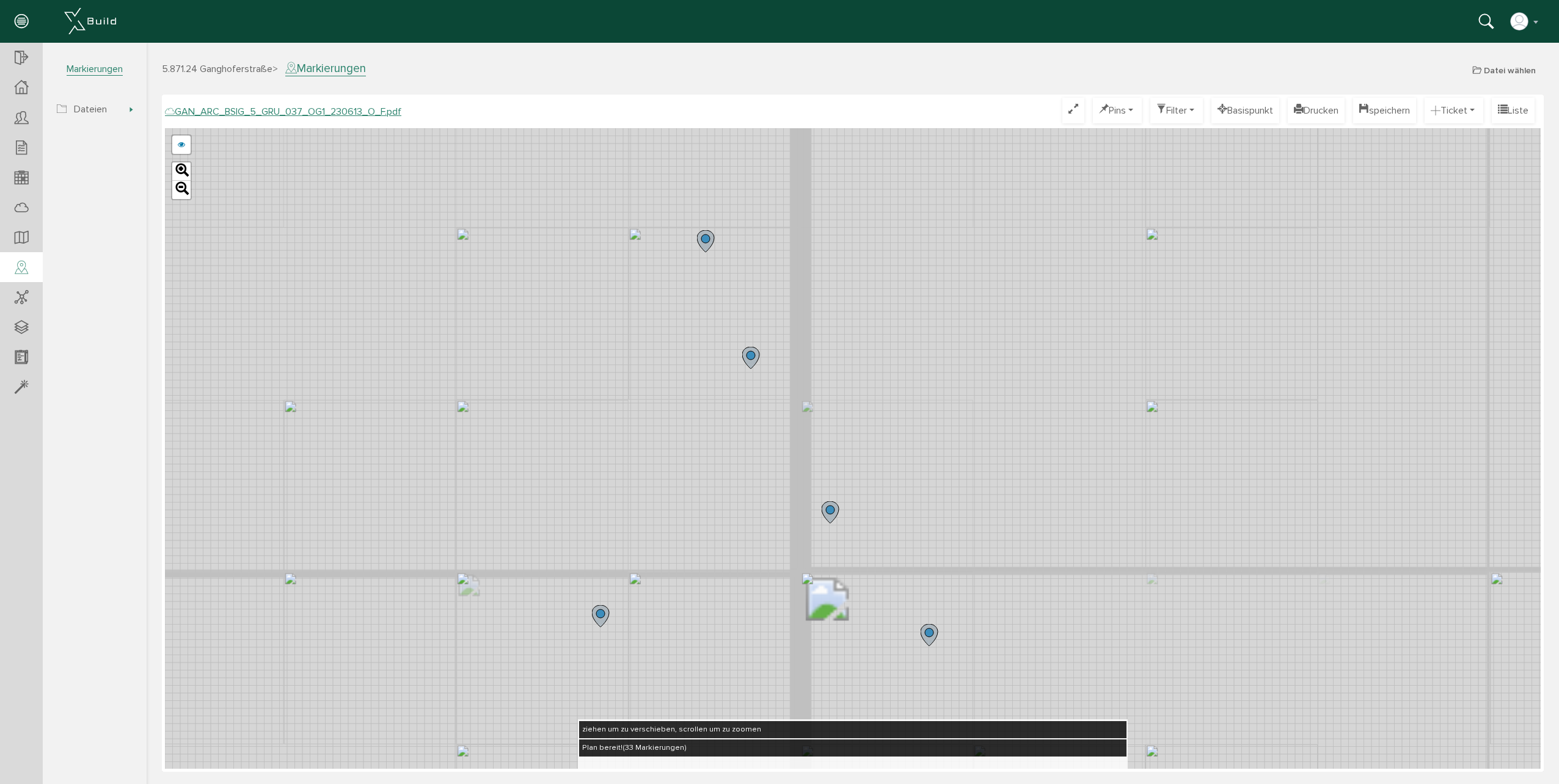
drag, startPoint x: 821, startPoint y: 241, endPoint x: 773, endPoint y: 397, distance: 163.2
click at [774, 397] on div "GAN_ARC_BSIG_5_GRU_037_OG1_230613_N_F.pdf GAN_ARC_BSIG_5_GRU_037_OG1_230613_M_F…" at bounding box center [852, 448] width 1375 height 640
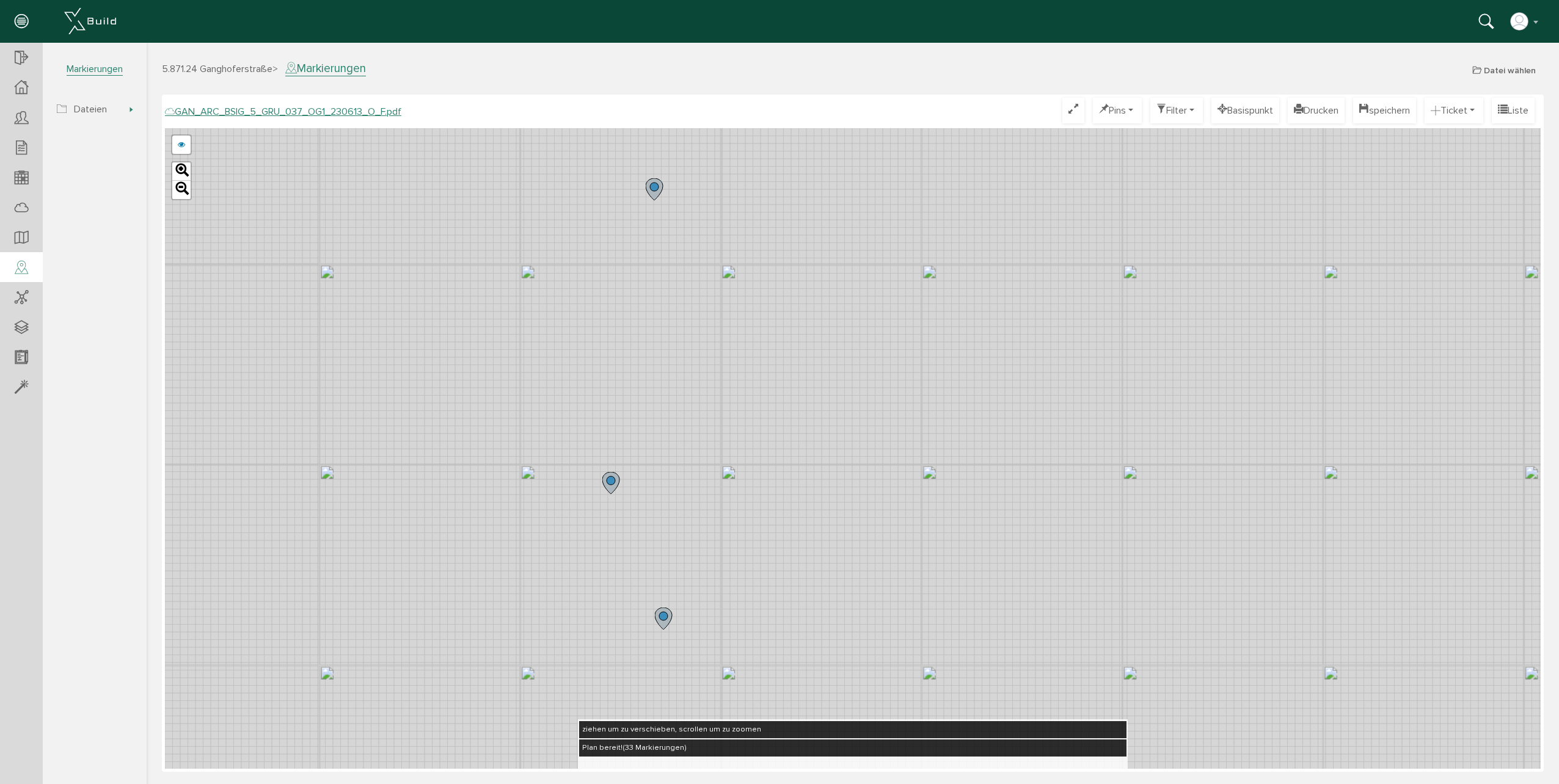
drag, startPoint x: 719, startPoint y: 294, endPoint x: 695, endPoint y: 445, distance: 152.9
click at [695, 445] on div "GAN_ARC_BSIG_5_GRU_037_OG1_230613_N_F.pdf GAN_ARC_BSIG_5_GRU_037_OG1_230613_M_F…" at bounding box center [852, 448] width 1375 height 640
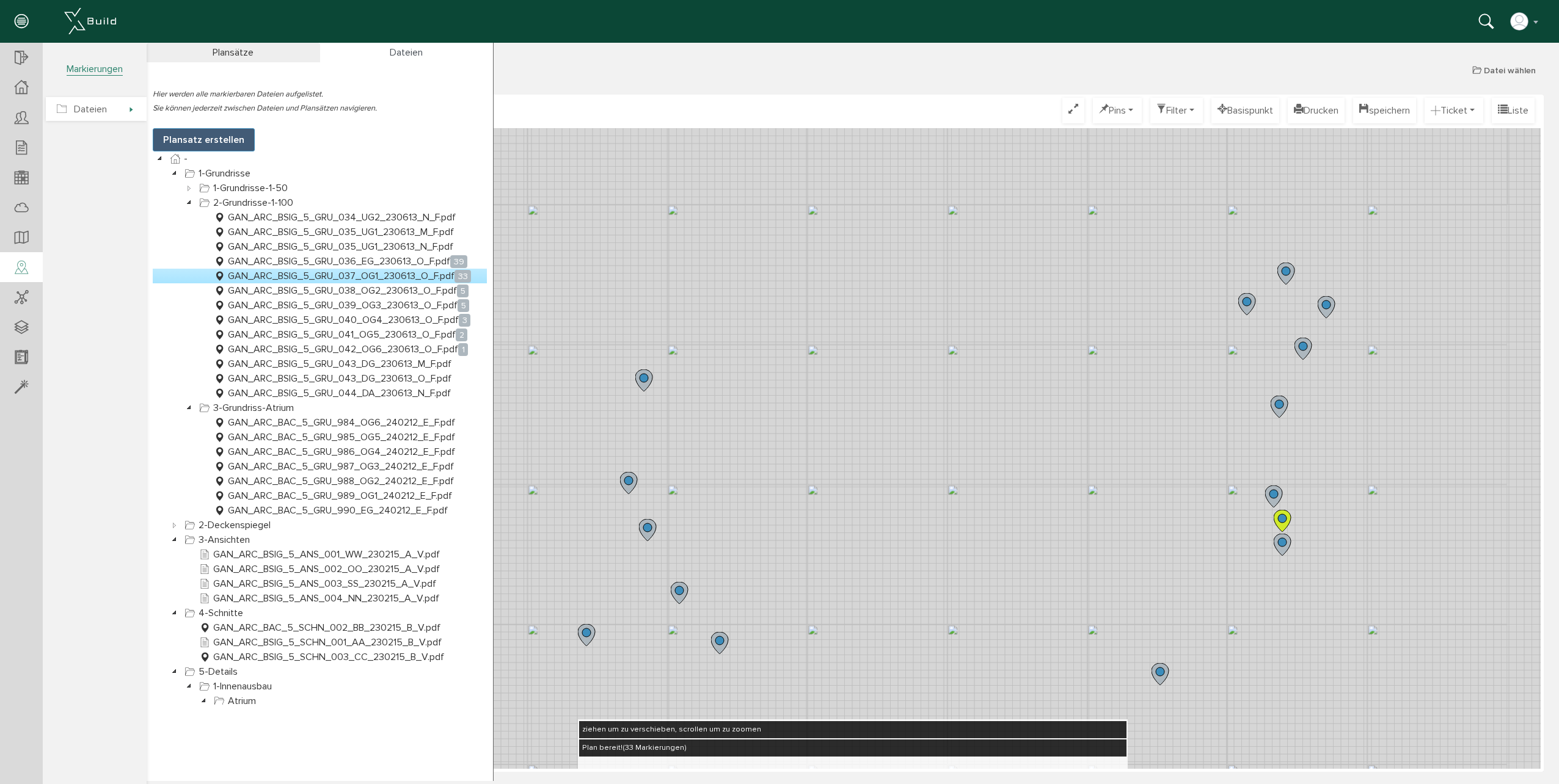
click at [95, 113] on span "Dateien" at bounding box center [91, 109] width 33 height 12
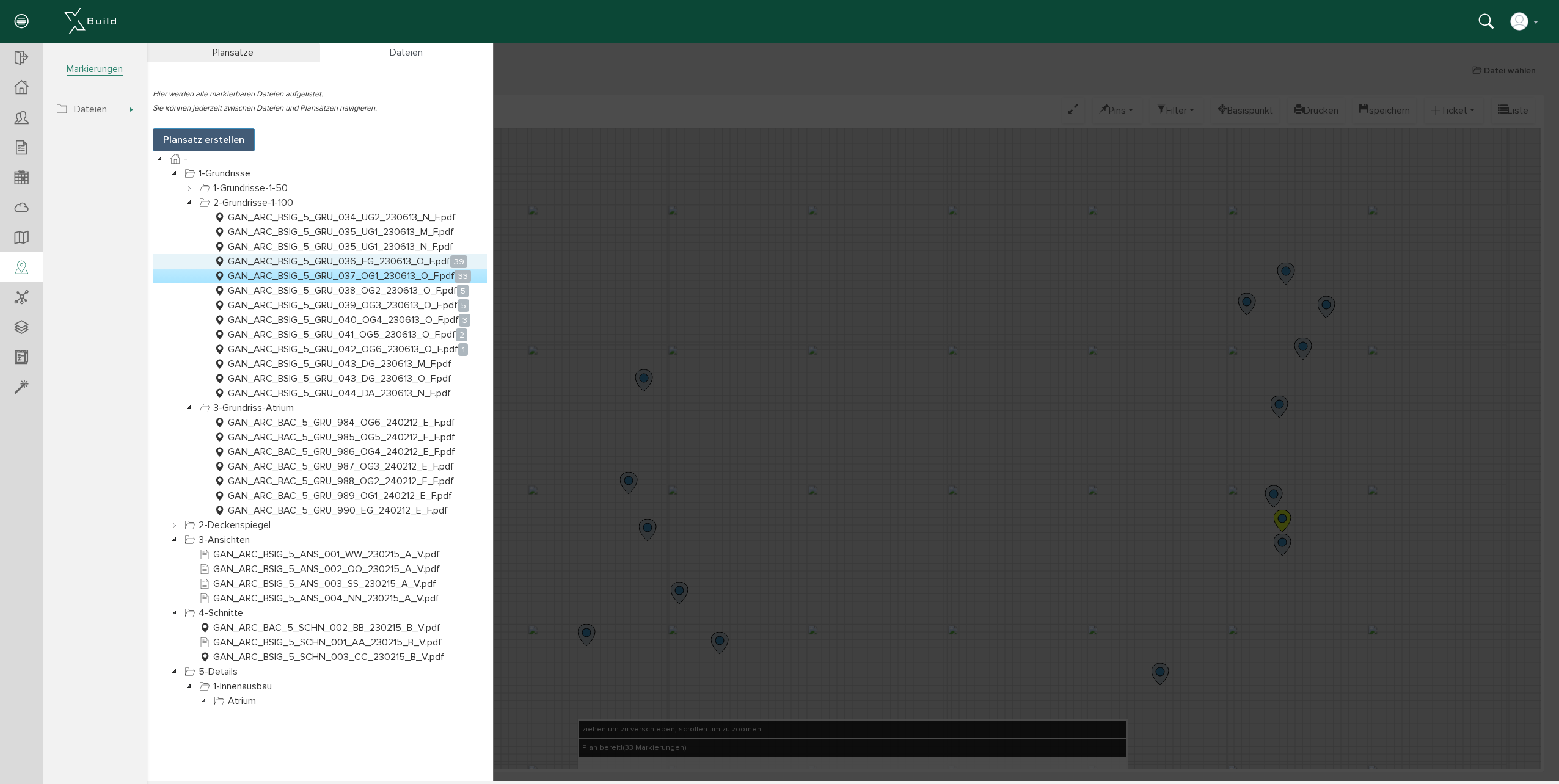
drag, startPoint x: 322, startPoint y: 263, endPoint x: 481, endPoint y: 269, distance: 159.1
click at [322, 263] on link "GAN_ARC_BSIG_5_GRU_036_EG_230613_O_F.pdf 39" at bounding box center [340, 261] width 258 height 14
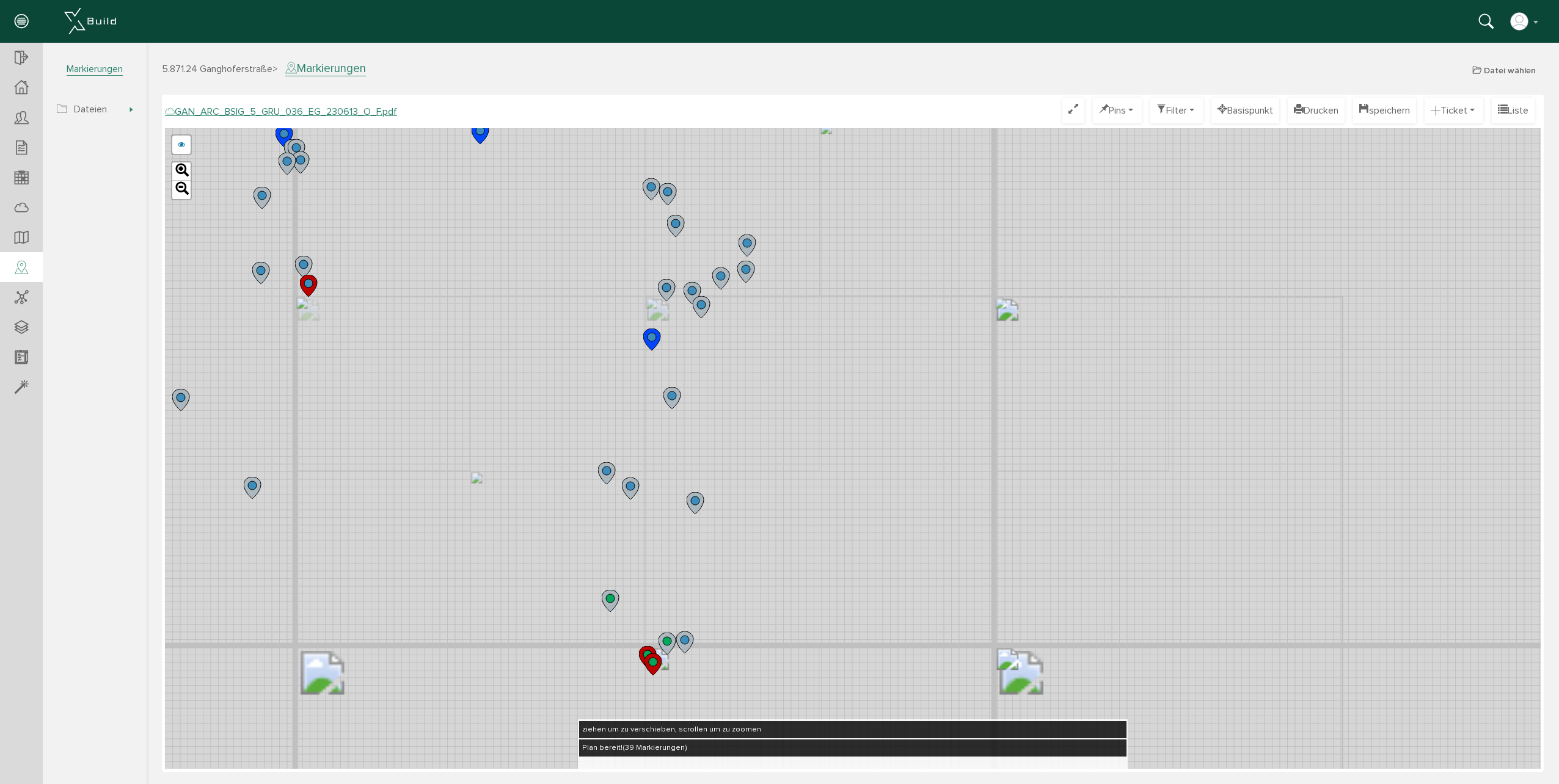
drag, startPoint x: 702, startPoint y: 238, endPoint x: 736, endPoint y: 345, distance: 112.3
click at [739, 337] on div "GAN_ARC_BSIG_5_GRU_036_EG_230613_N_F.pdf GAN_ARC_BSIG_5_GRU_036_EG_230613_M_F.p…" at bounding box center [852, 448] width 1375 height 640
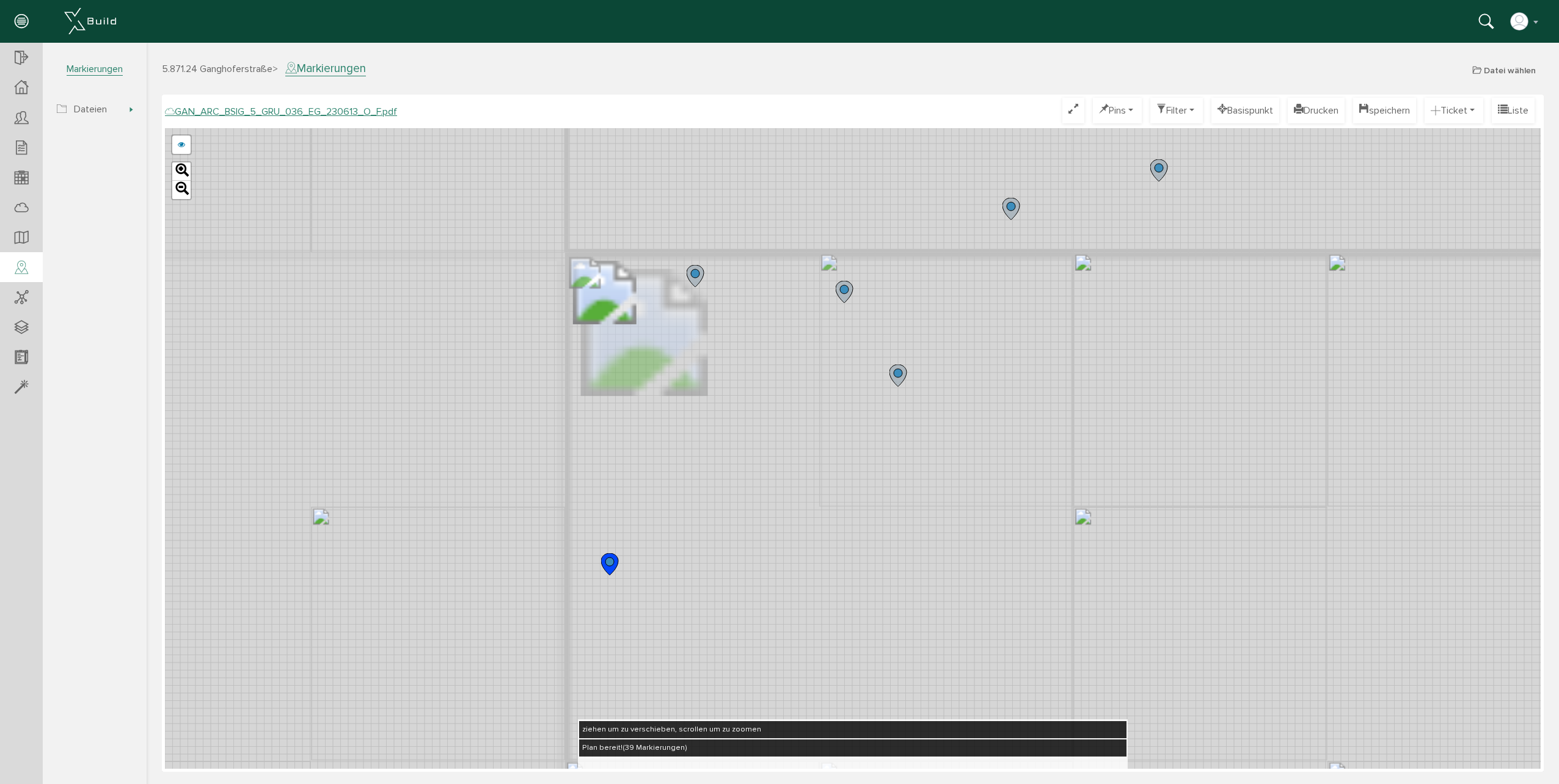
drag, startPoint x: 678, startPoint y: 187, endPoint x: 809, endPoint y: 628, distance: 460.0
click at [809, 628] on div "GAN_ARC_BSIG_5_GRU_036_EG_230613_N_F.pdf GAN_ARC_BSIG_5_GRU_036_EG_230613_M_F.p…" at bounding box center [852, 448] width 1375 height 640
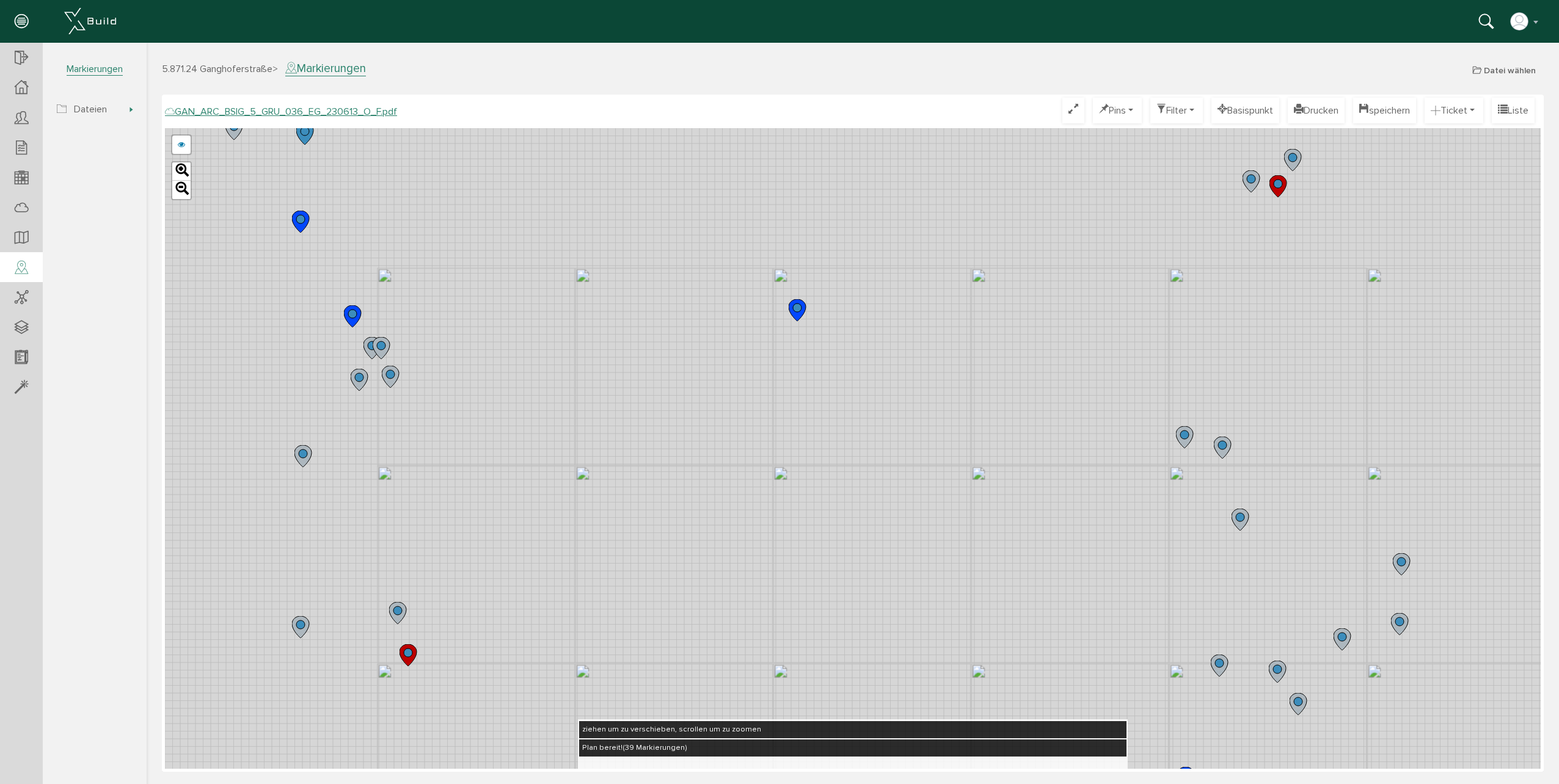
drag, startPoint x: 718, startPoint y: 378, endPoint x: 971, endPoint y: 548, distance: 304.8
click at [938, 569] on div "GAN_ARC_BSIG_5_GRU_036_EG_230613_N_F.pdf GAN_ARC_BSIG_5_GRU_036_EG_230613_M_F.p…" at bounding box center [852, 448] width 1375 height 640
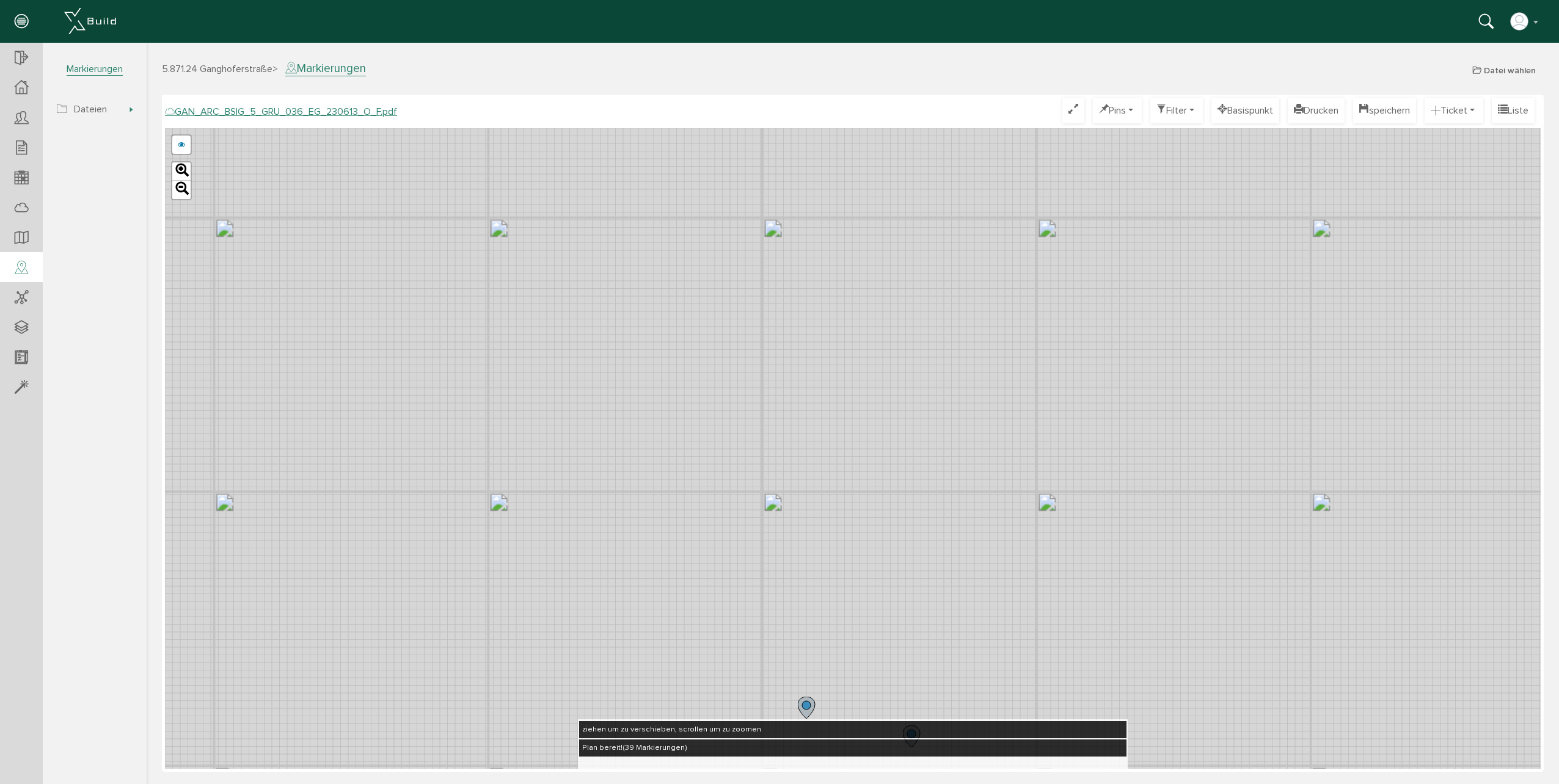
drag, startPoint x: 1339, startPoint y: 584, endPoint x: 1047, endPoint y: 533, distance: 296.4
click at [1047, 533] on div "GAN_ARC_BSIG_5_GRU_036_EG_230613_N_F.pdf GAN_ARC_BSIG_5_GRU_036_EG_230613_M_F.p…" at bounding box center [852, 448] width 1375 height 640
drag, startPoint x: 1060, startPoint y: 409, endPoint x: 963, endPoint y: 483, distance: 122.0
click at [963, 483] on div "GAN_ARC_BSIG_5_GRU_036_EG_230613_N_F.pdf GAN_ARC_BSIG_5_GRU_036_EG_230613_M_F.p…" at bounding box center [852, 448] width 1375 height 640
drag, startPoint x: 986, startPoint y: 597, endPoint x: 952, endPoint y: 429, distance: 171.4
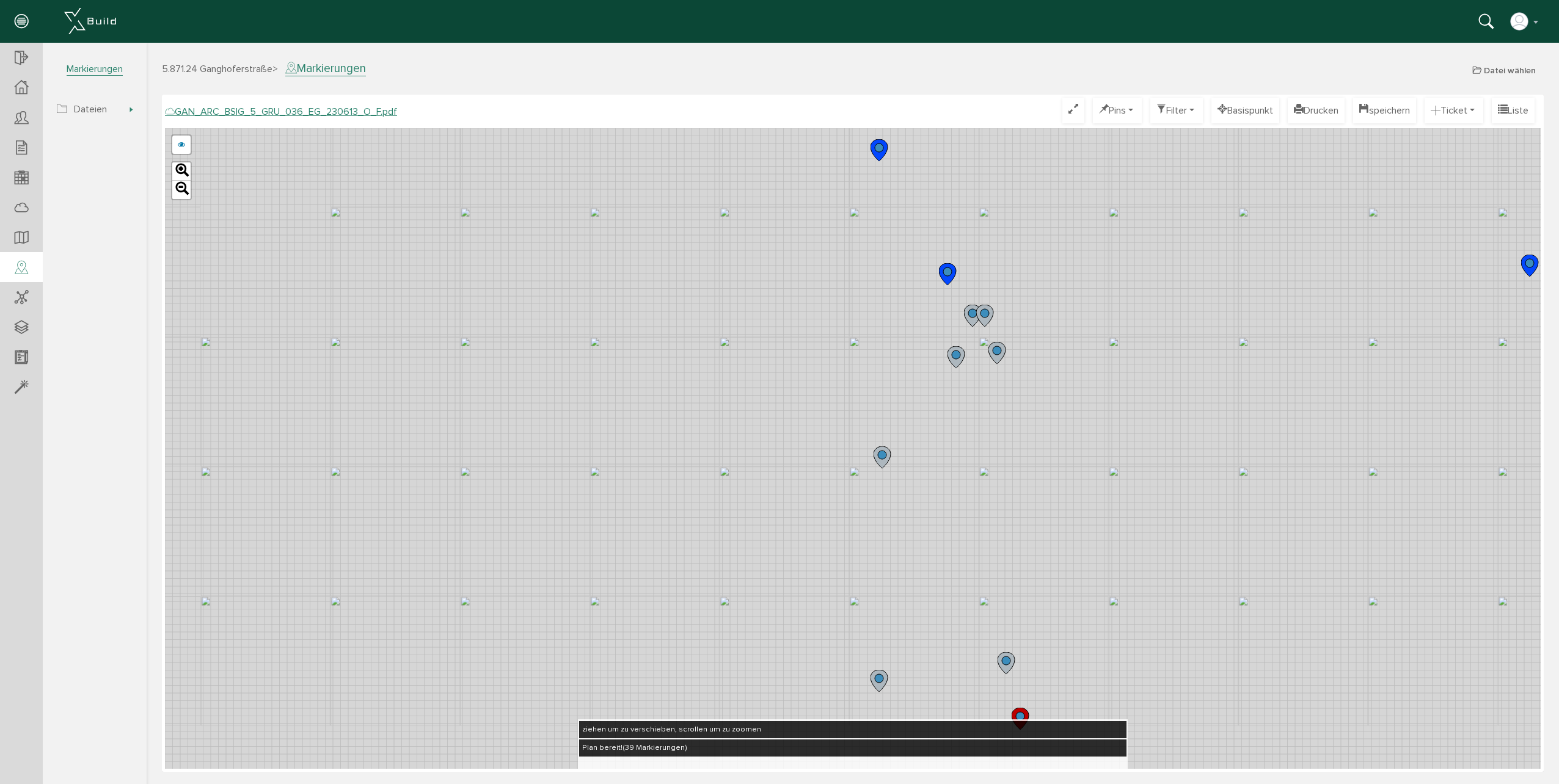
click at [952, 429] on div "GAN_ARC_BSIG_5_GRU_036_EG_230613_N_F.pdf GAN_ARC_BSIG_5_GRU_036_EG_230613_M_F.p…" at bounding box center [852, 448] width 1375 height 640
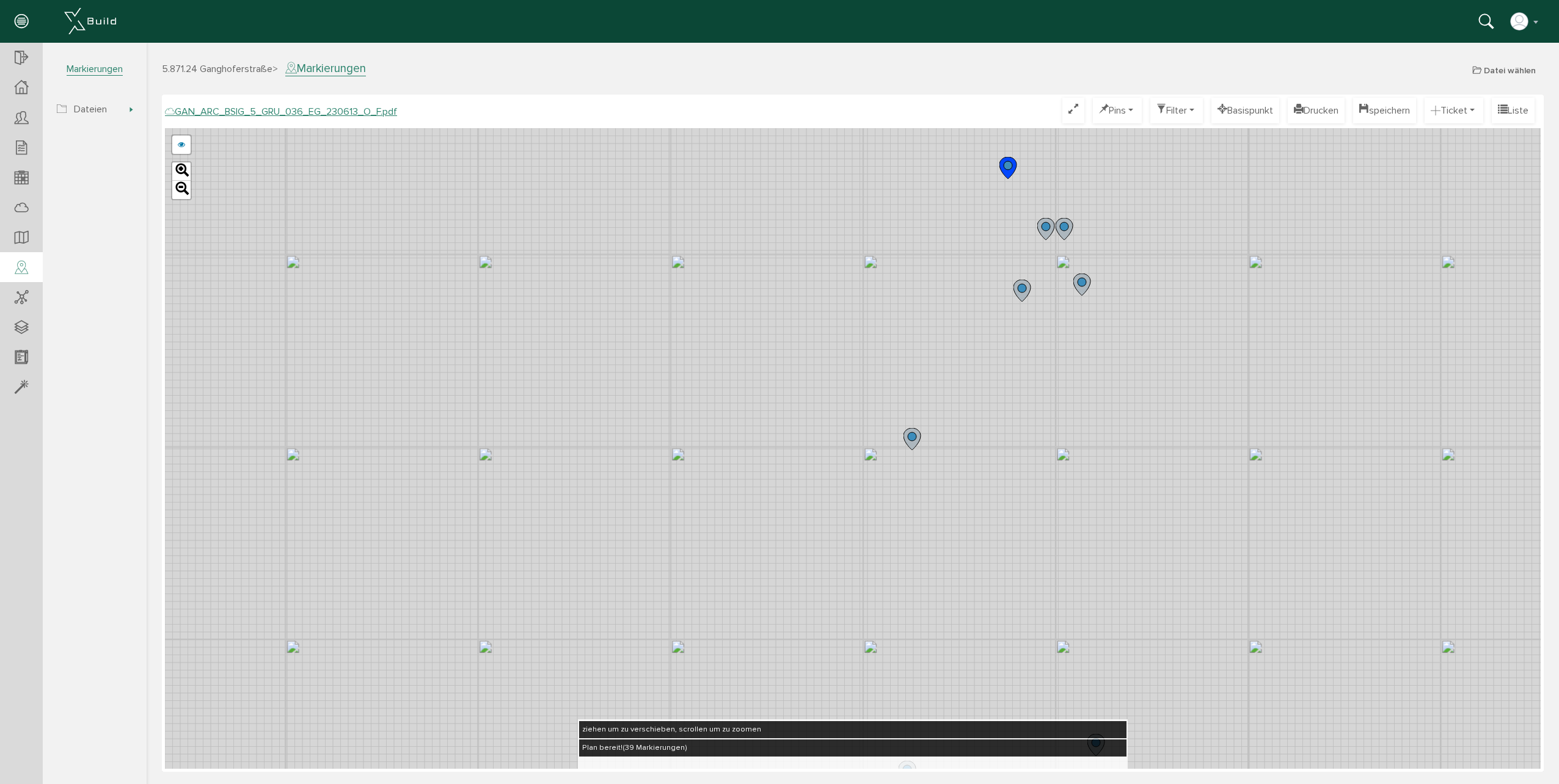
click at [912, 445] on icon at bounding box center [911, 439] width 17 height 22
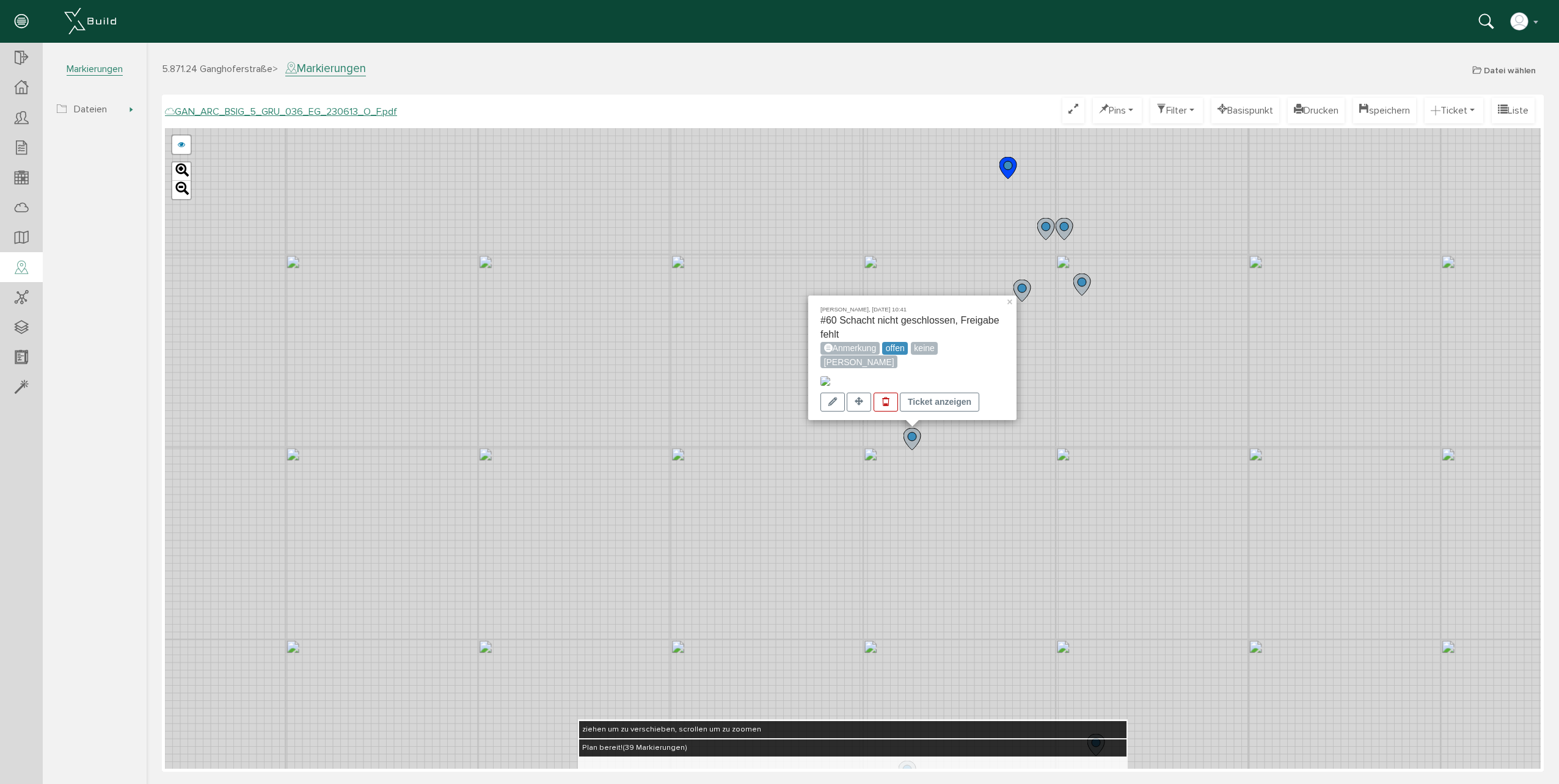
click at [829, 376] on img at bounding box center [825, 380] width 10 height 10
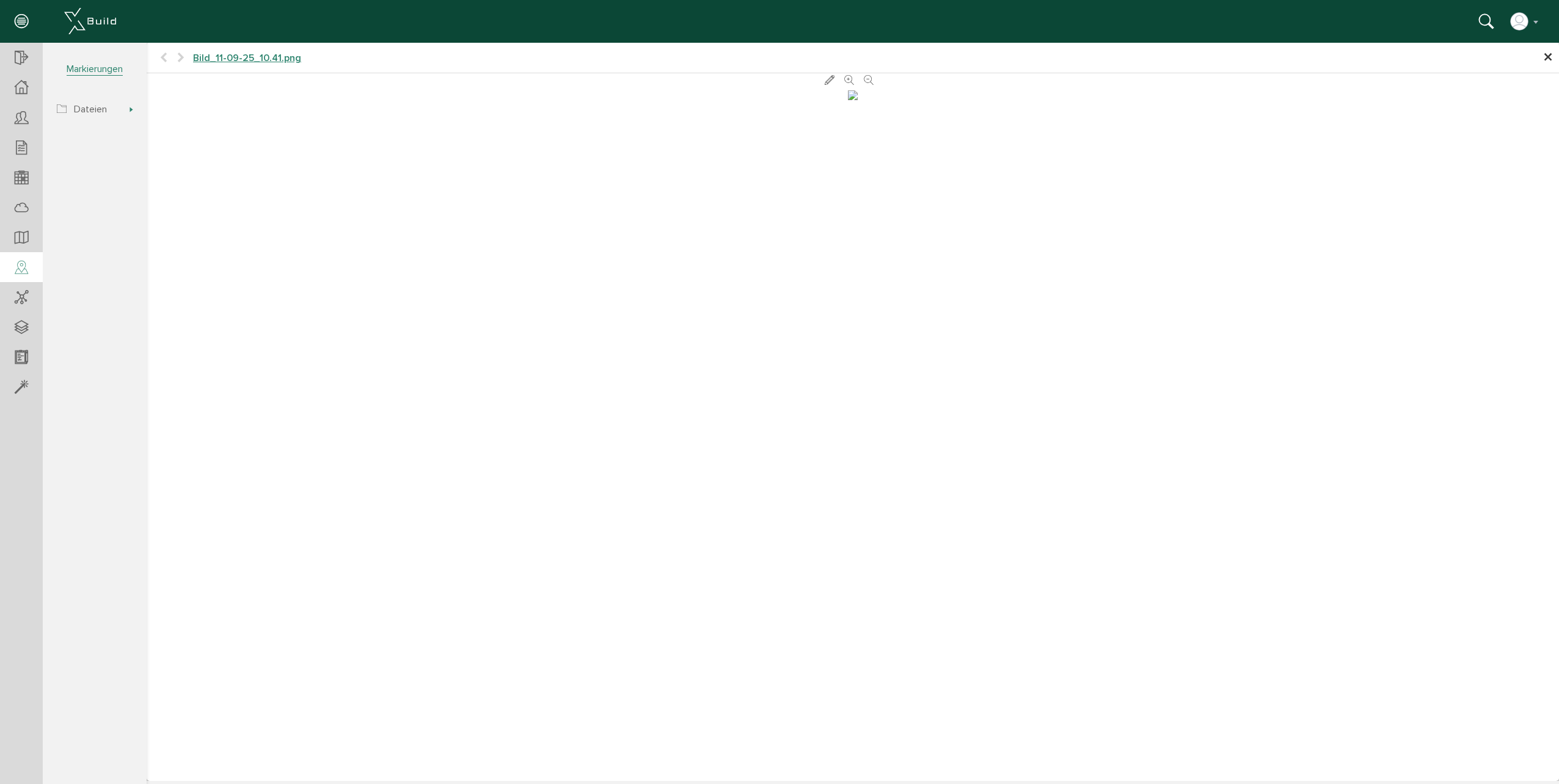
click at [1545, 61] on span "×" at bounding box center [1547, 58] width 10 height 24
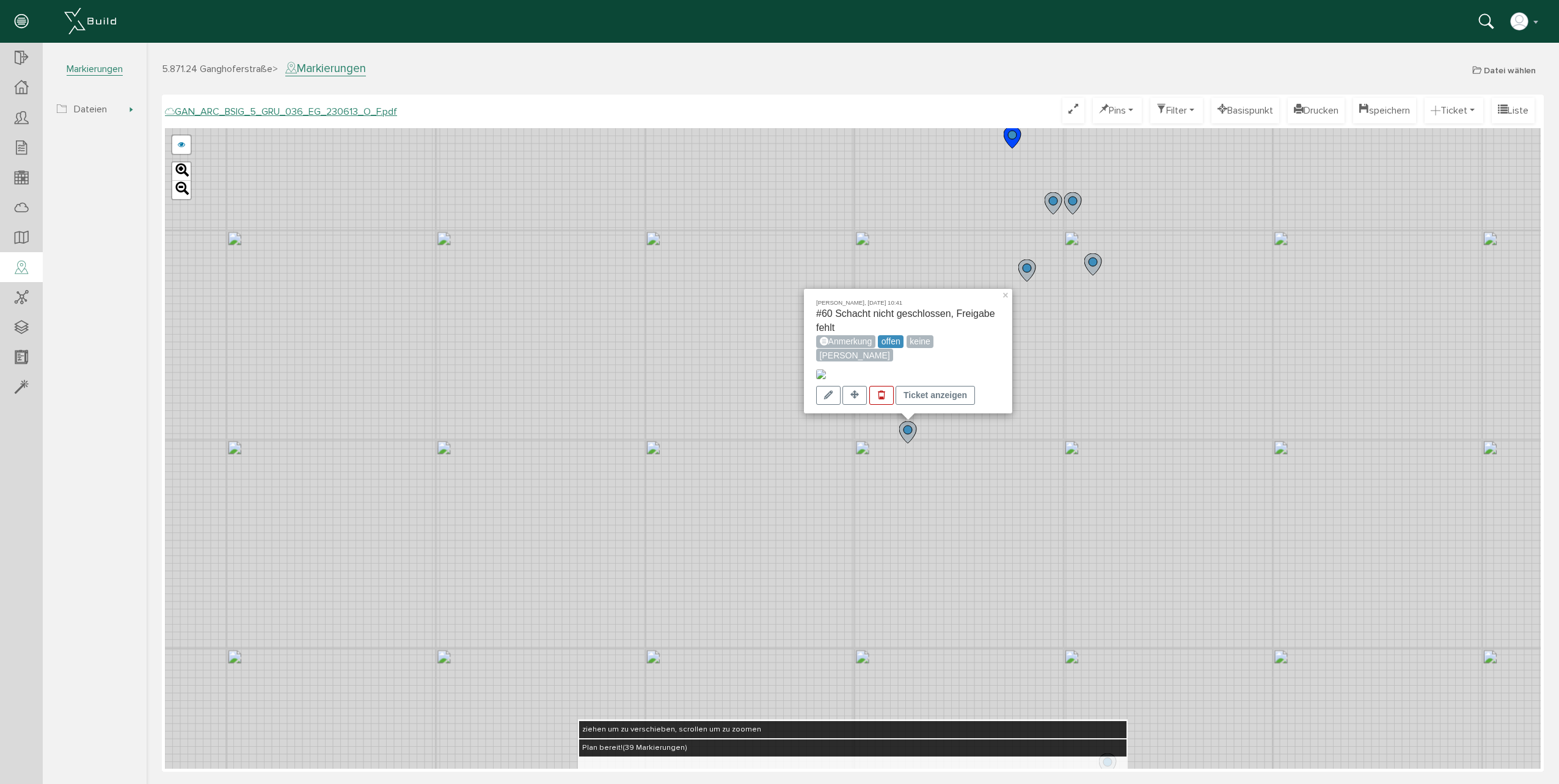
click at [839, 506] on div "Matthias Leupold, 11.09.25 10:41 #60 Schacht nicht geschlossen, Freigabe fehlt …" at bounding box center [852, 448] width 1375 height 640
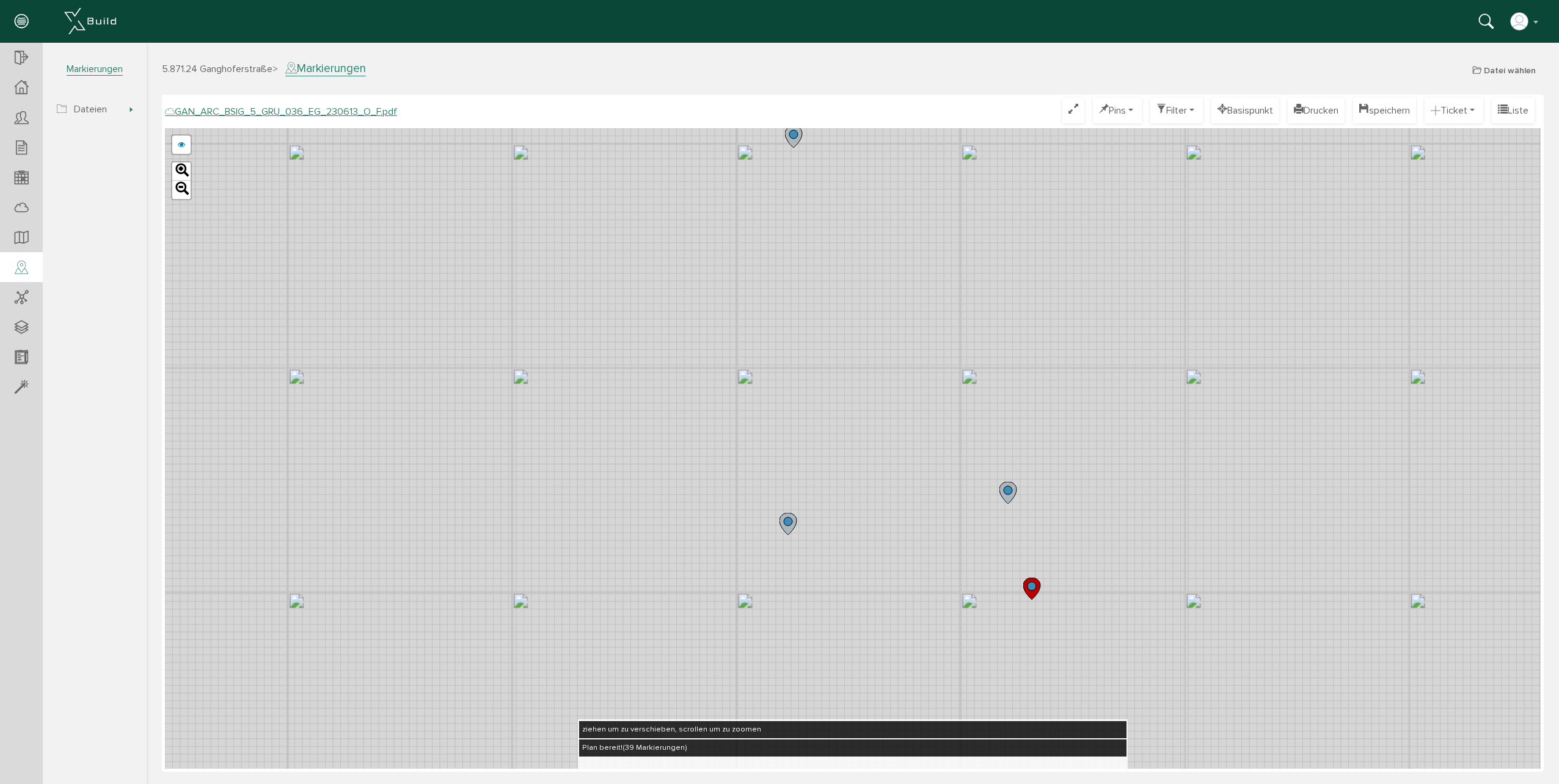
drag, startPoint x: 987, startPoint y: 635, endPoint x: 901, endPoint y: 379, distance: 270.1
click at [919, 337] on div "GAN_ARC_BSIG_5_GRU_036_EG_230613_N_F.pdf GAN_ARC_BSIG_5_GRU_036_EG_230613_M_F.p…" at bounding box center [852, 448] width 1375 height 640
click at [726, 466] on icon at bounding box center [720, 462] width 17 height 22
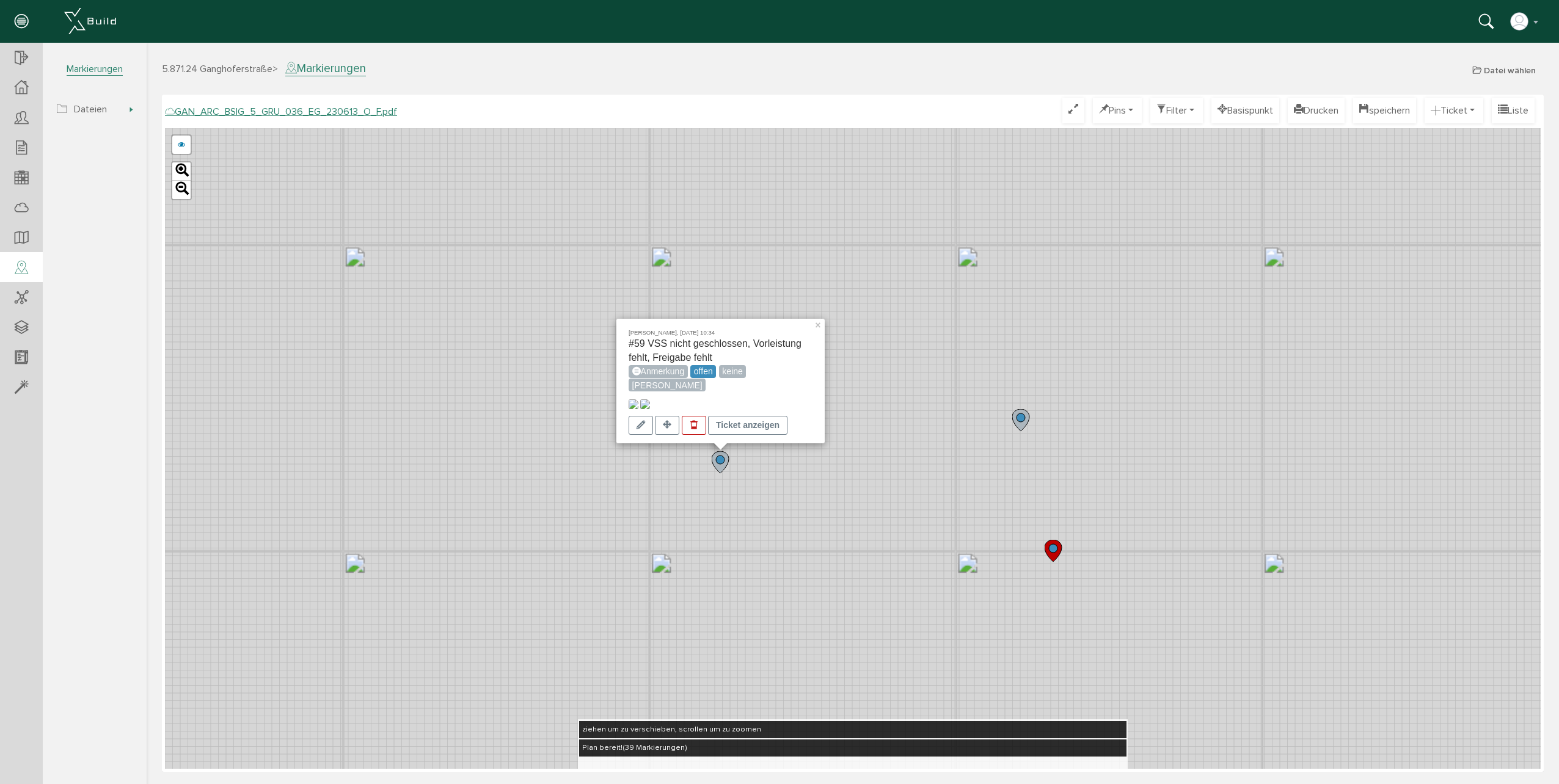
click at [710, 506] on div "Matthias Leupold, 11.09.25 10:34 #59 VSS nicht geschlossen, Vorleistung fehlt, …" at bounding box center [852, 448] width 1375 height 640
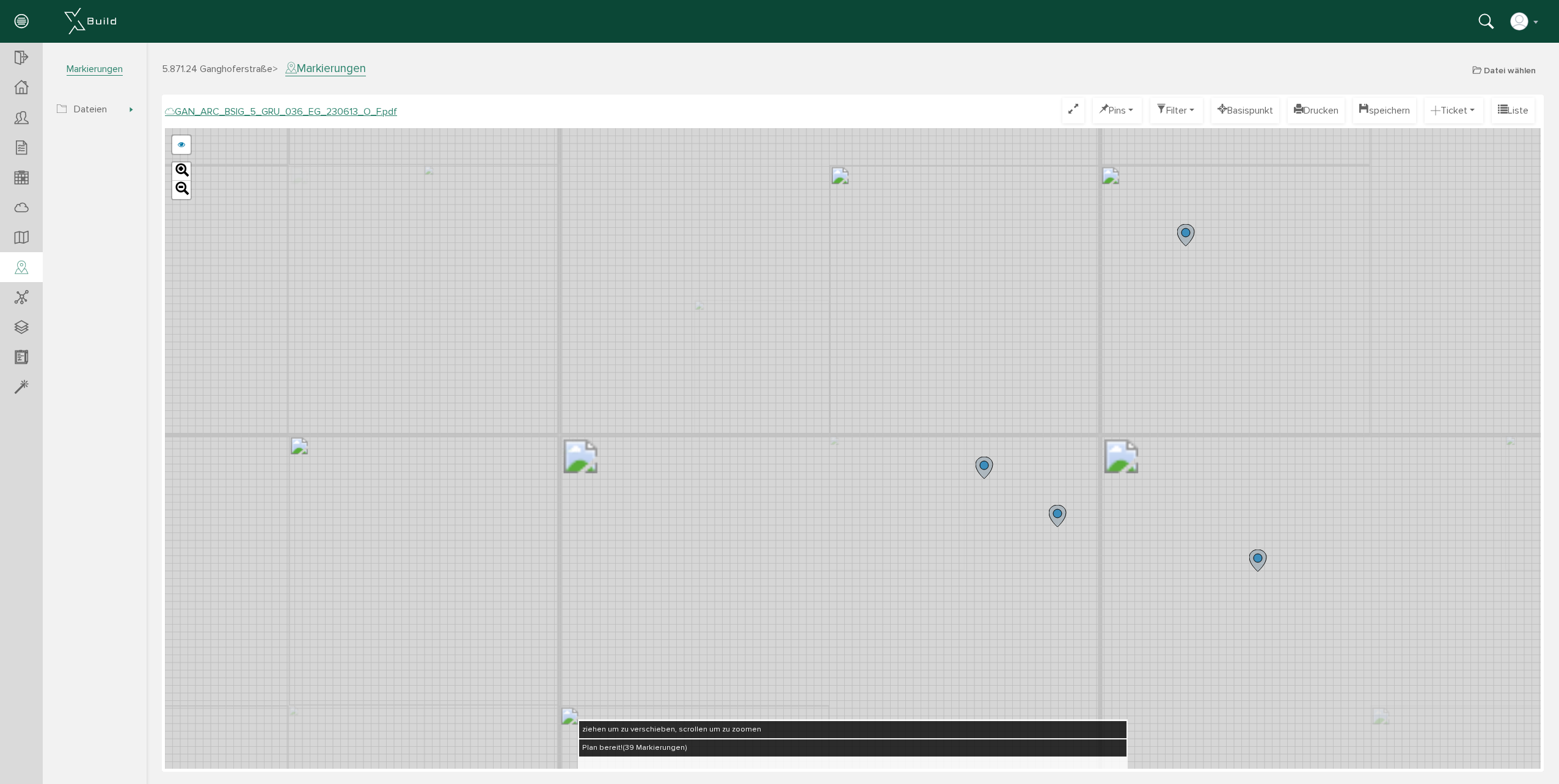
drag, startPoint x: 1401, startPoint y: 713, endPoint x: 1275, endPoint y: 530, distance: 222.2
click at [1275, 532] on div "GAN_ARC_BSIG_5_GRU_036_EG_230613_N_F.pdf GAN_ARC_BSIG_5_GRU_036_EG_230613_M_F.p…" at bounding box center [852, 448] width 1375 height 640
drag, startPoint x: 1248, startPoint y: 238, endPoint x: 1238, endPoint y: 693, distance: 455.1
click at [1238, 693] on div "GAN_ARC_BSIG_5_GRU_036_EG_230613_N_F.pdf GAN_ARC_BSIG_5_GRU_036_EG_230613_M_F.p…" at bounding box center [852, 448] width 1375 height 640
drag, startPoint x: 1291, startPoint y: 639, endPoint x: 1279, endPoint y: 584, distance: 56.3
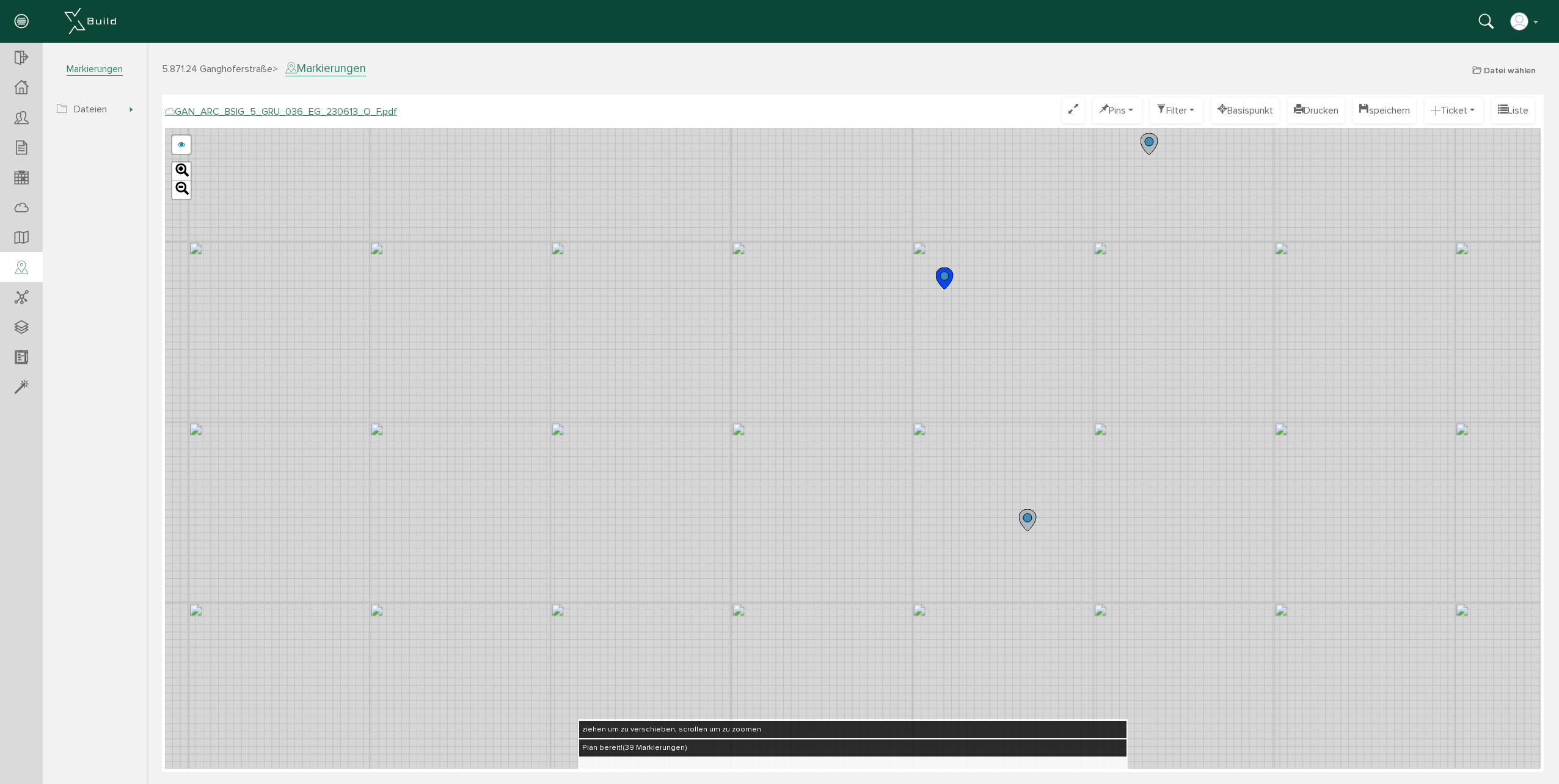
click at [1279, 584] on div "GAN_ARC_BSIG_5_GRU_036_EG_230613_N_F.pdf GAN_ARC_BSIG_5_GRU_036_EG_230613_M_F.p…" at bounding box center [852, 448] width 1375 height 640
drag, startPoint x: 1160, startPoint y: 344, endPoint x: 1085, endPoint y: 439, distance: 121.0
click at [1085, 439] on div "GAN_ARC_BSIG_5_GRU_036_EG_230613_N_F.pdf GAN_ARC_BSIG_5_GRU_036_EG_230613_M_F.p…" at bounding box center [852, 448] width 1375 height 640
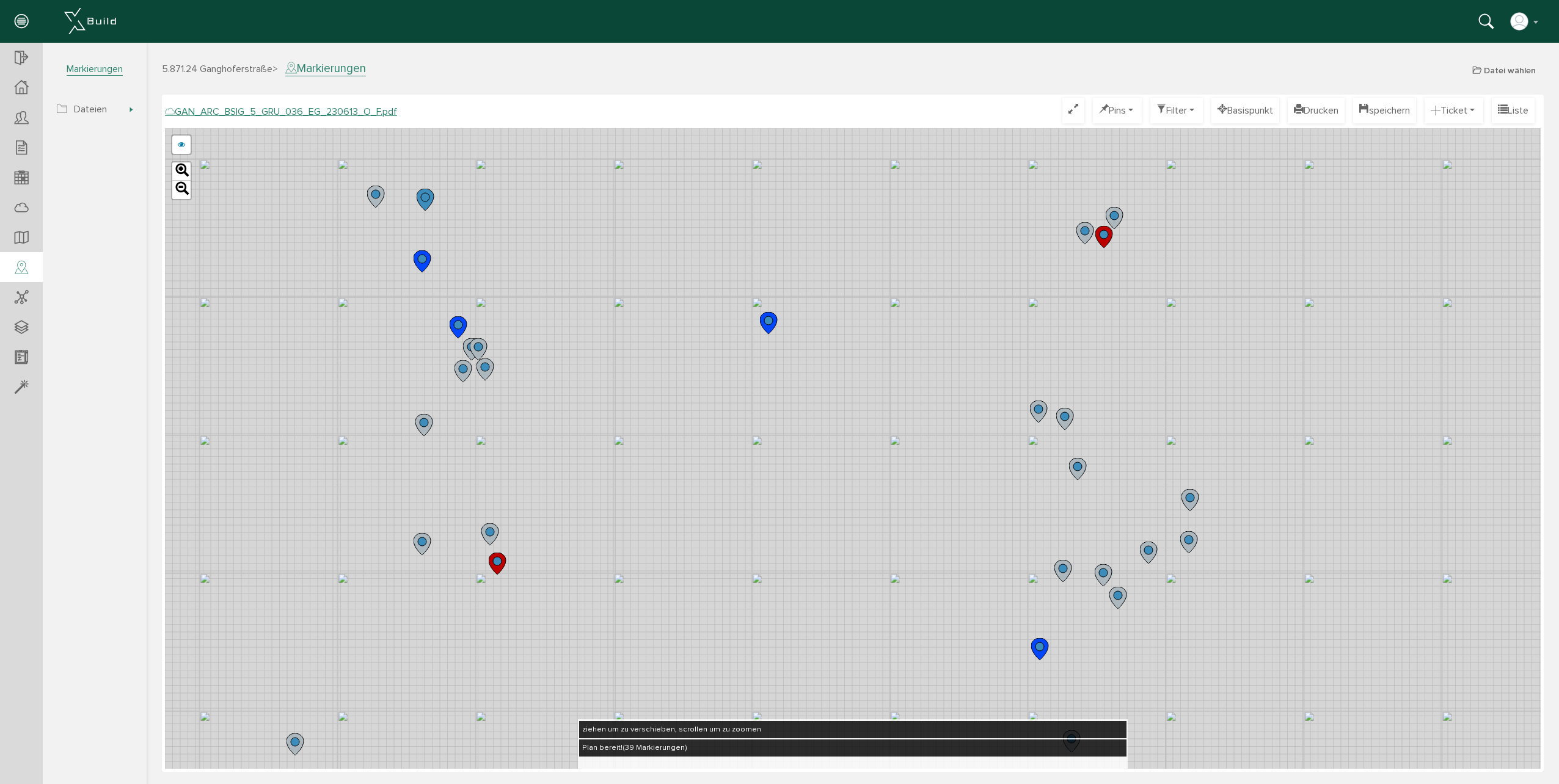
drag, startPoint x: 1147, startPoint y: 204, endPoint x: 1126, endPoint y: 282, distance: 80.8
click at [1126, 312] on div "GAN_ARC_BSIG_5_GRU_036_EG_230613_N_F.pdf GAN_ARC_BSIG_5_GRU_036_EG_230613_M_F.p…" at bounding box center [852, 448] width 1375 height 640
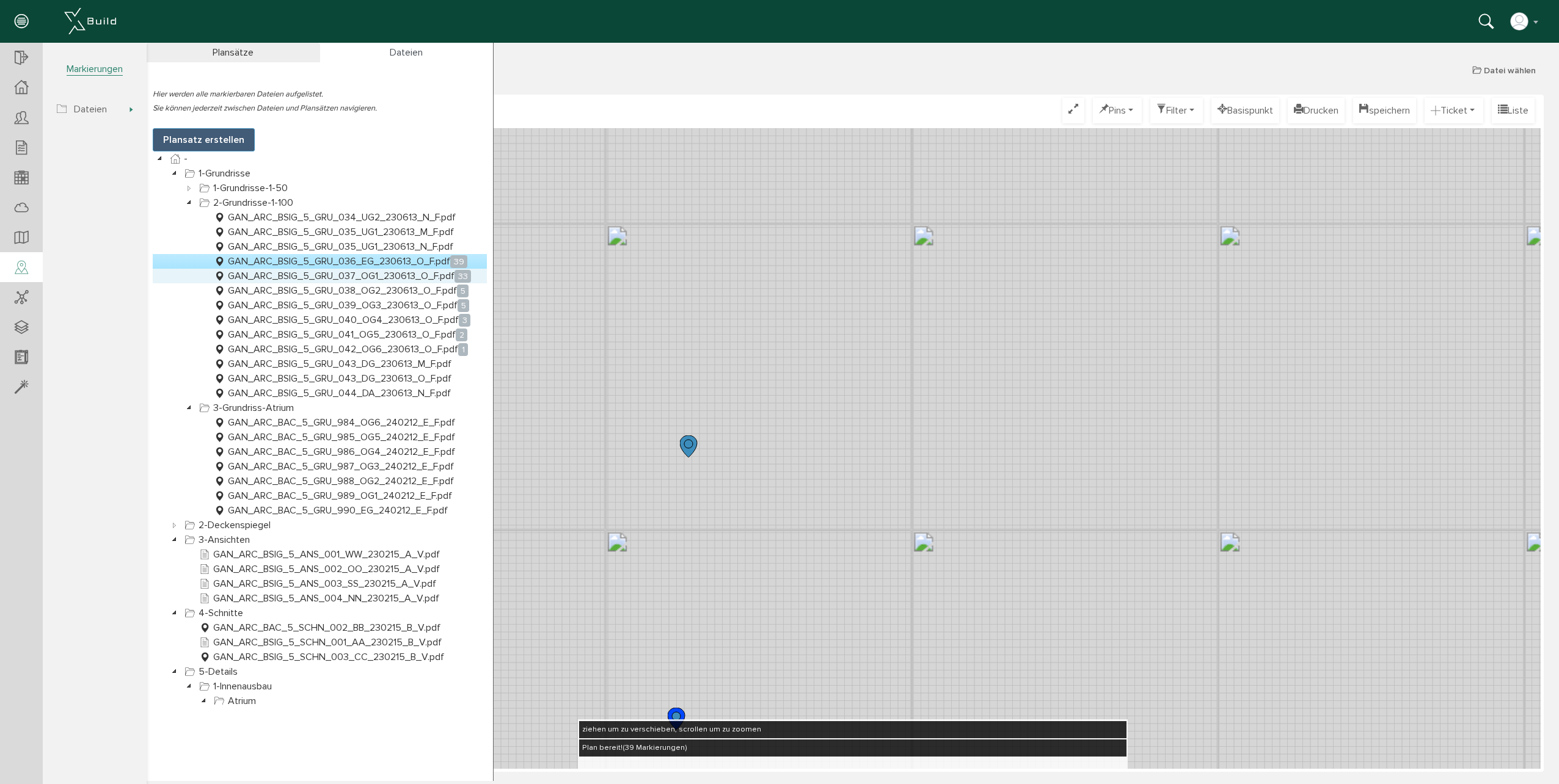
click at [377, 279] on link "GAN_ARC_BSIG_5_GRU_037_OG1_230613_O_F.pdf 33" at bounding box center [342, 276] width 262 height 14
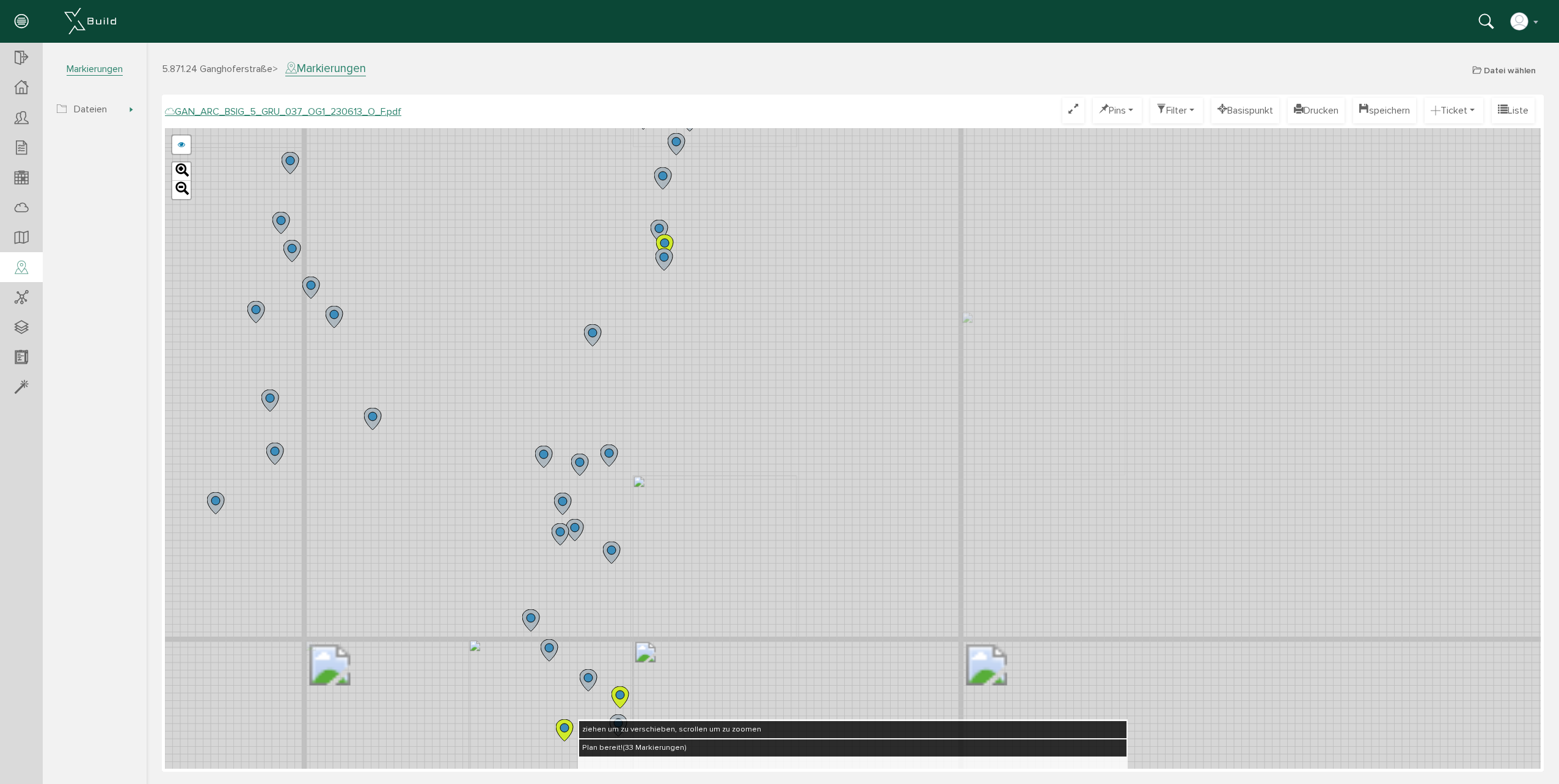
drag, startPoint x: 771, startPoint y: 149, endPoint x: 826, endPoint y: 366, distance: 223.9
click at [828, 370] on div "GAN_ARC_BSIG_5_GRU_037_OG1_230613_N_F.pdf GAN_ARC_BSIG_5_GRU_037_OG1_230613_M_F…" at bounding box center [852, 448] width 1375 height 640
